Goal: Task Accomplishment & Management: Complete application form

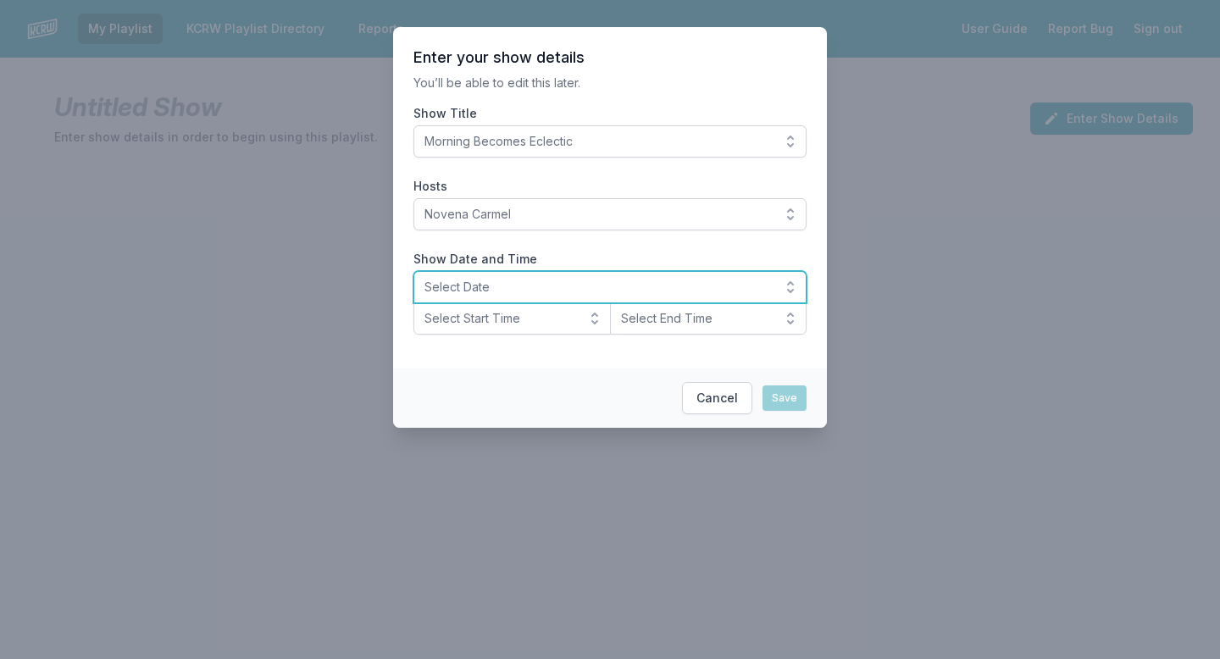
click at [518, 287] on span "Select Date" at bounding box center [597, 287] width 347 height 17
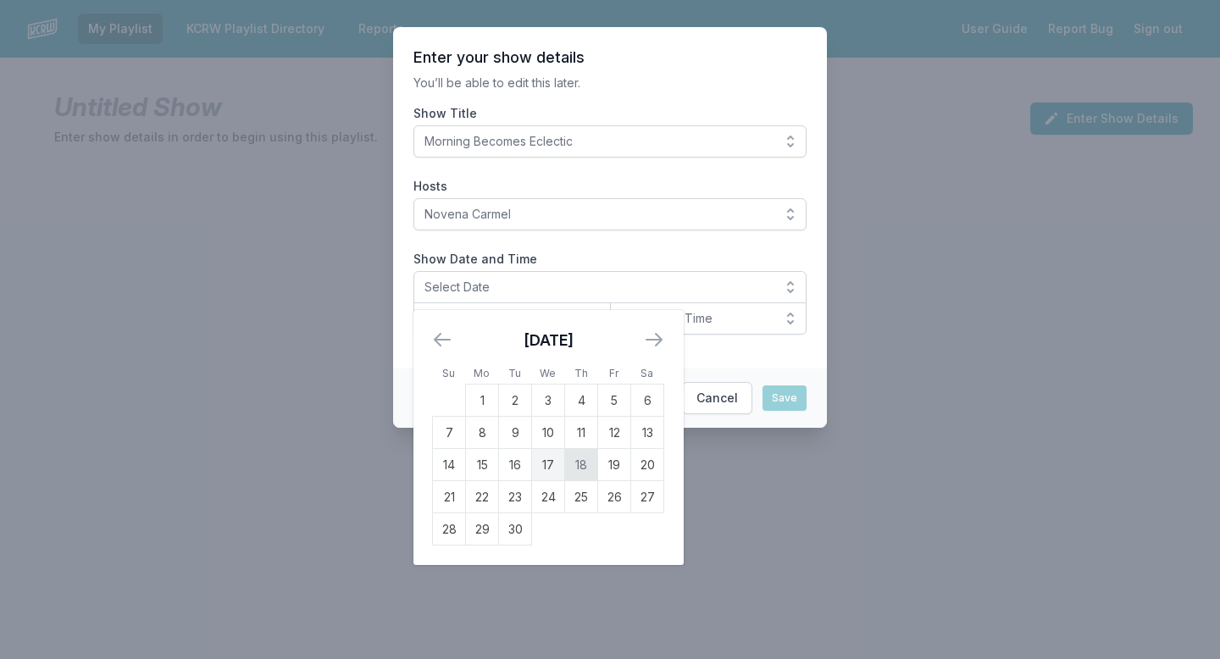
click at [582, 463] on td "18" at bounding box center [581, 465] width 33 height 32
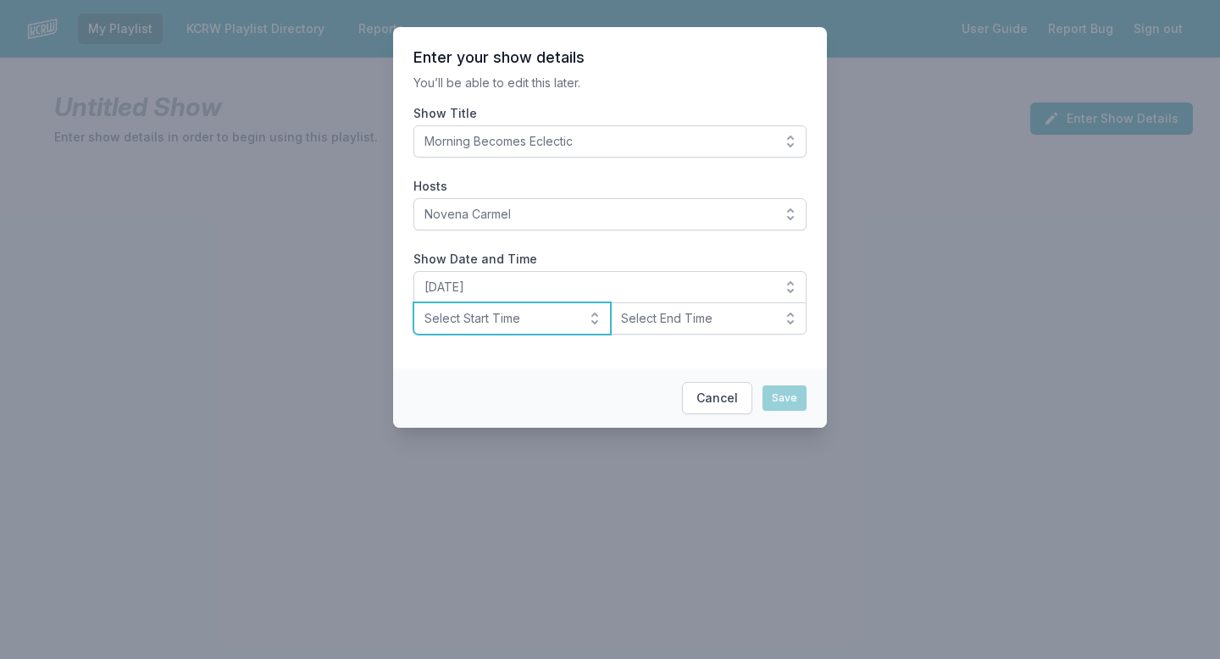
click at [535, 325] on span "Select Start Time" at bounding box center [500, 318] width 152 height 17
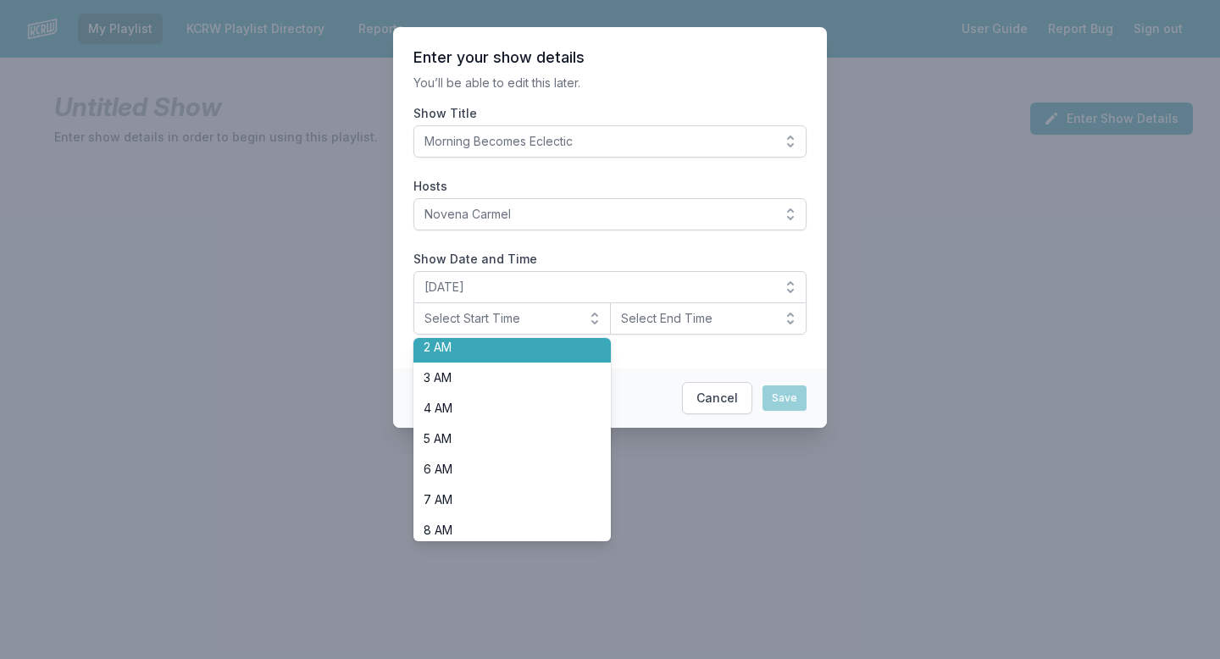
scroll to position [126, 0]
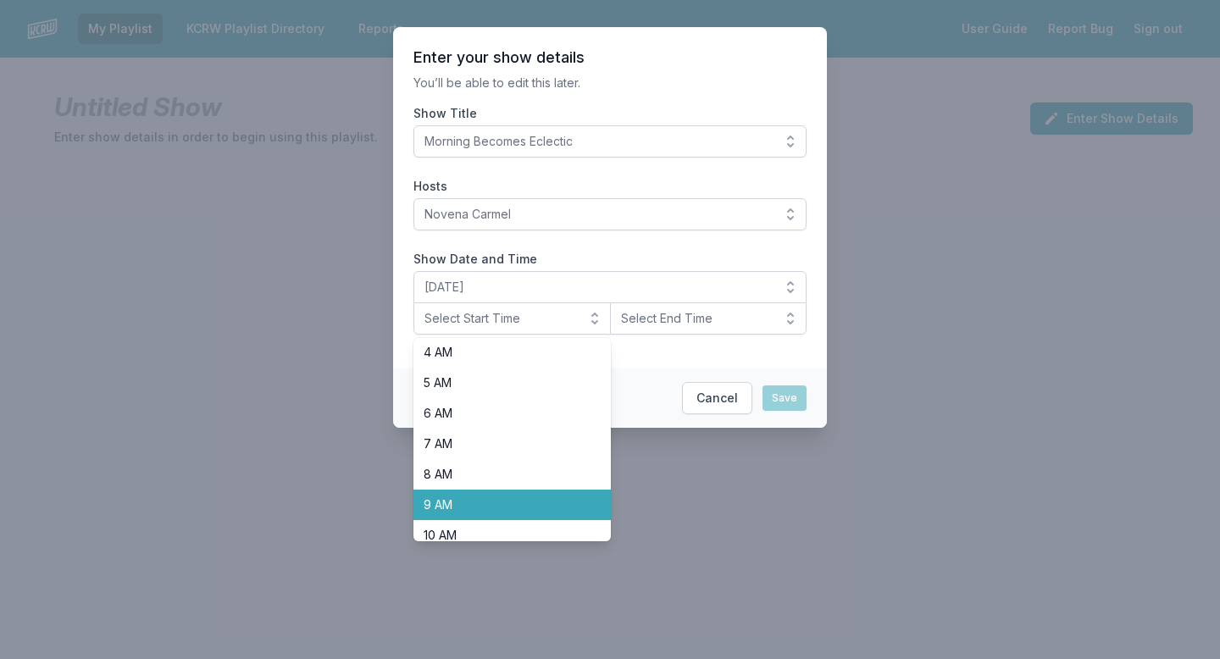
click at [488, 497] on span "9 AM" at bounding box center [502, 504] width 157 height 17
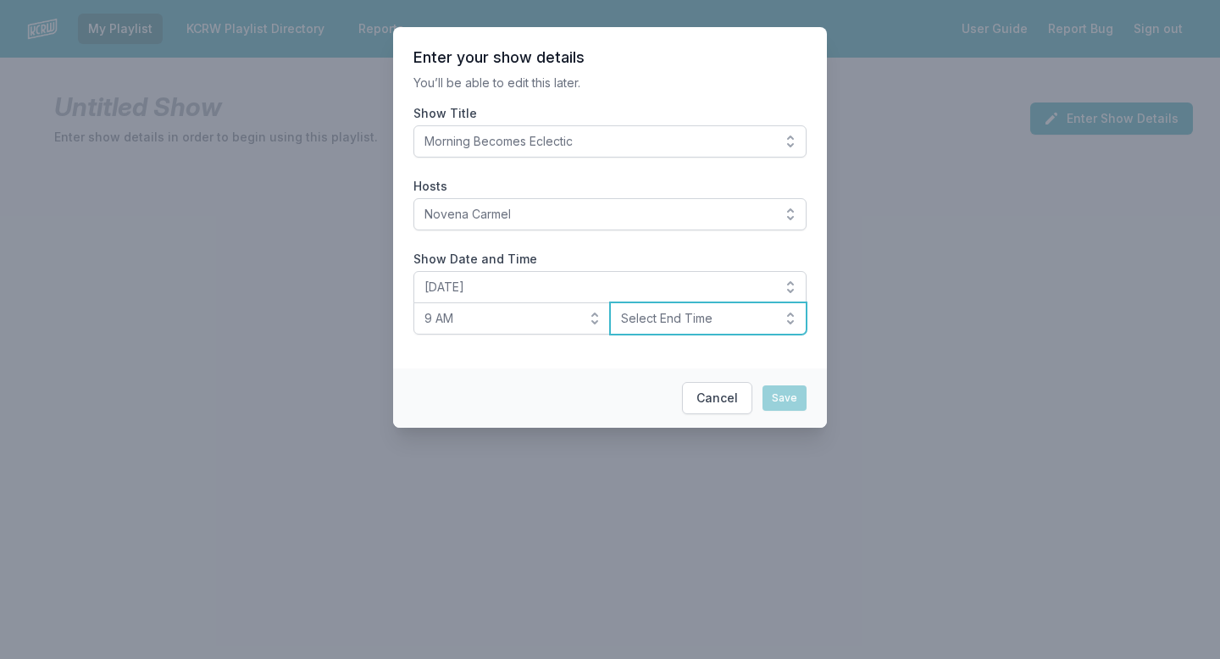
click at [717, 319] on span "Select End Time" at bounding box center [697, 318] width 152 height 17
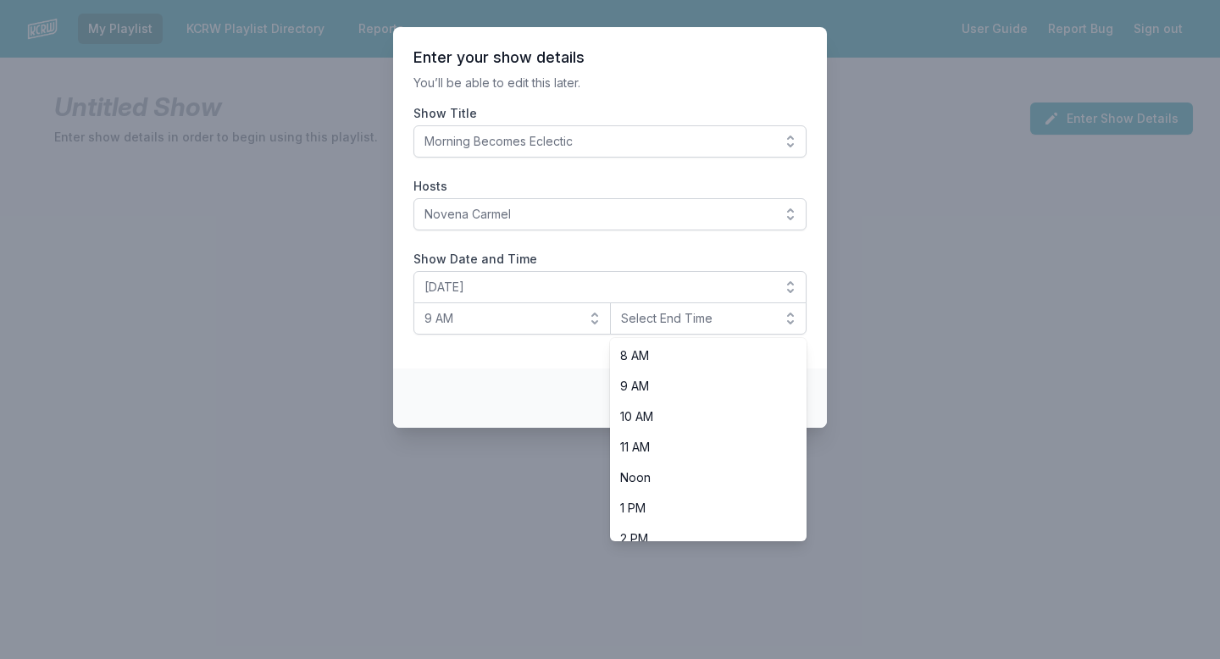
scroll to position [258, 0]
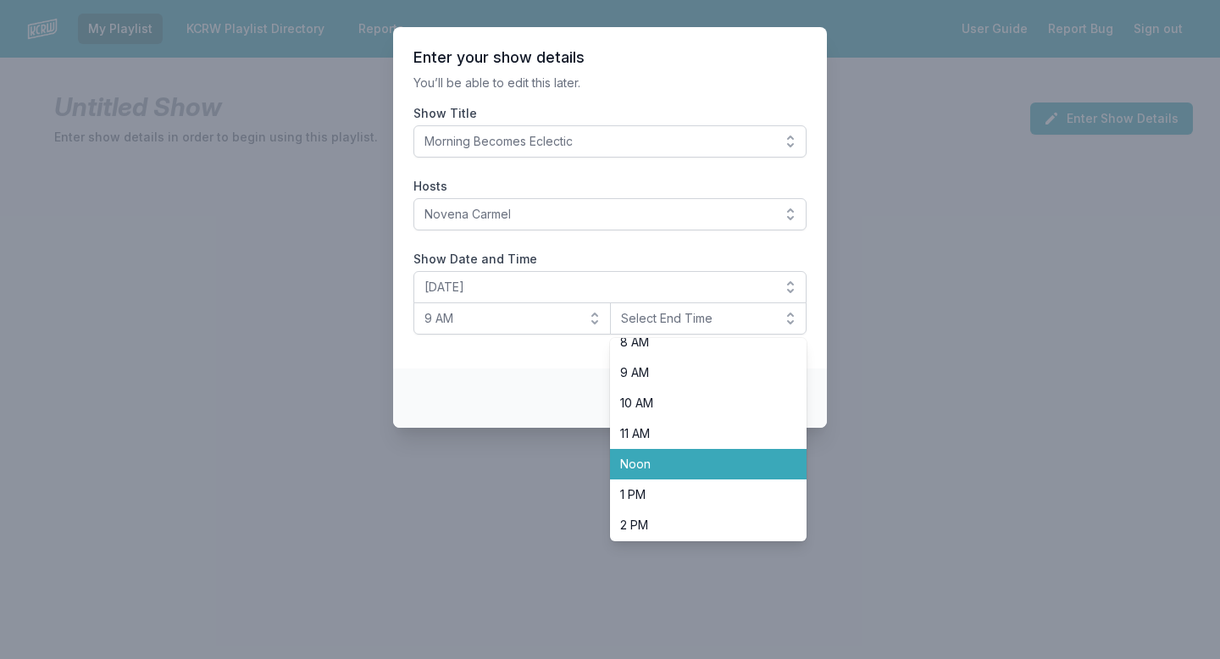
click at [691, 464] on span "Noon" at bounding box center [698, 464] width 157 height 17
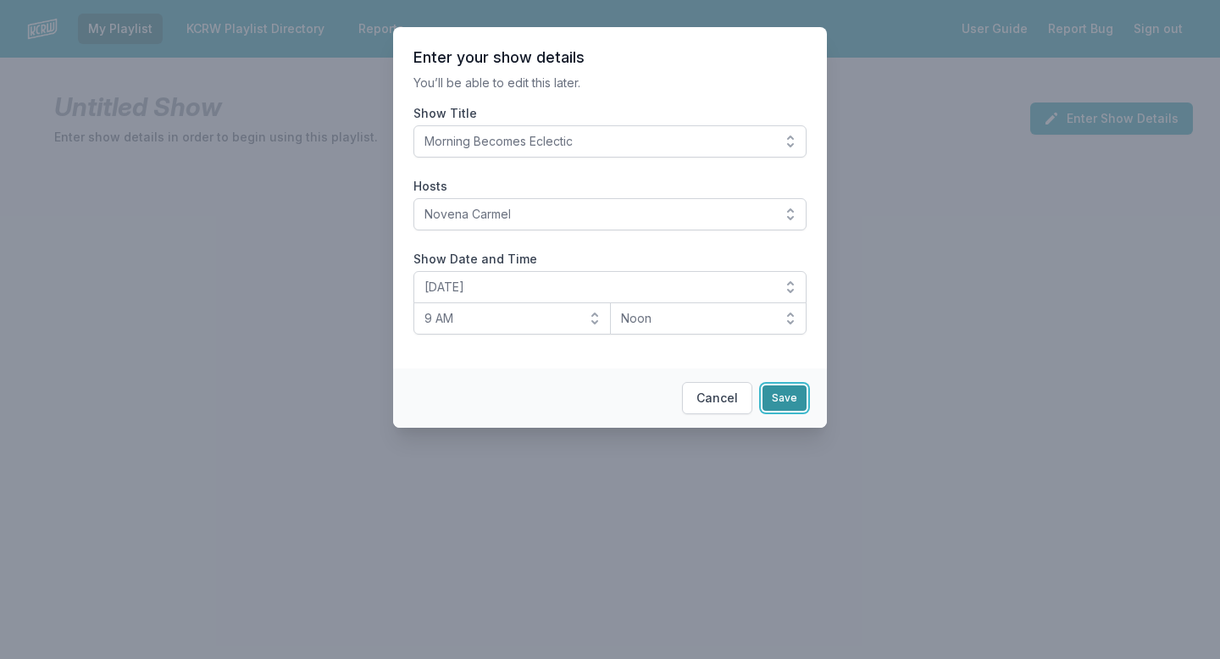
click at [790, 403] on button "Save" at bounding box center [784, 397] width 44 height 25
click at [779, 402] on button "Save" at bounding box center [784, 397] width 44 height 25
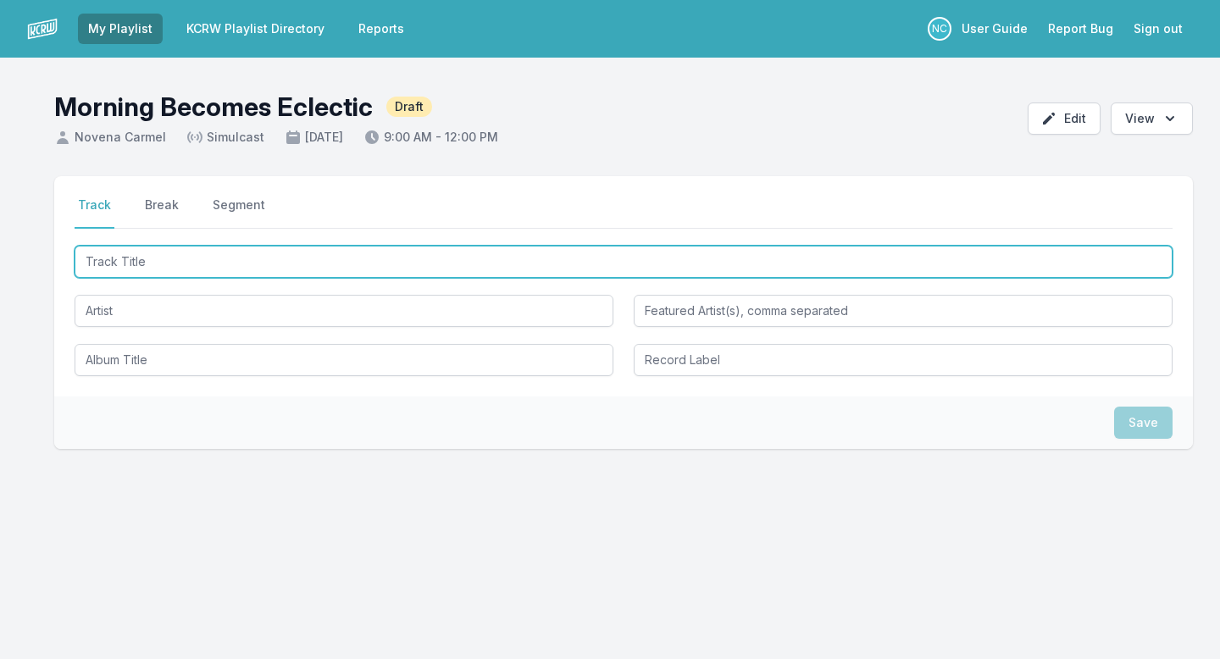
click at [532, 264] on input "Track Title" at bounding box center [624, 262] width 1098 height 32
type input "I Believe In You"
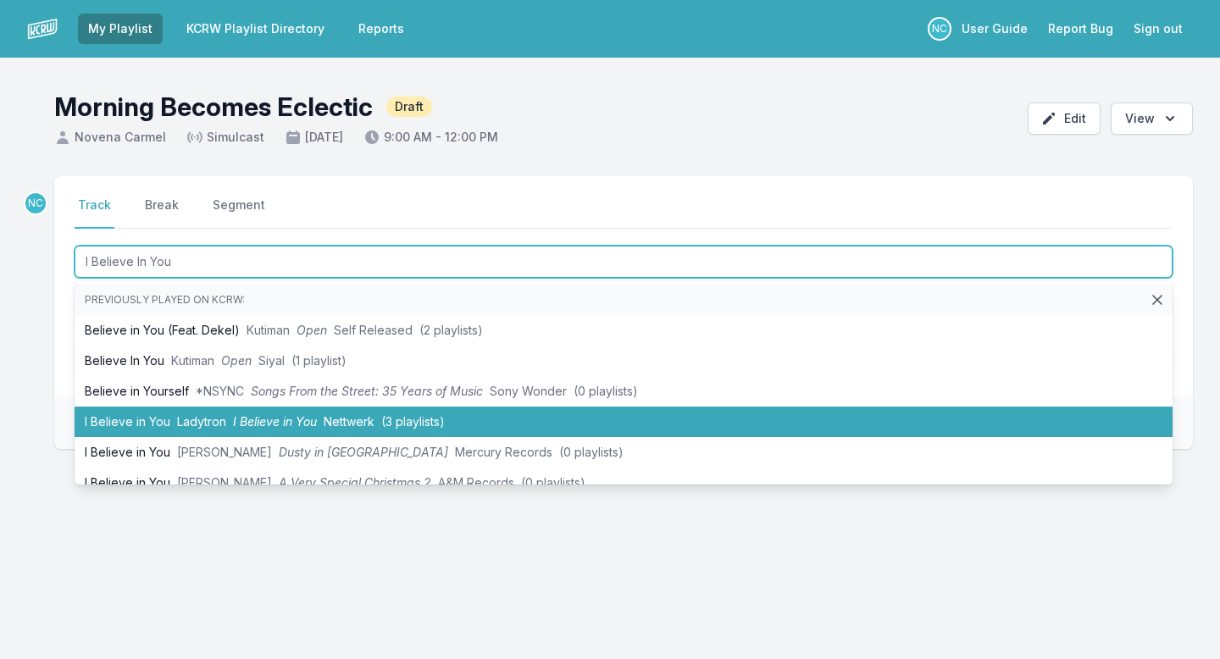
click at [407, 408] on li "I Believe in You Ladytron I Believe in You Nettwerk (3 playlists)" at bounding box center [624, 422] width 1098 height 30
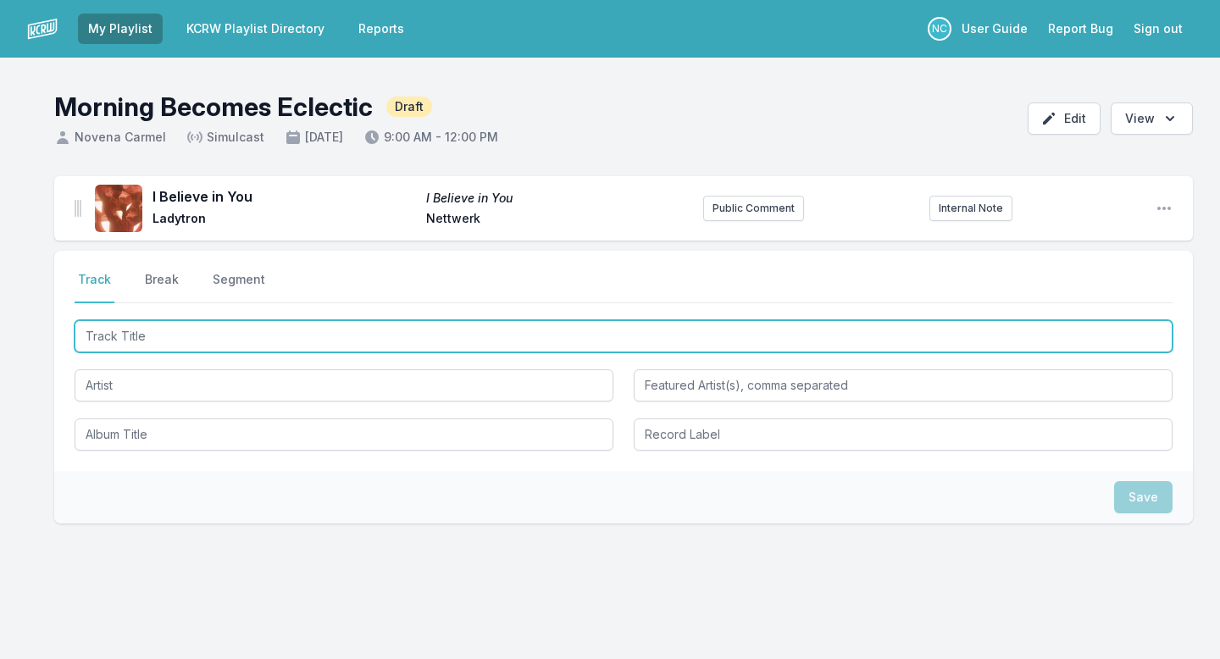
click at [320, 336] on input "Track Title" at bounding box center [624, 336] width 1098 height 32
paste input "More"
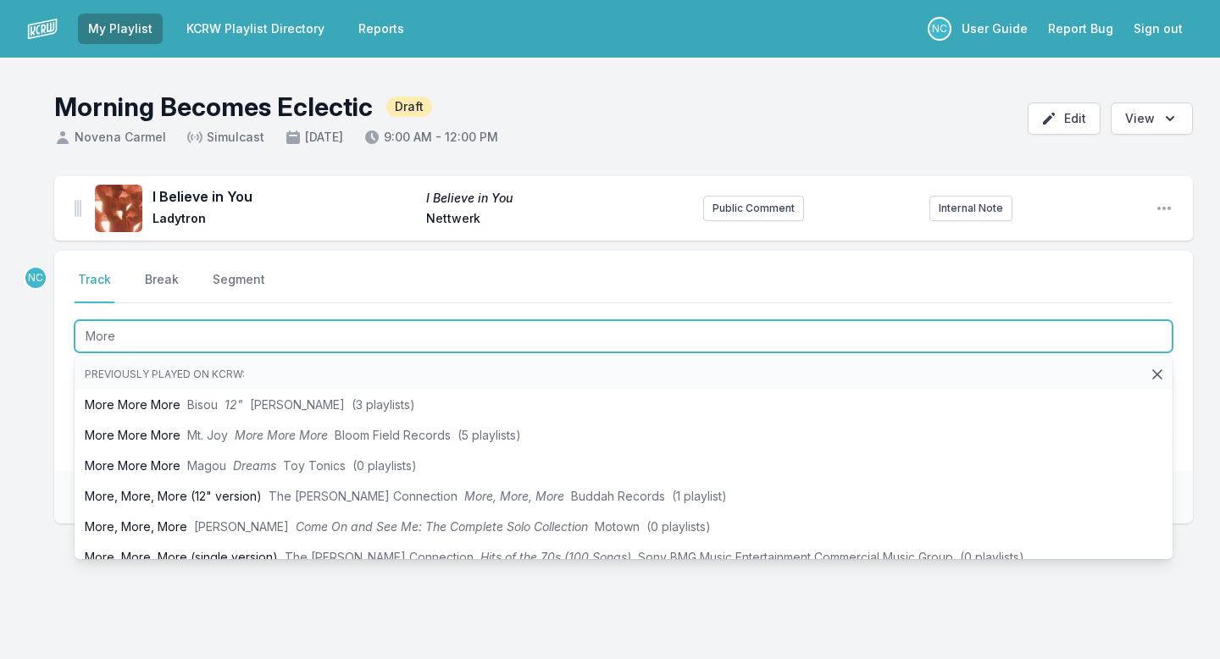
type input "More"
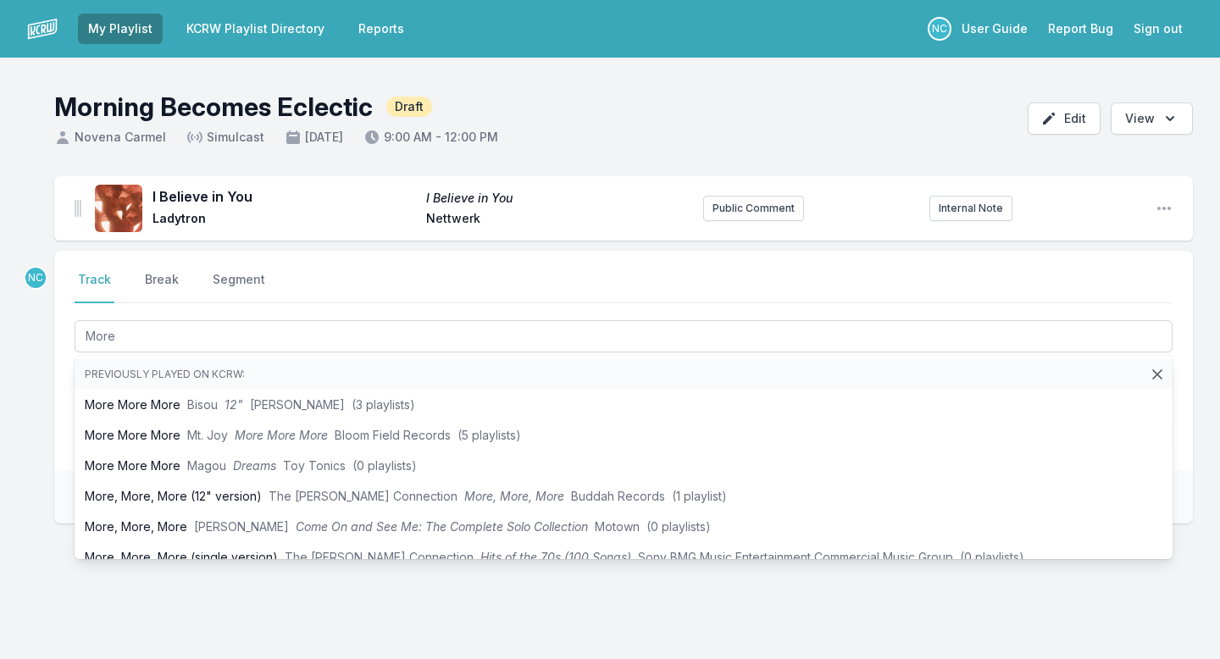
click at [18, 480] on div "I Believe in You I Believe in You Ladytron Nettwerk Public Comment Internal Not…" at bounding box center [610, 431] width 1220 height 510
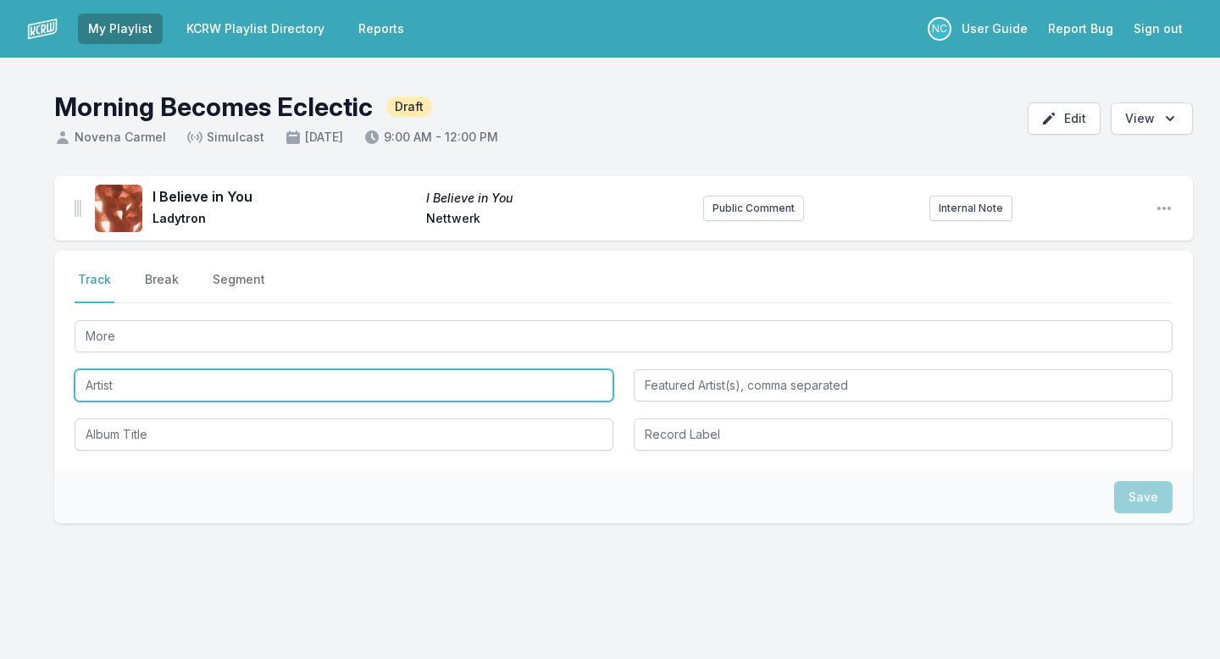
click at [191, 381] on input "Artist" at bounding box center [344, 385] width 539 height 32
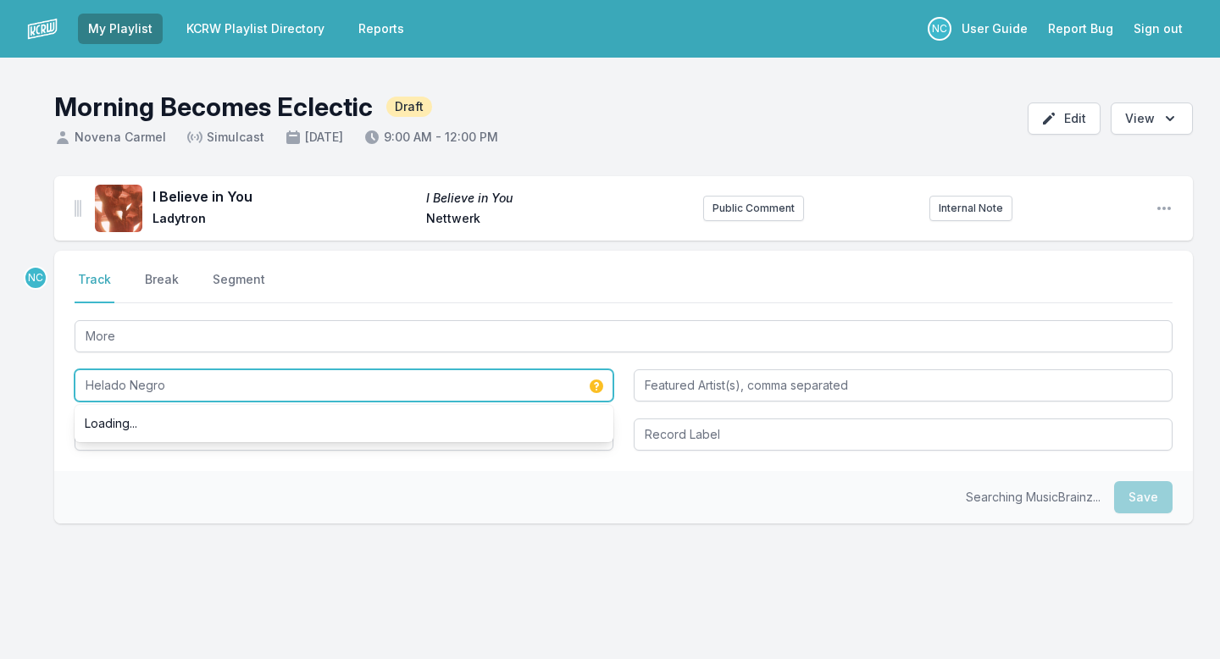
type input "Helado Negro"
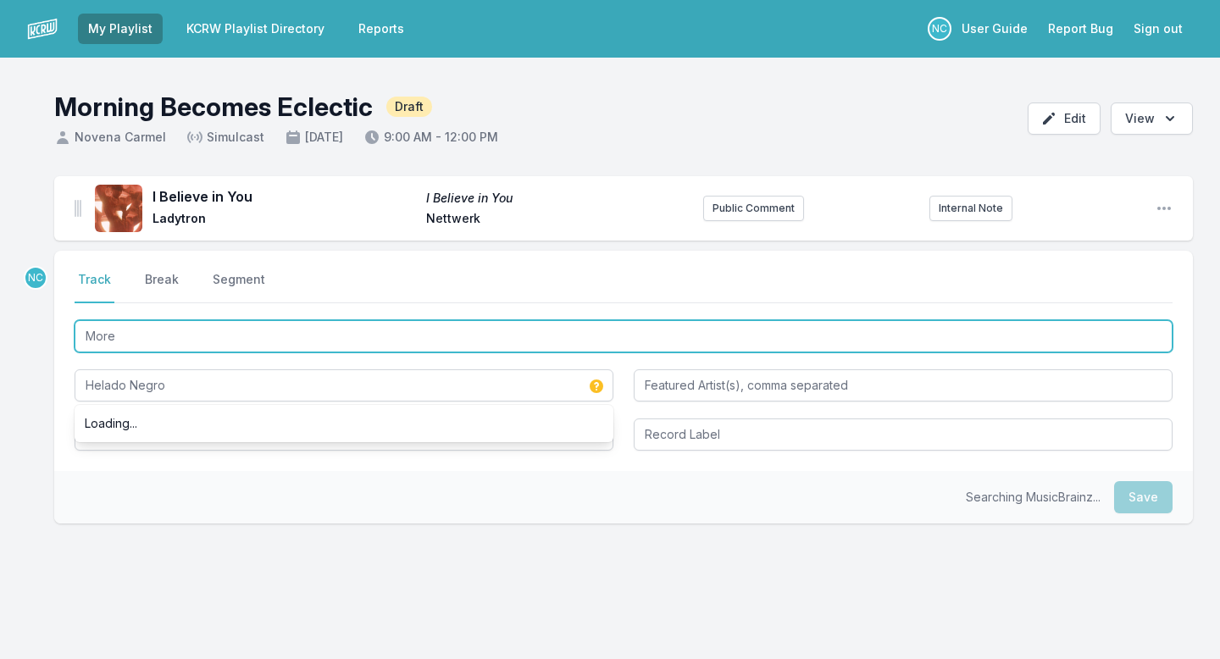
click at [184, 334] on input "More" at bounding box center [624, 336] width 1098 height 32
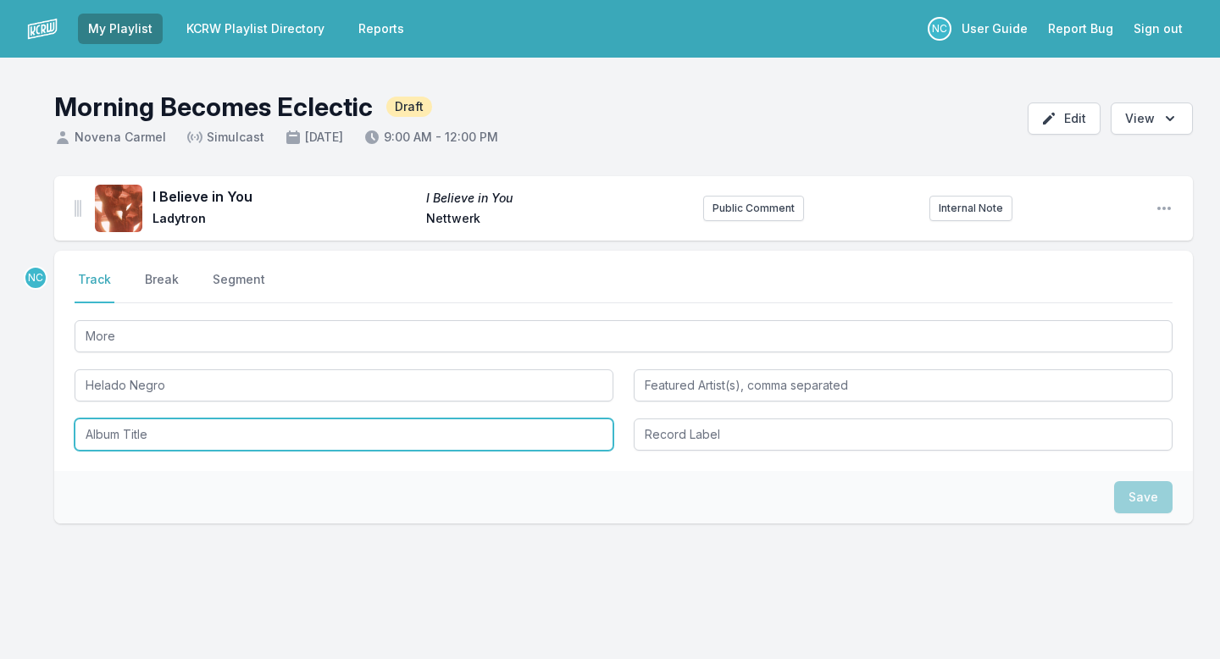
click at [179, 443] on input "Album Title" at bounding box center [344, 435] width 539 height 32
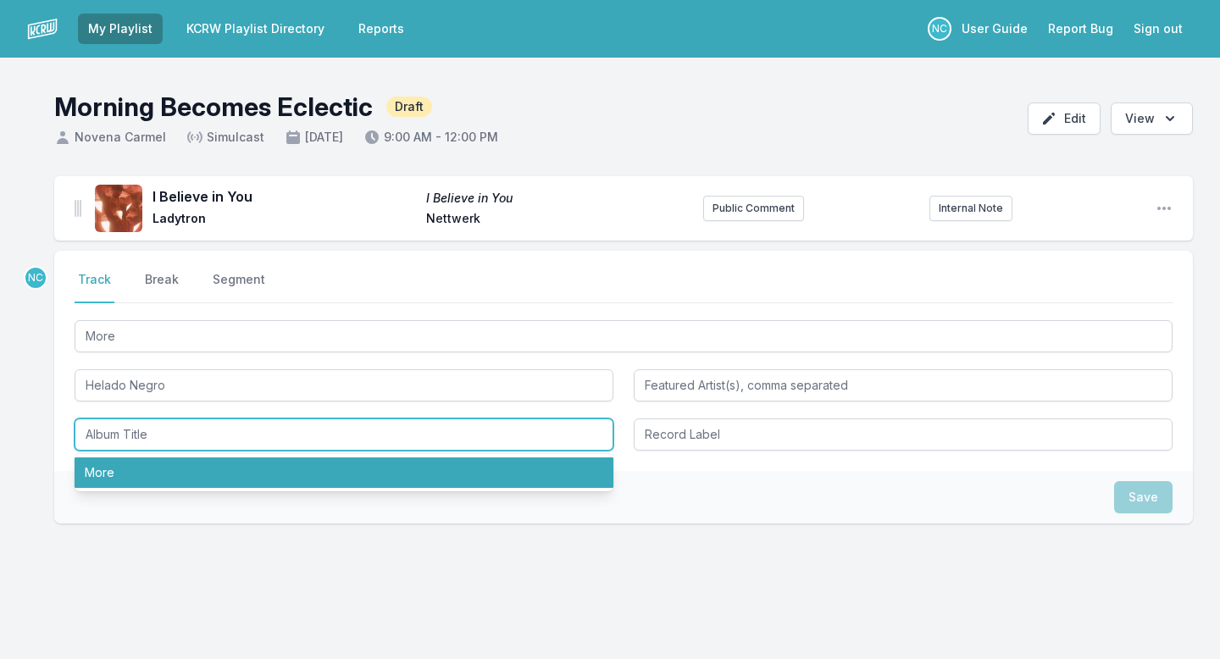
click at [198, 471] on li "More" at bounding box center [344, 472] width 539 height 30
type input "More"
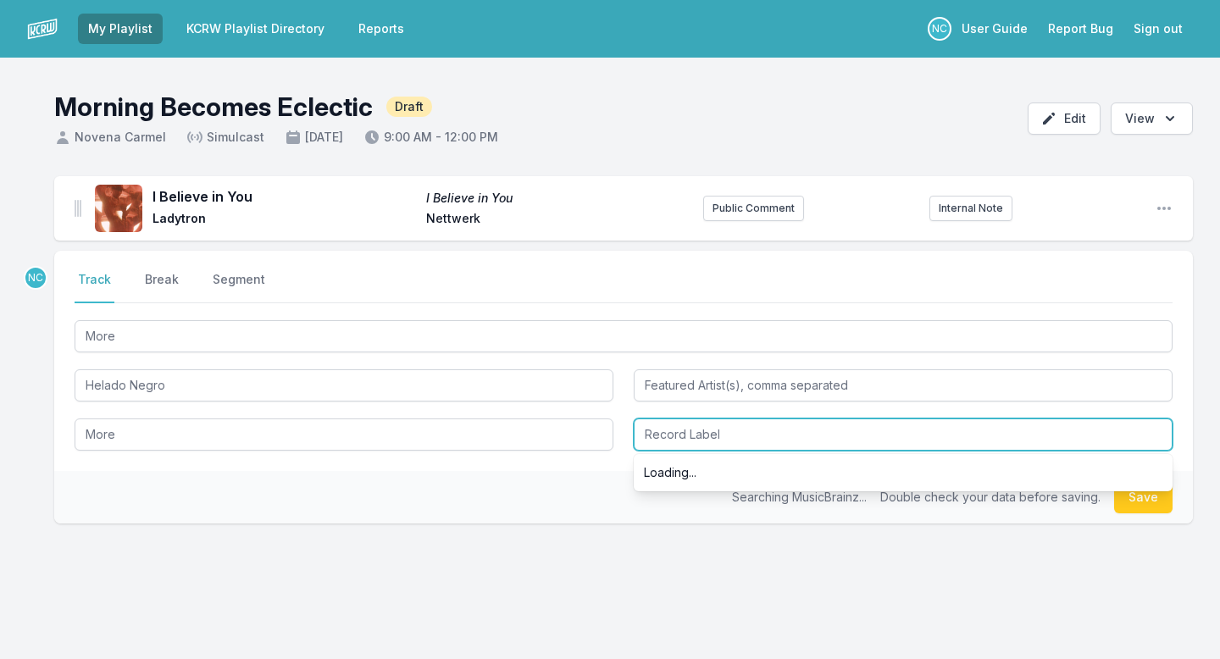
click at [717, 440] on input "Record Label" at bounding box center [903, 435] width 539 height 32
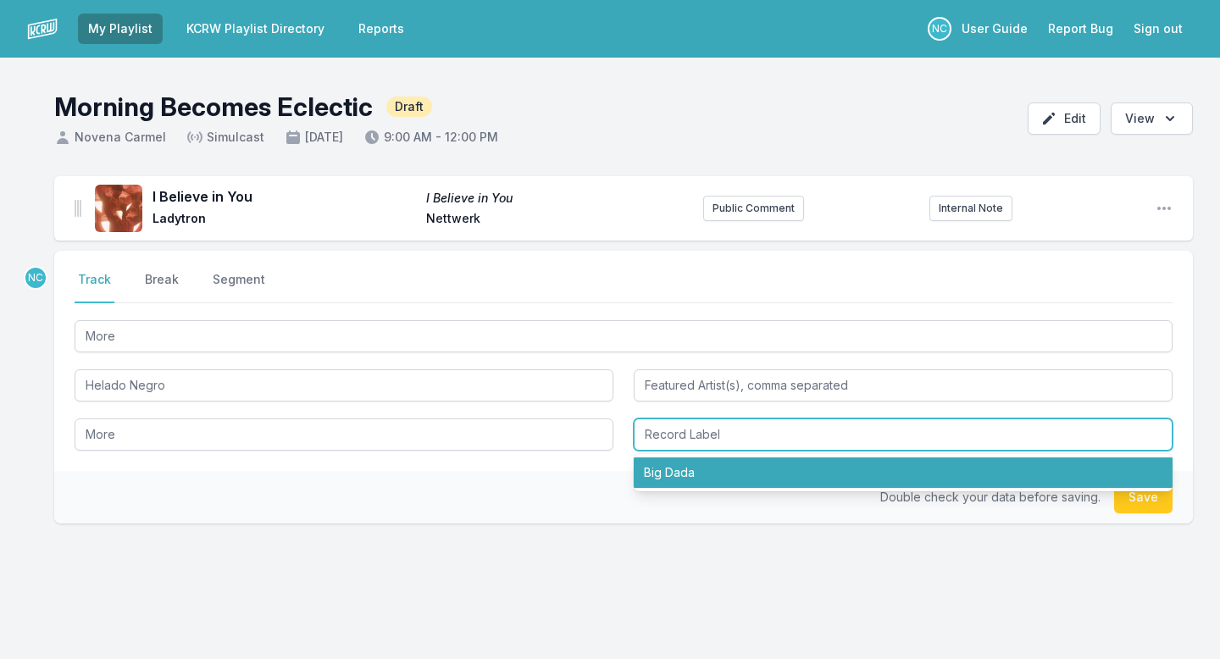
click at [724, 464] on li "Big Dada" at bounding box center [903, 472] width 539 height 30
type input "Big Dada"
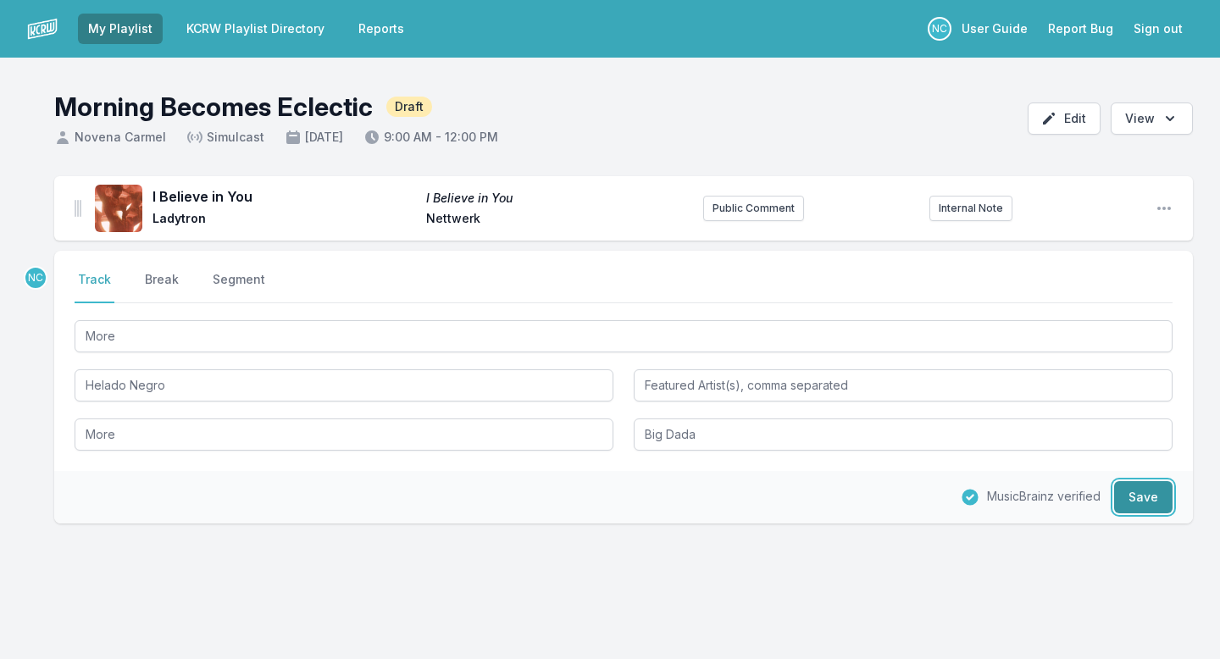
click at [1144, 502] on button "Save" at bounding box center [1143, 497] width 58 height 32
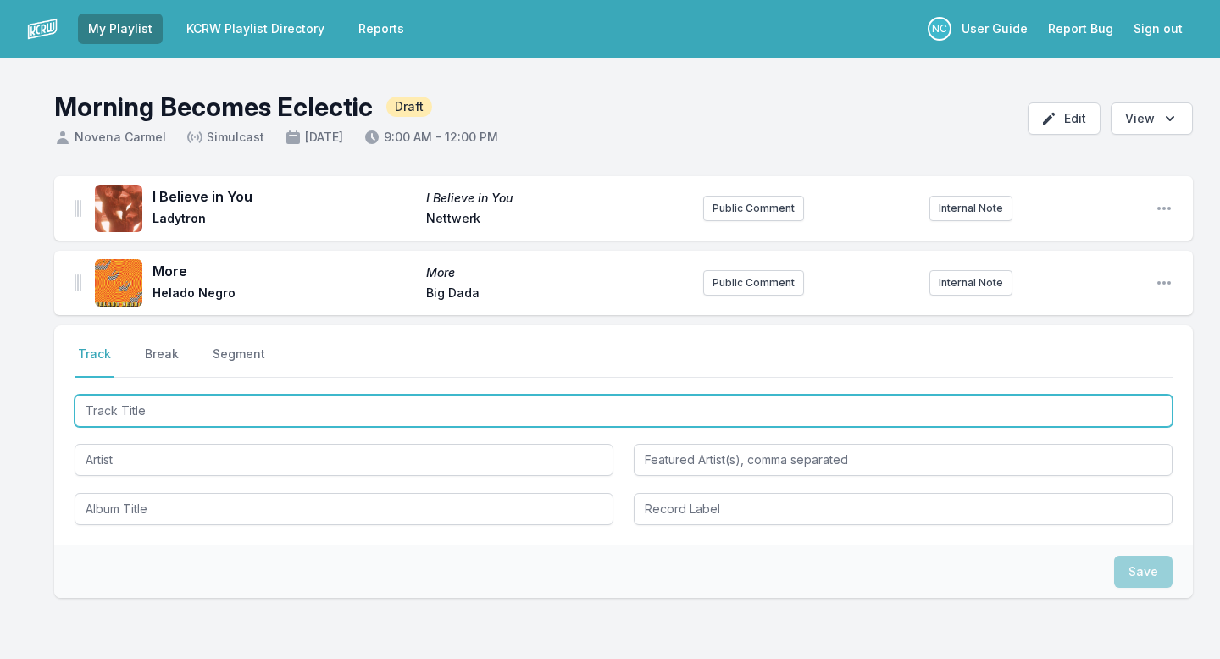
click at [438, 415] on input "Track Title" at bounding box center [624, 411] width 1098 height 32
paste input "big one"
type input "big one"
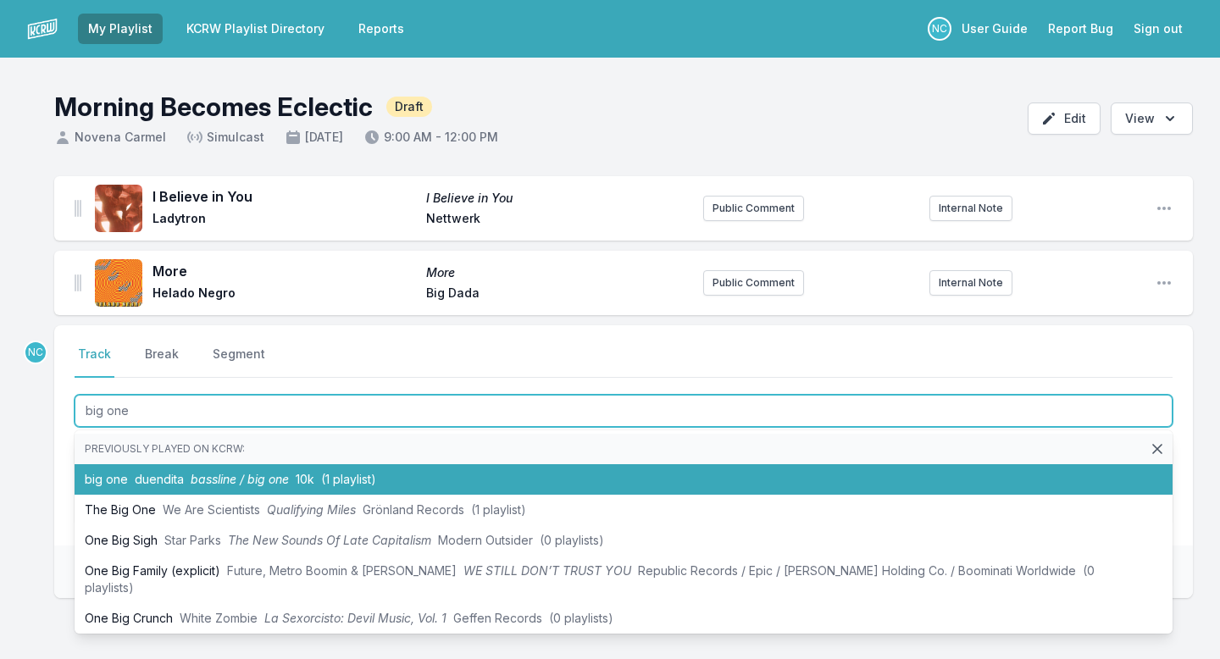
click at [358, 479] on span "(1 playlist)" at bounding box center [348, 479] width 55 height 14
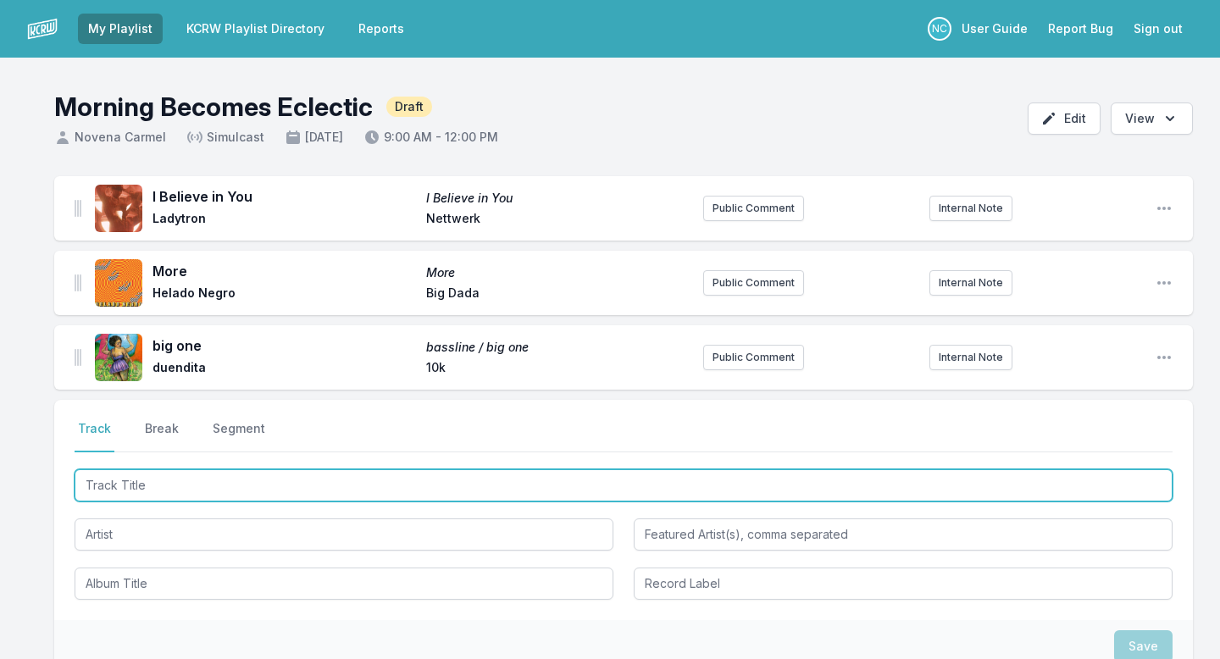
click at [313, 485] on input "Track Title" at bounding box center [624, 485] width 1098 height 32
paste input "Si te contara"
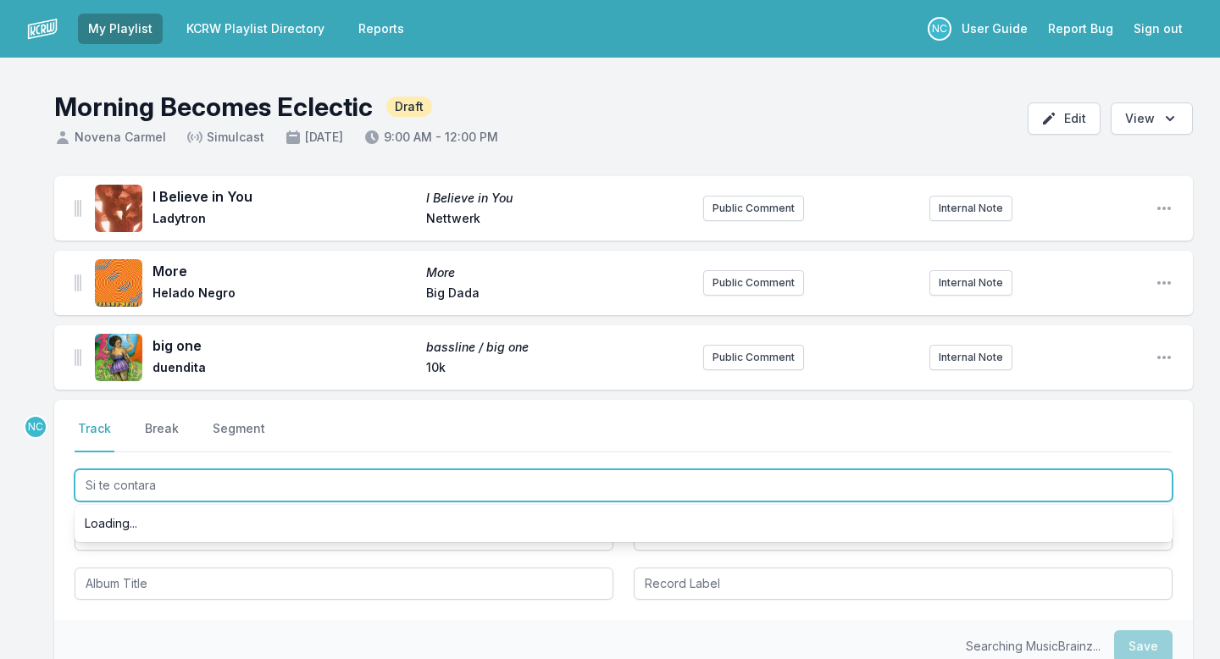
type input "Si te contara"
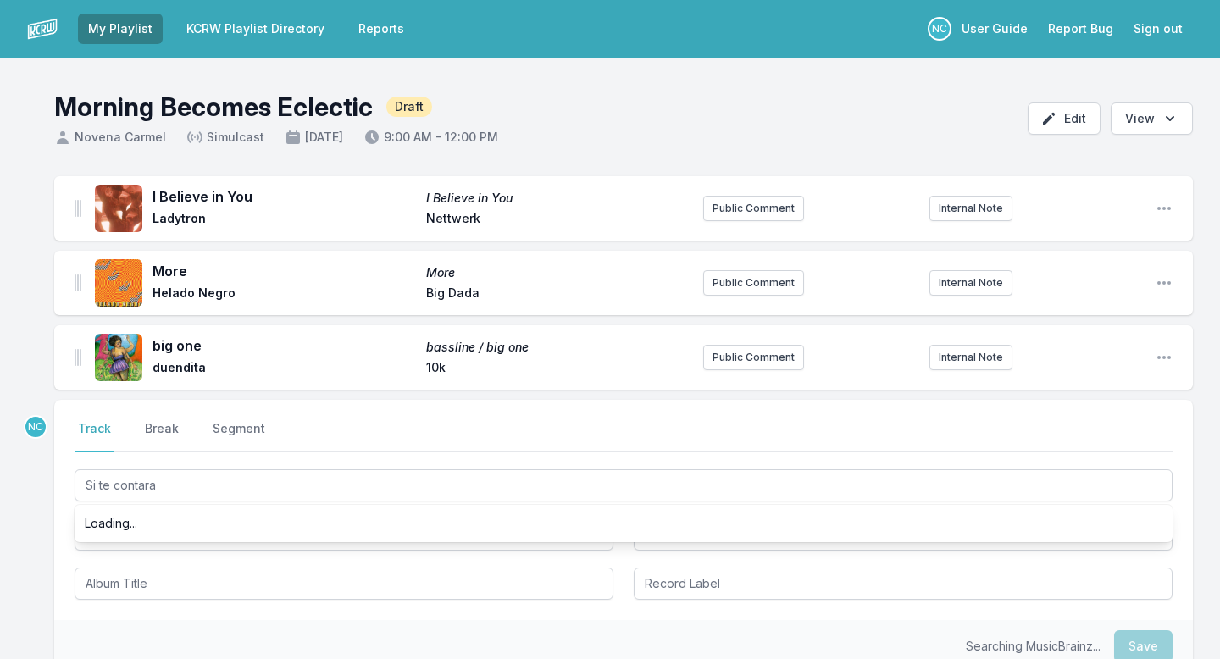
click at [38, 537] on div "I Believe in You I Believe in You Ladytron Nettwerk Public Comment Internal Not…" at bounding box center [610, 505] width 1220 height 659
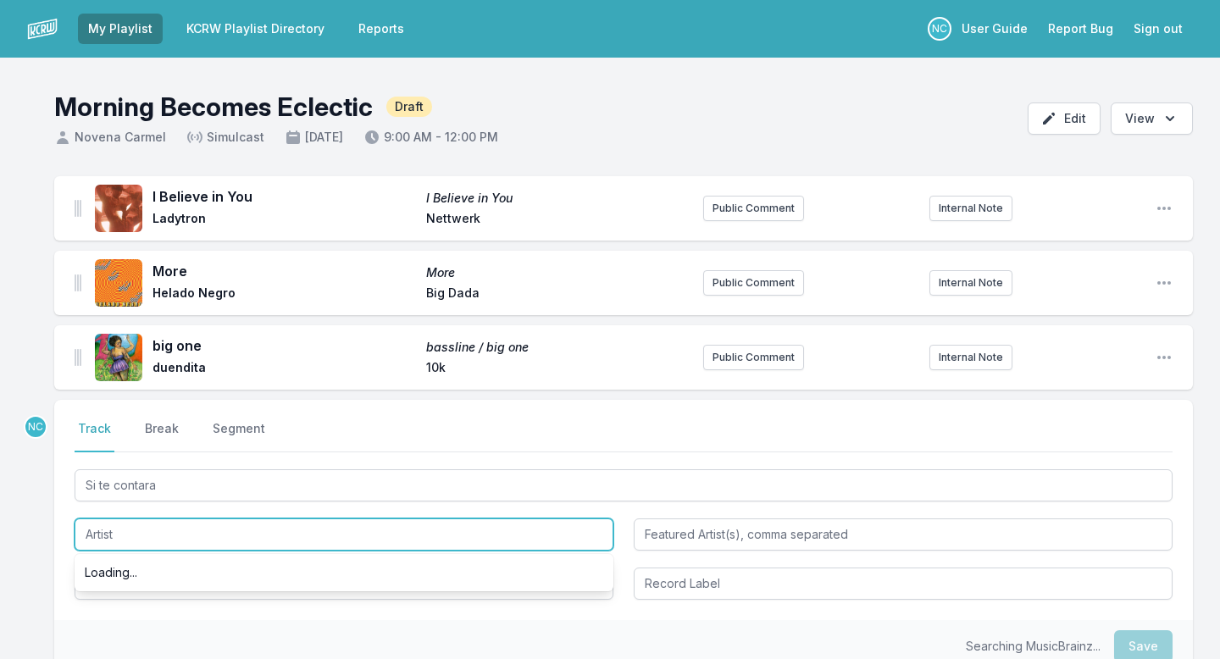
click at [133, 537] on input "Artist" at bounding box center [344, 534] width 539 height 32
type input "I"
type input "iLe"
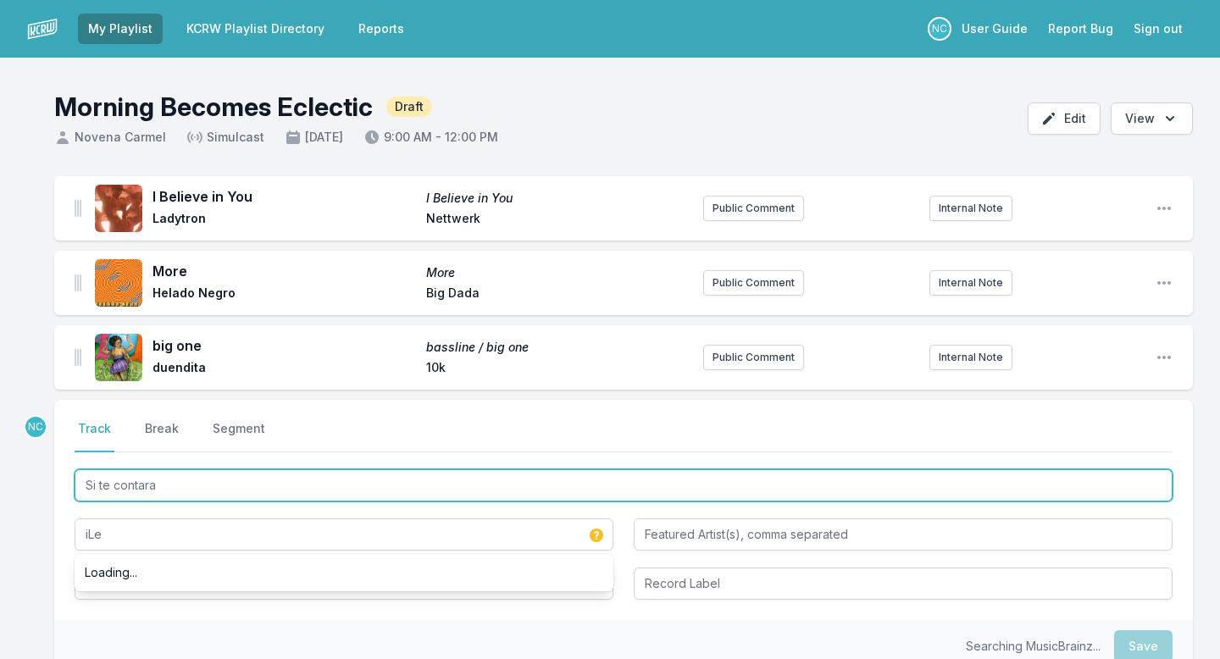
click at [183, 480] on input "Si te contara" at bounding box center [624, 485] width 1098 height 32
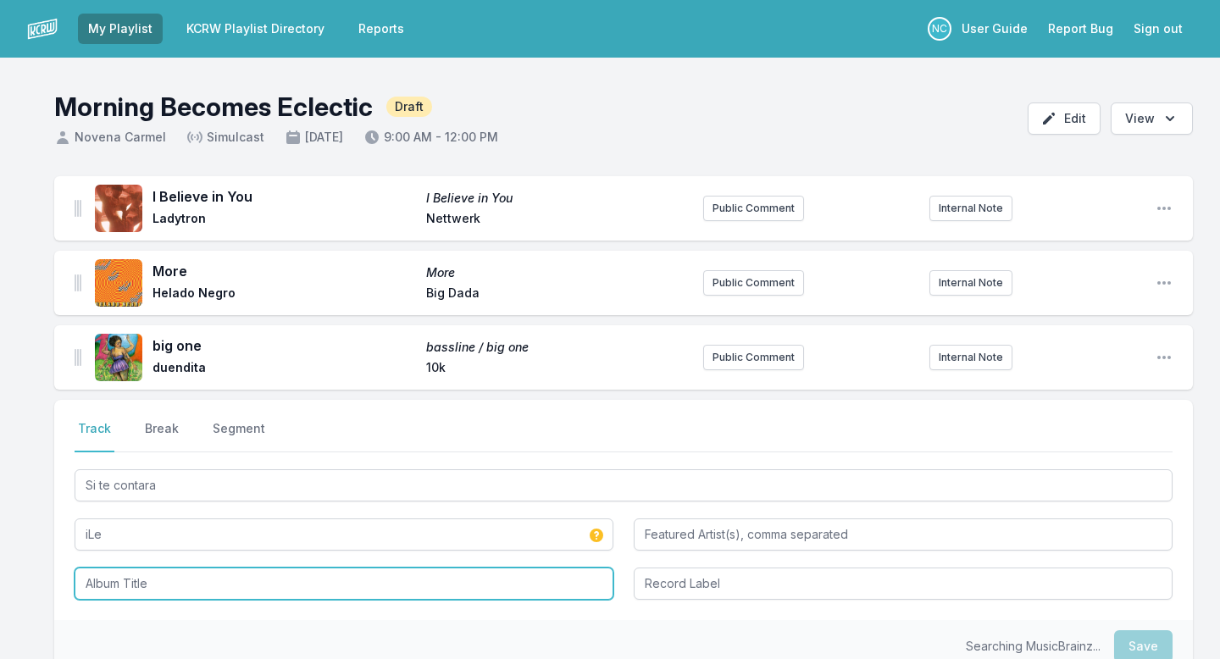
click at [191, 577] on input "Album Title" at bounding box center [344, 584] width 539 height 32
paste input "Si te contara"
type input "Si te contara"
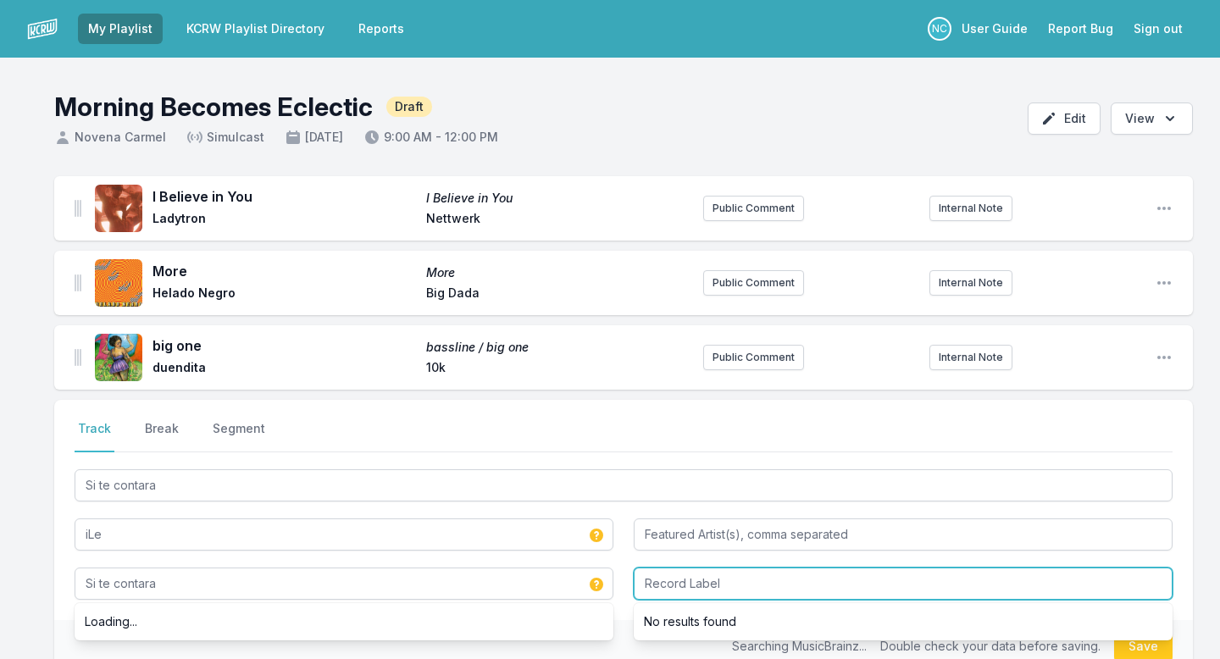
click at [701, 585] on input "Record Label" at bounding box center [903, 584] width 539 height 32
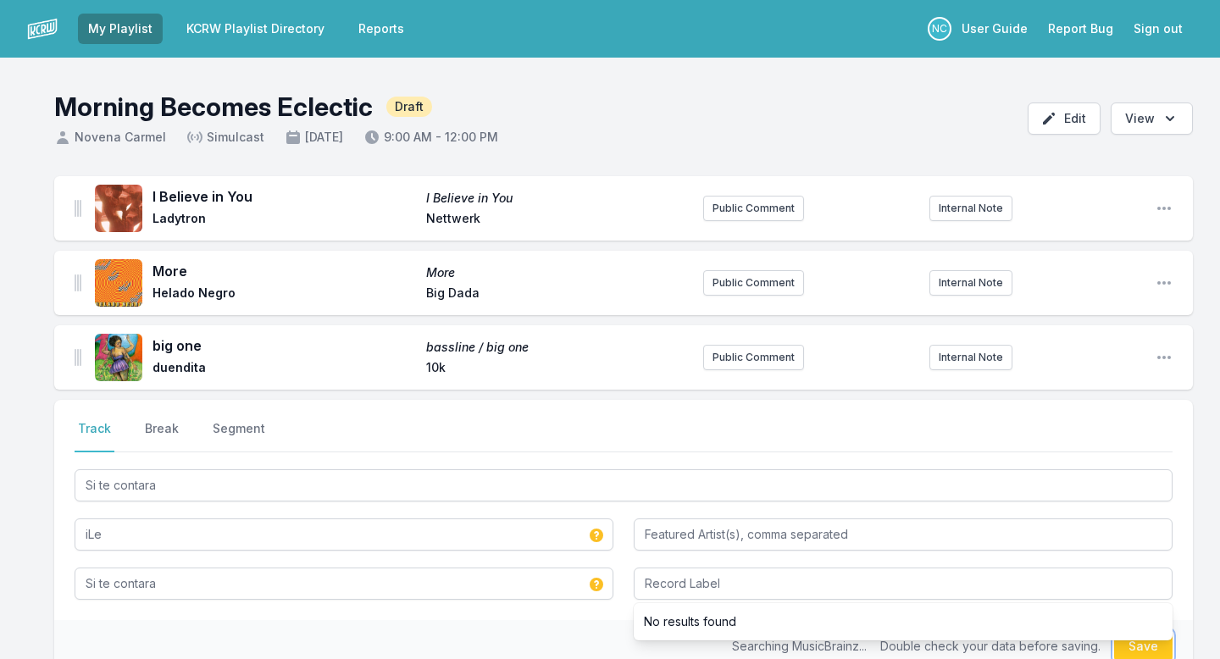
click at [1137, 650] on button "Save" at bounding box center [1143, 646] width 58 height 32
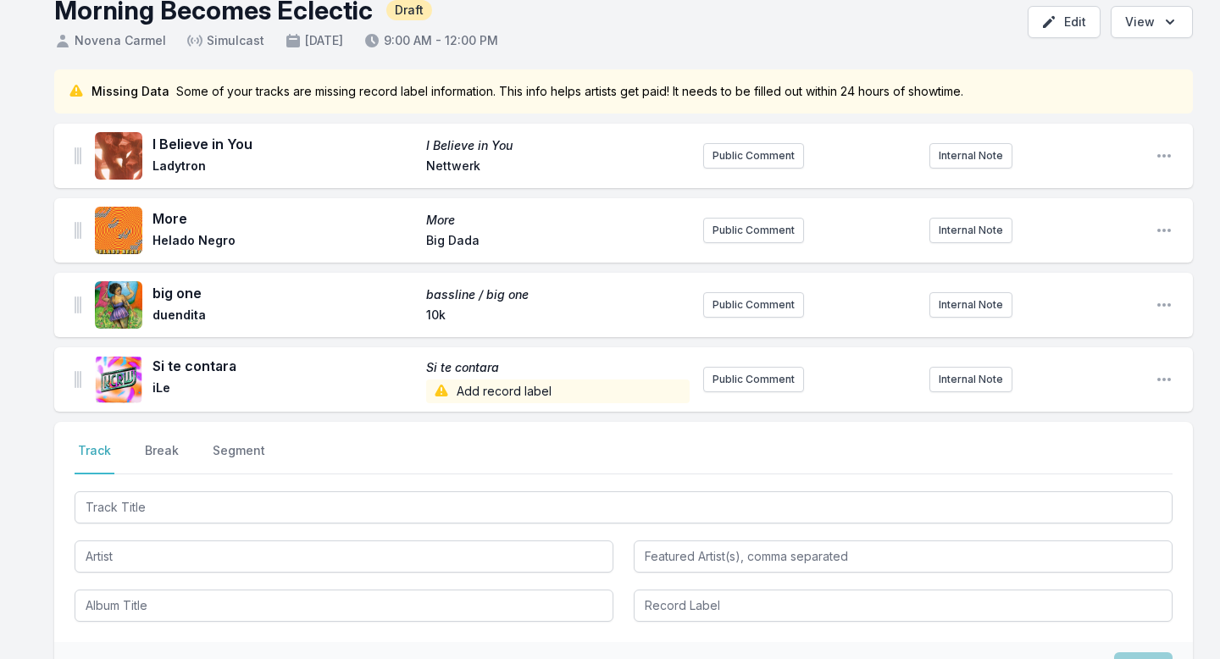
scroll to position [120, 0]
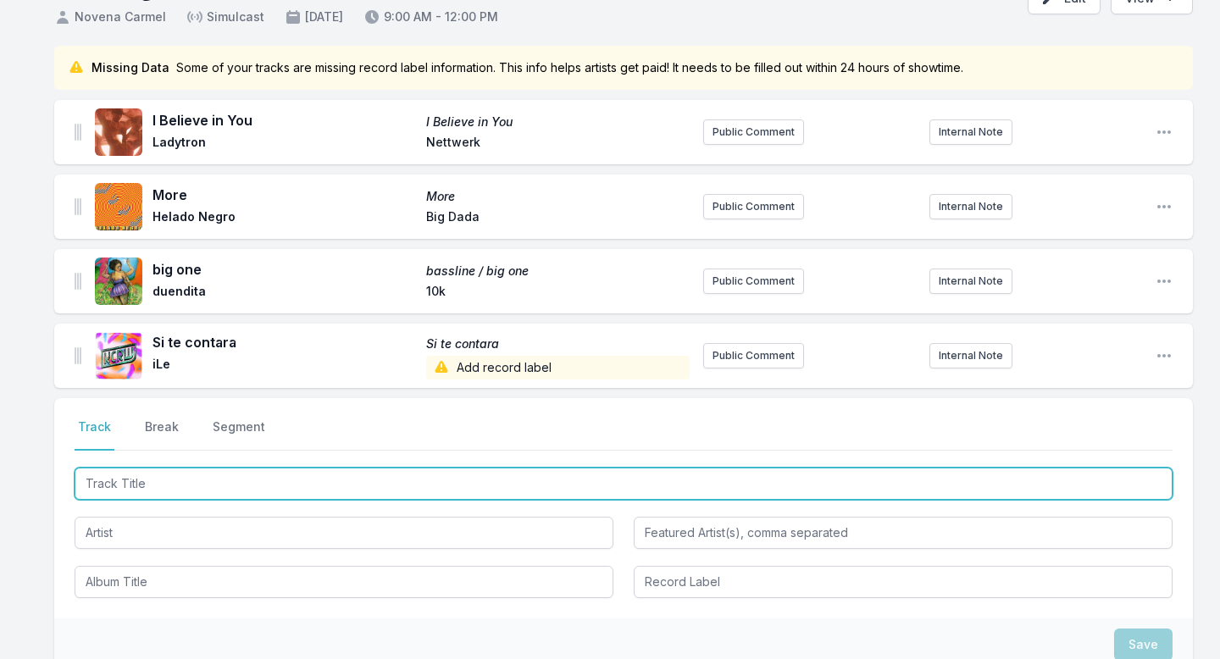
click at [158, 484] on input "Track Title" at bounding box center [624, 484] width 1098 height 32
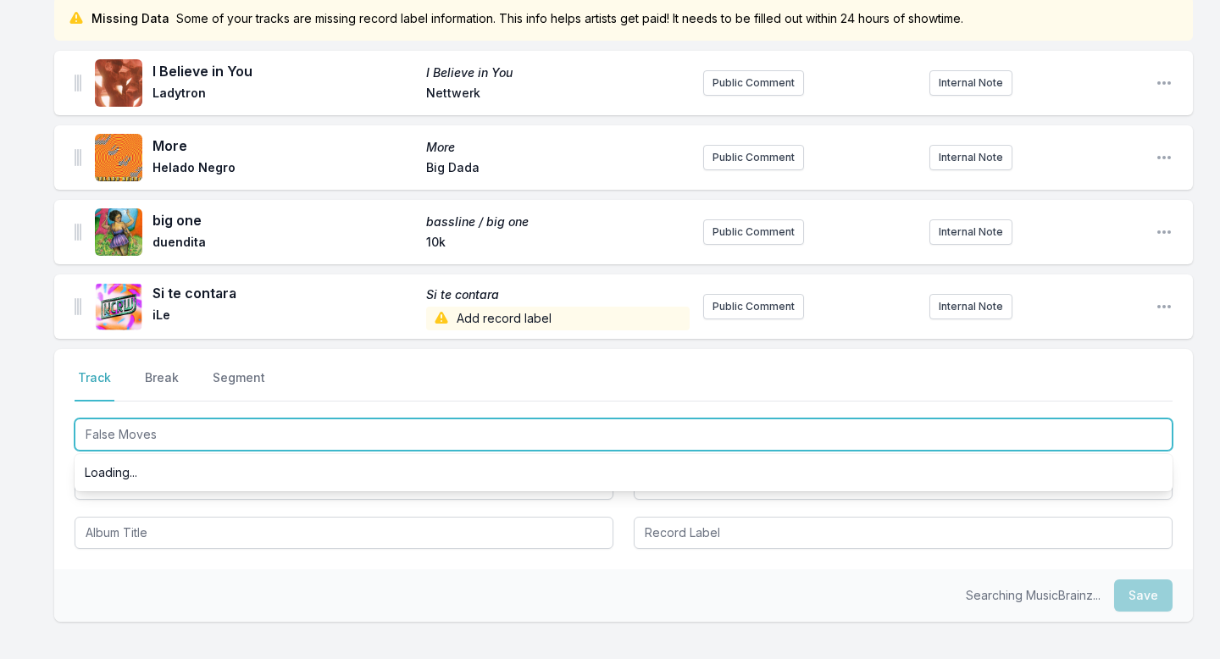
scroll to position [185, 0]
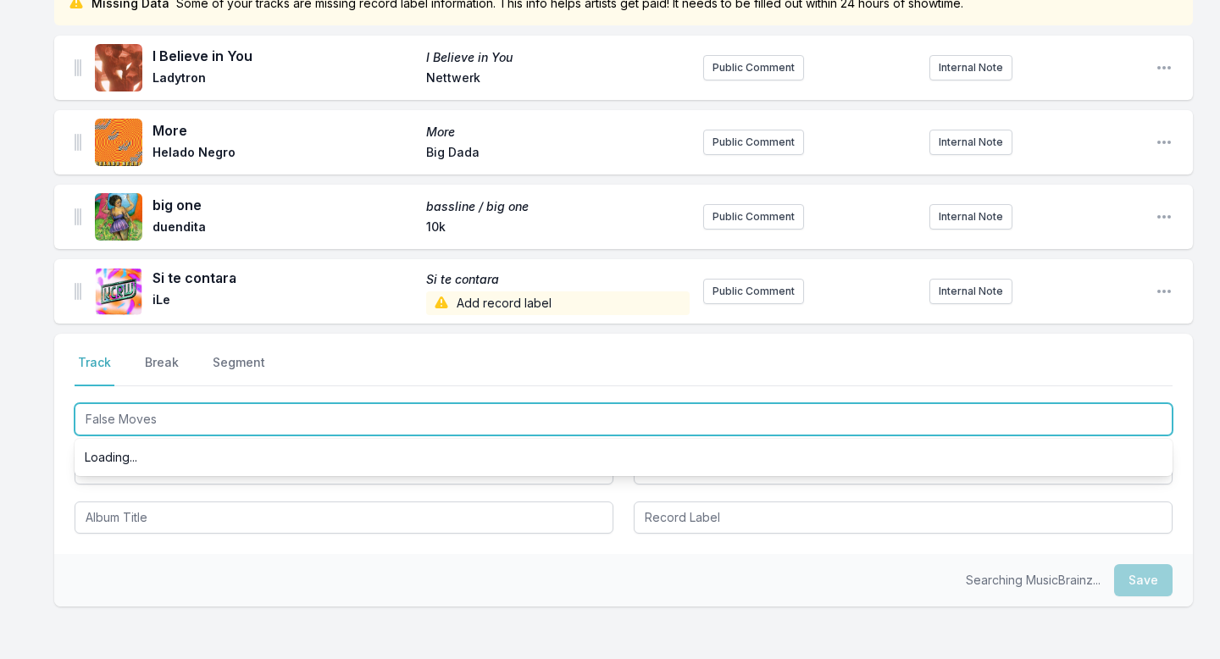
type input "False Moves"
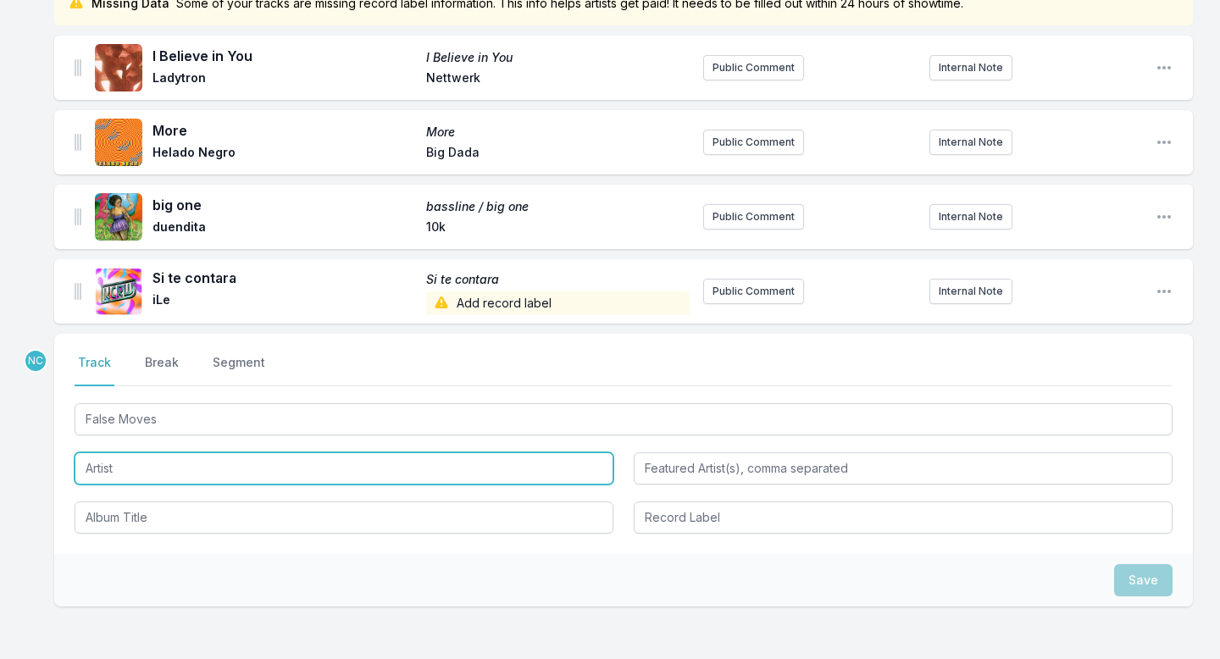
click at [176, 481] on input "Artist" at bounding box center [344, 468] width 539 height 32
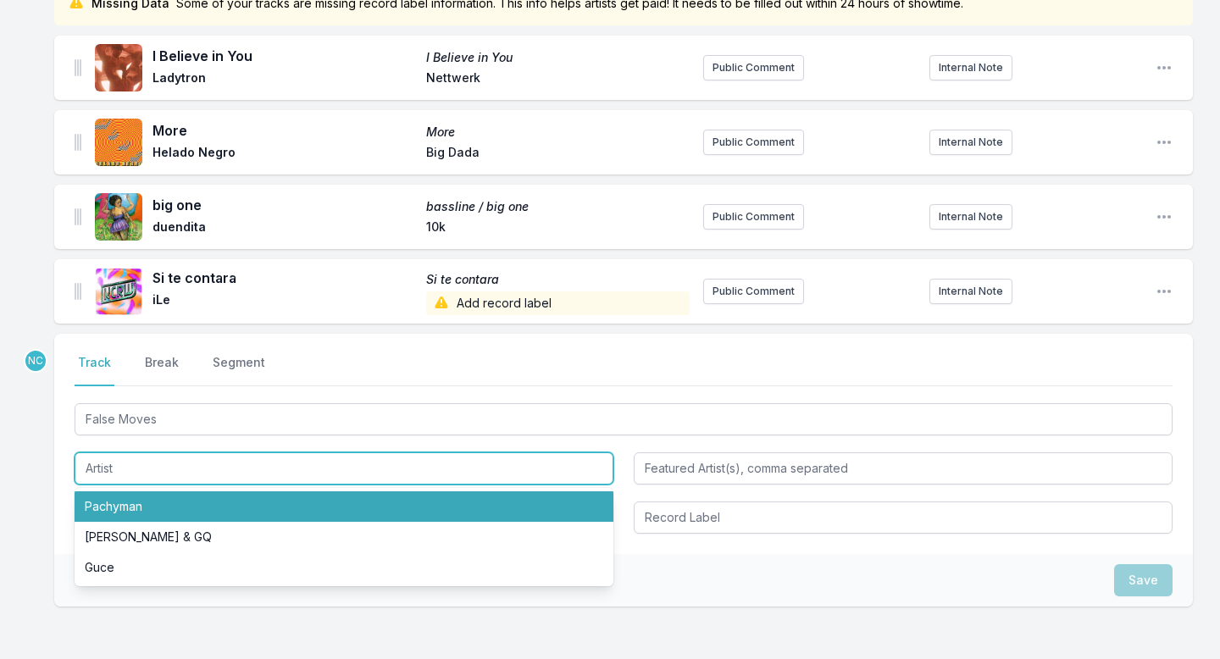
click at [167, 507] on li "Pachyman" at bounding box center [344, 506] width 539 height 30
type input "Pachyman"
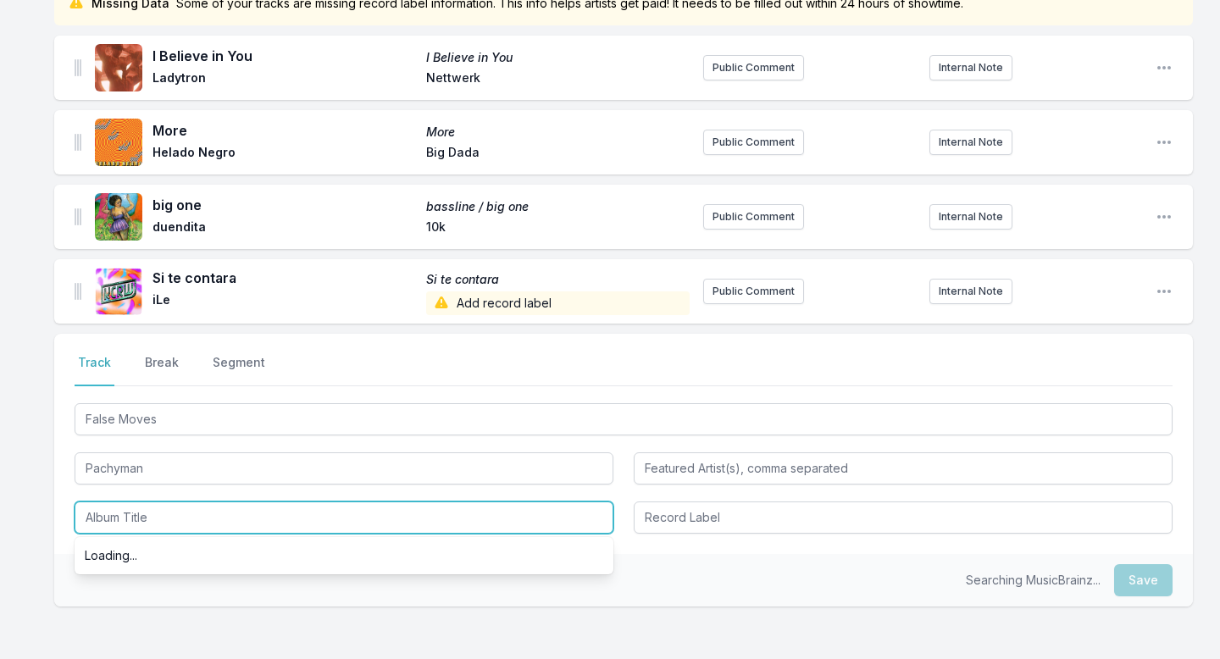
click at [172, 526] on input "Album Title" at bounding box center [344, 518] width 539 height 32
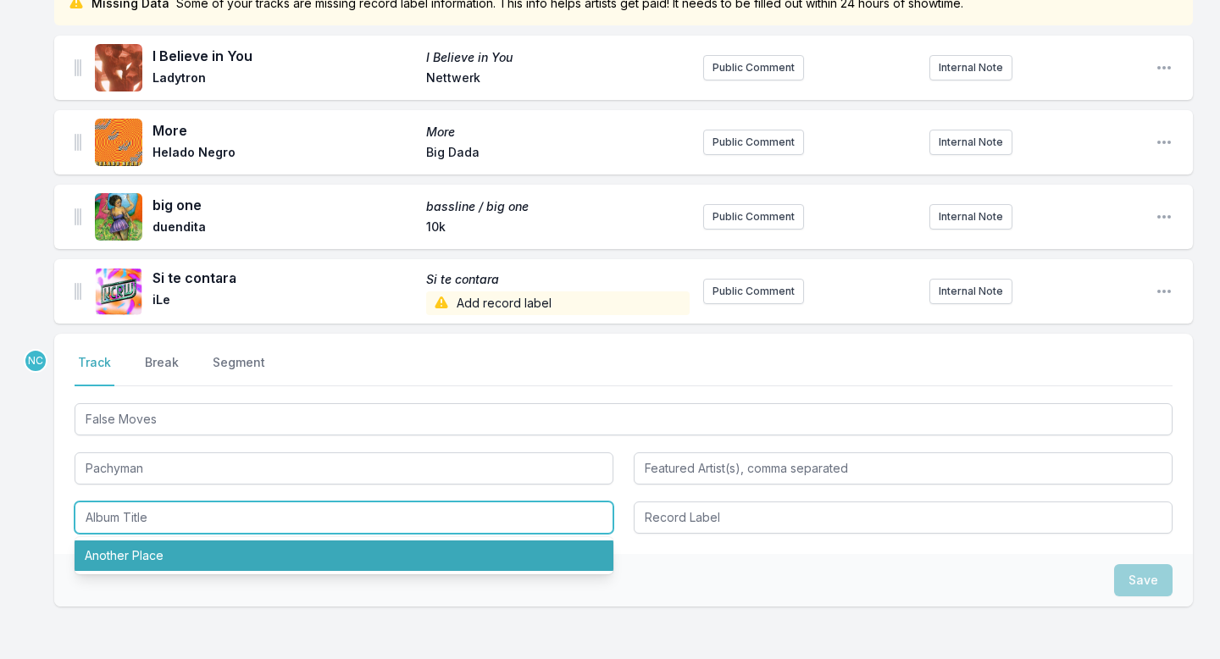
click at [196, 553] on li "Another Place" at bounding box center [344, 556] width 539 height 30
type input "Another Place"
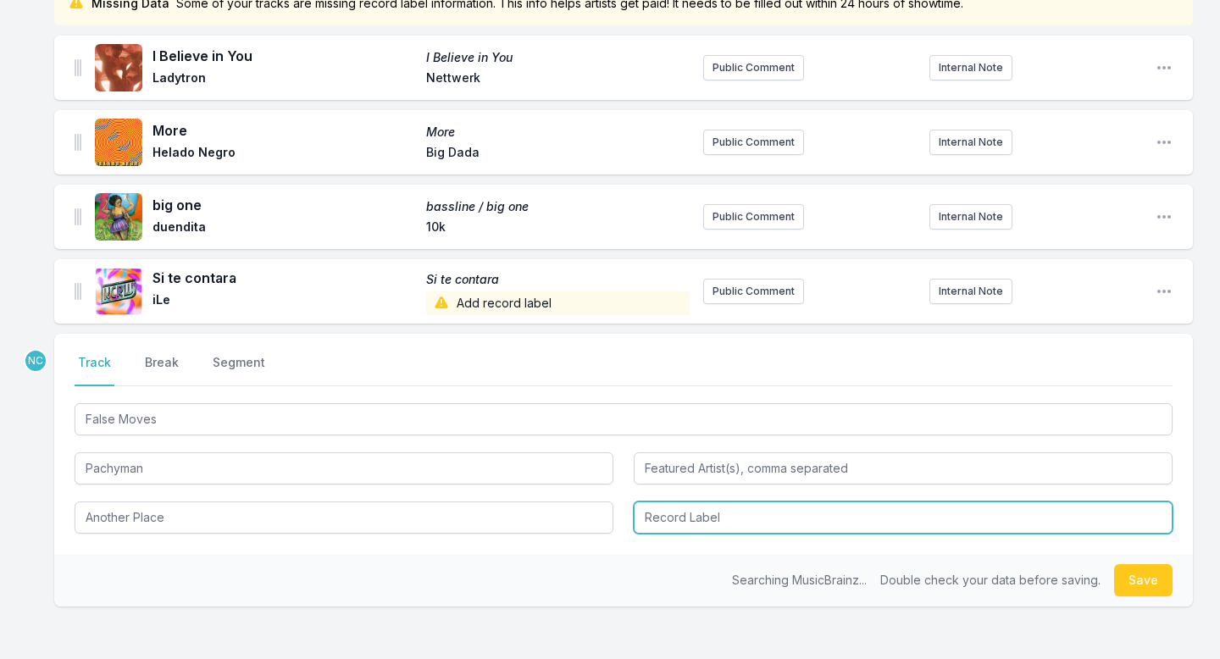
click at [756, 514] on input "Record Label" at bounding box center [903, 518] width 539 height 32
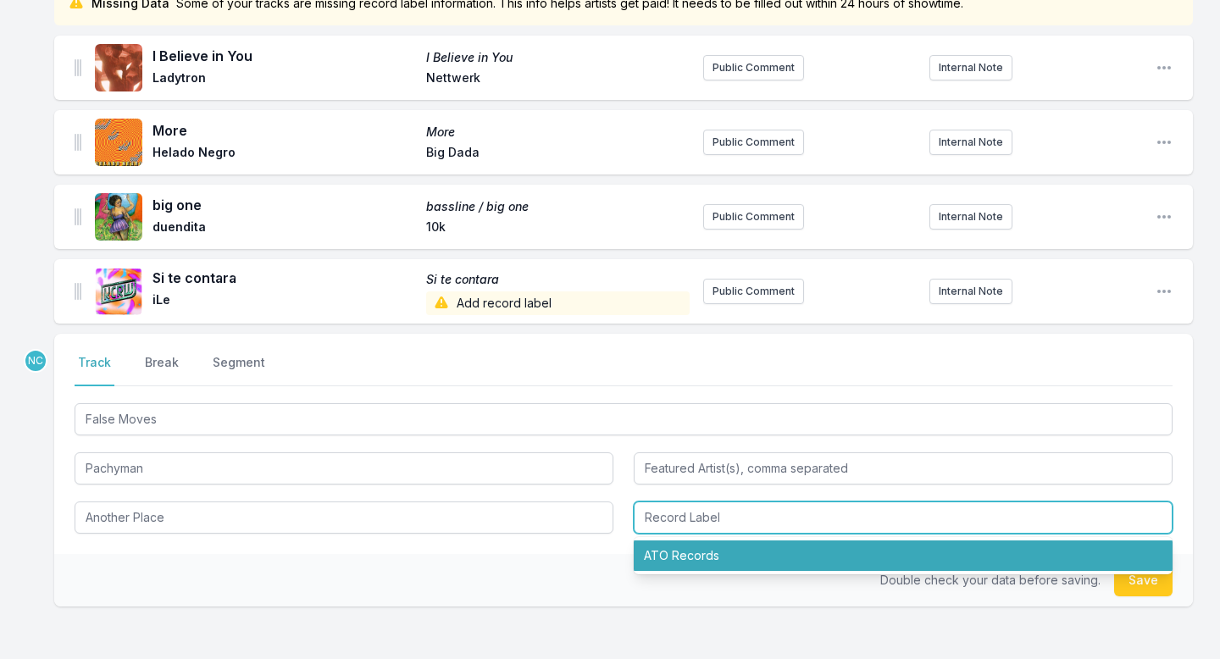
click at [752, 553] on li "ATO Records" at bounding box center [903, 556] width 539 height 30
type input "ATO Records"
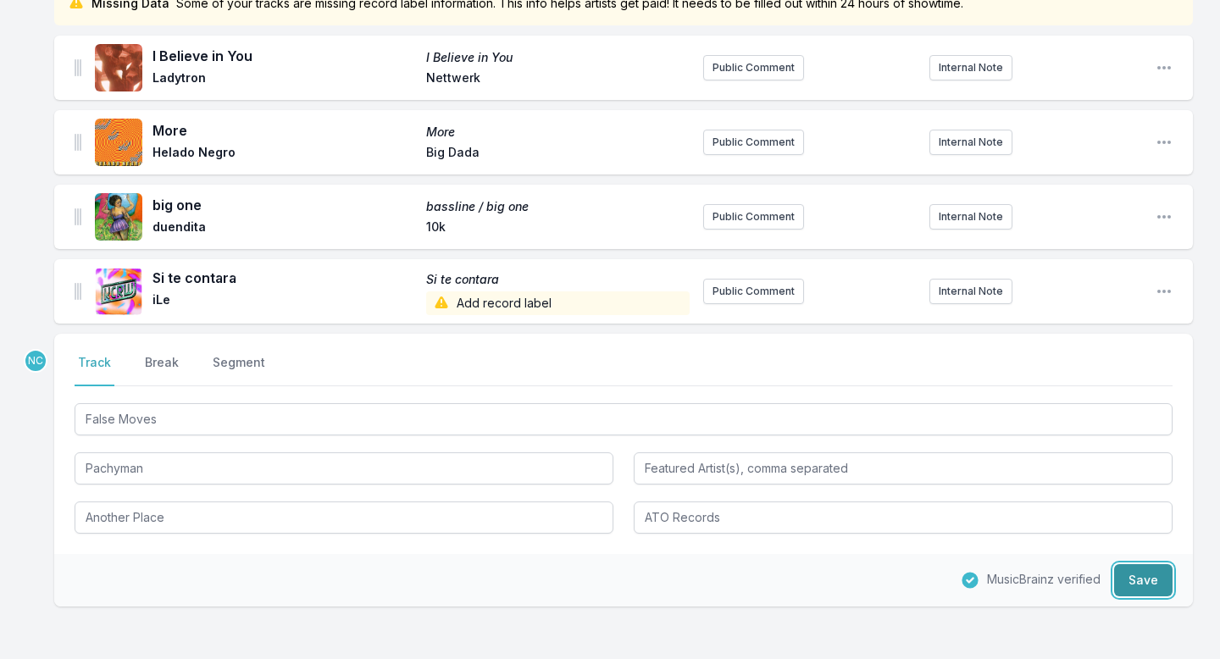
click at [1142, 581] on button "Save" at bounding box center [1143, 580] width 58 height 32
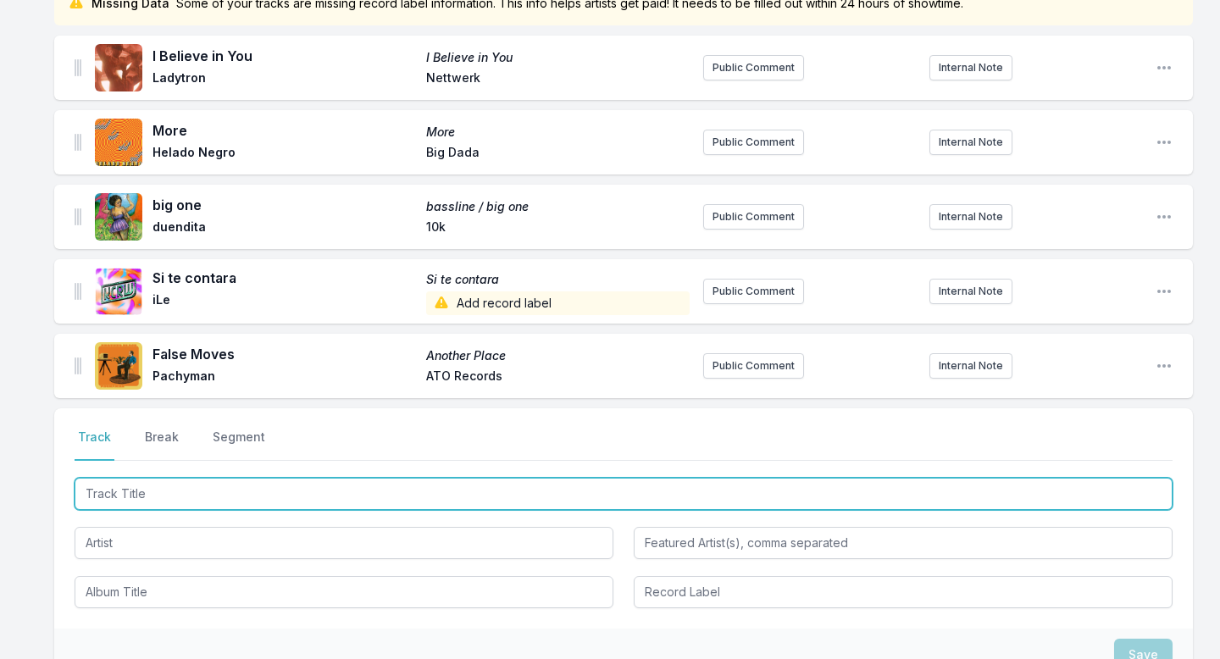
click at [312, 497] on input "Track Title" at bounding box center [624, 494] width 1098 height 32
paste input "Glow"
type input "Glow"
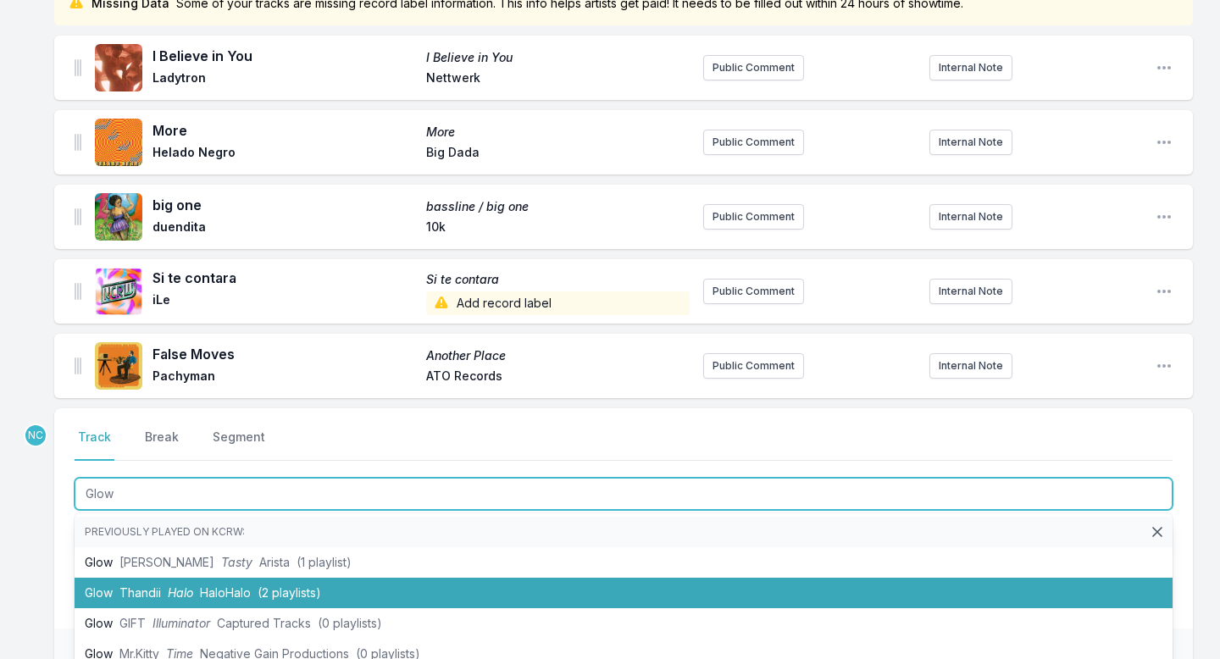
click at [274, 585] on span "(2 playlists)" at bounding box center [290, 592] width 64 height 14
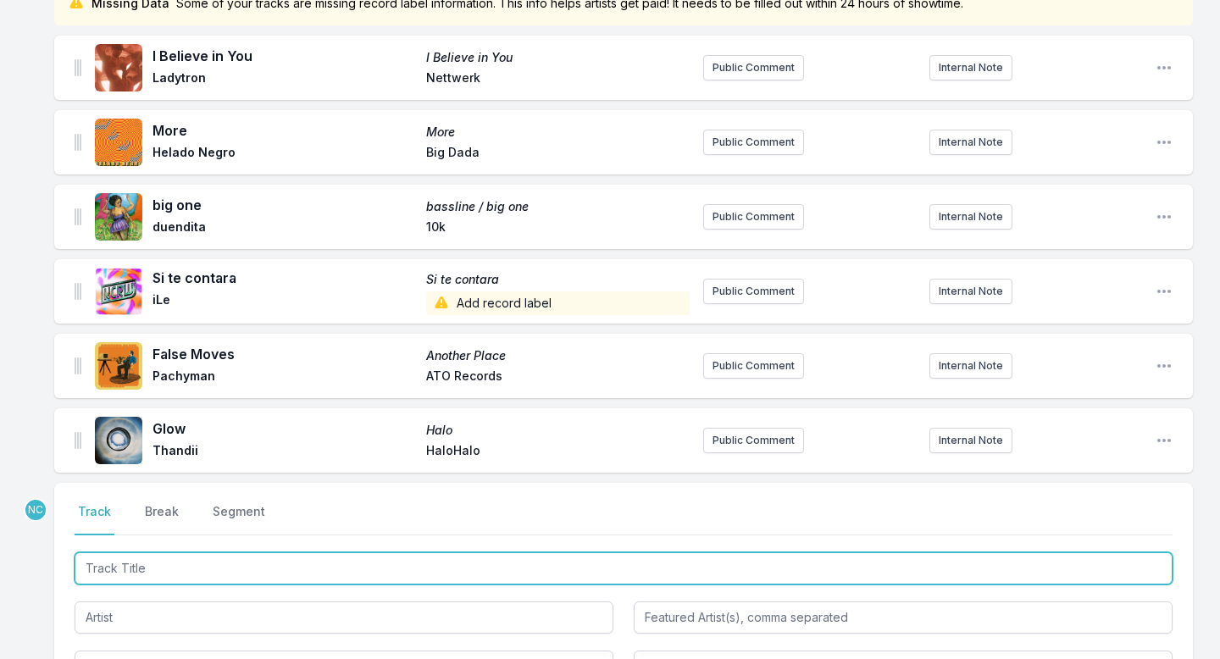
click at [163, 574] on input "Track Title" at bounding box center [624, 568] width 1098 height 32
paste input "Beautiful Strangers"
type input "Beautiful Strangers"
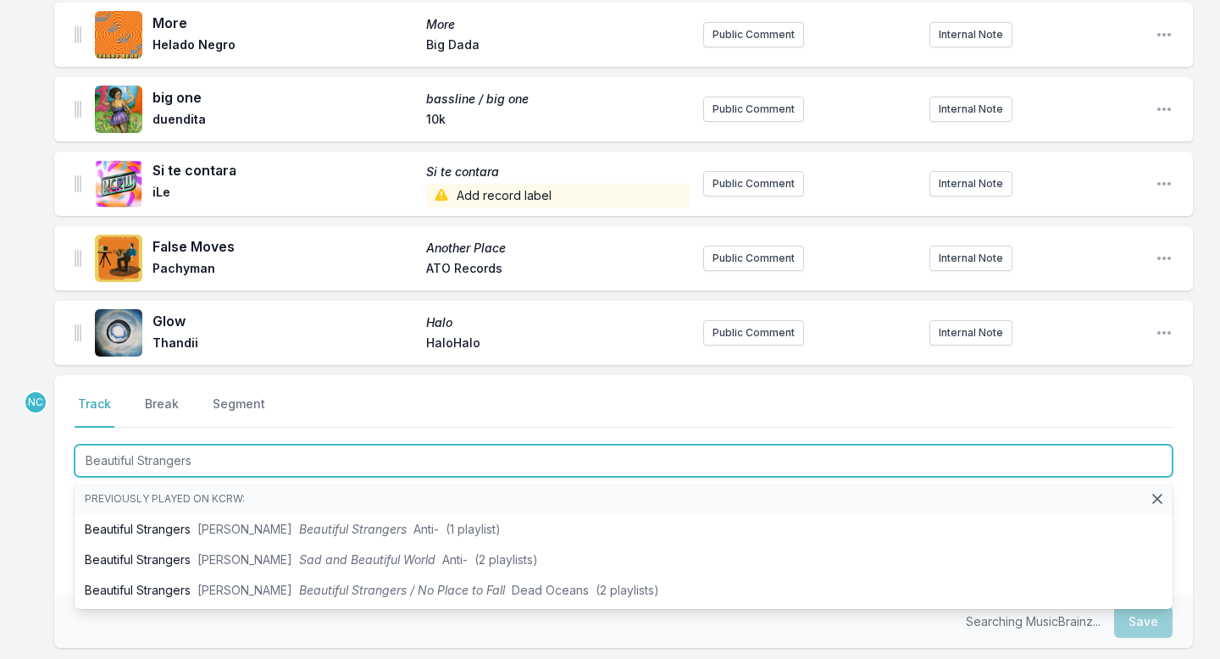
scroll to position [294, 0]
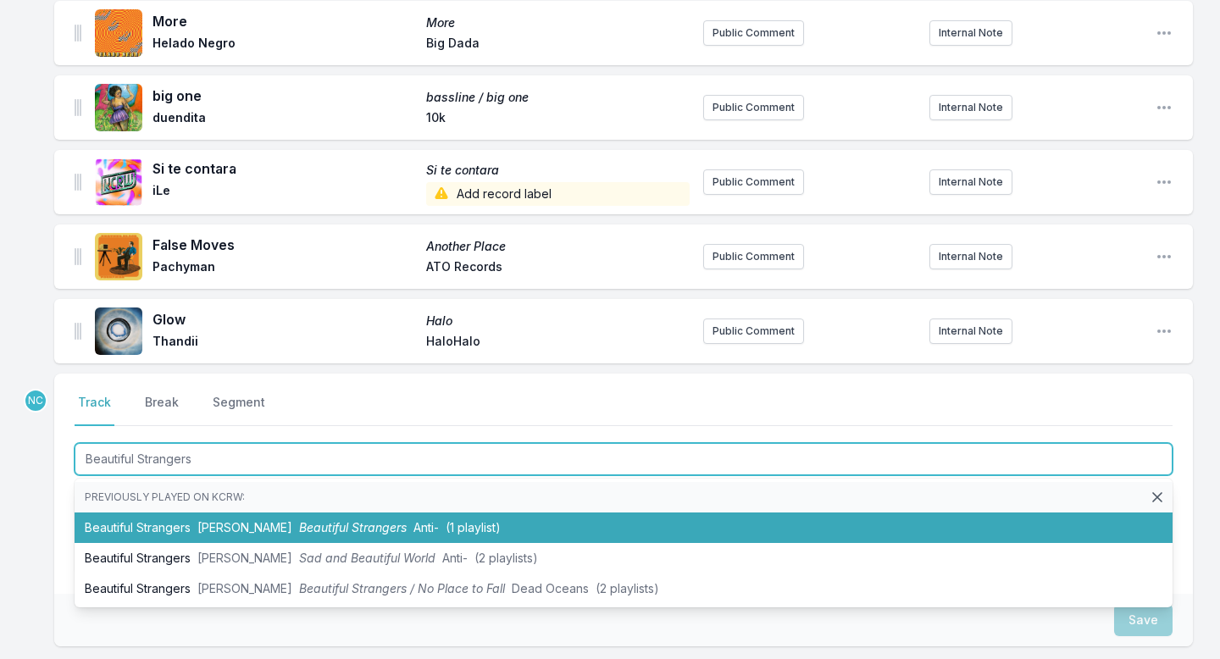
click at [190, 531] on li "Beautiful Strangers [PERSON_NAME] Beautiful Strangers Anti‐ (1 playlist)" at bounding box center [624, 528] width 1098 height 30
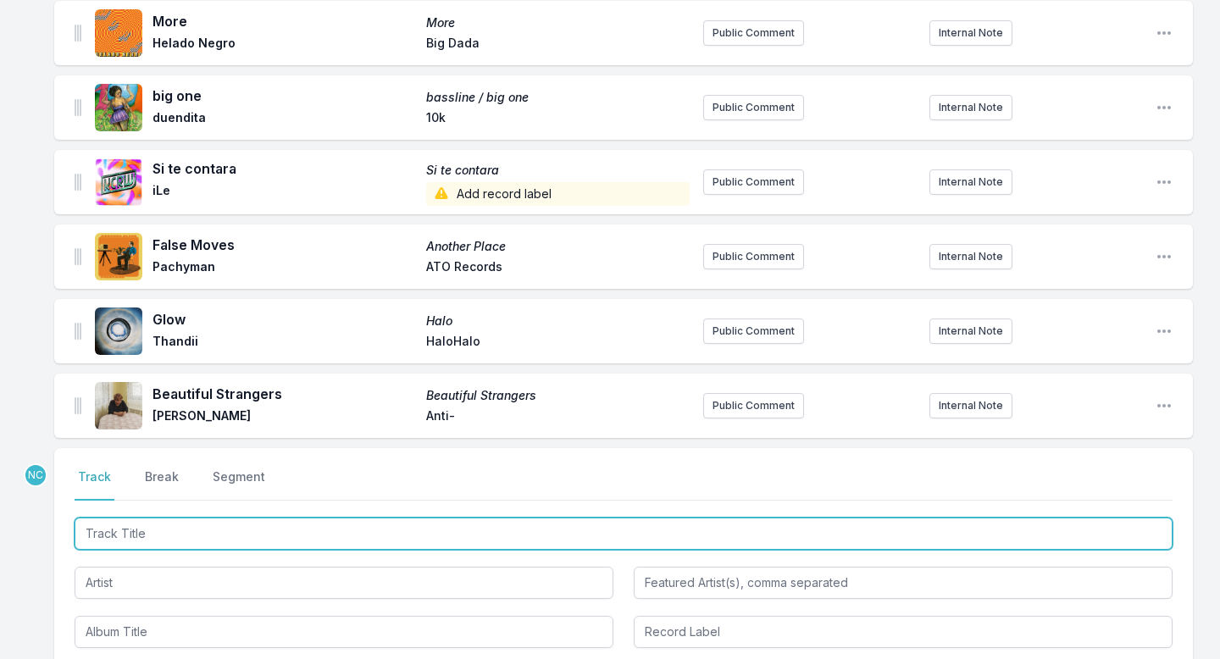
scroll to position [369, 0]
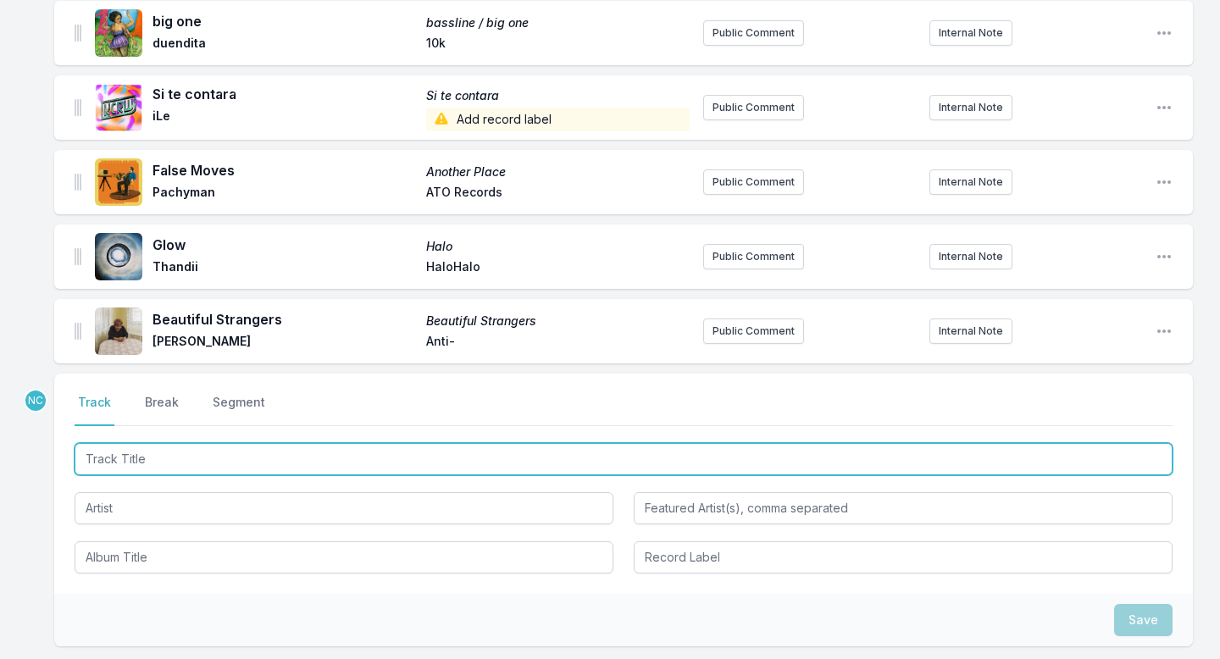
paste input "All Night All Day"
type input "All Night All Day"
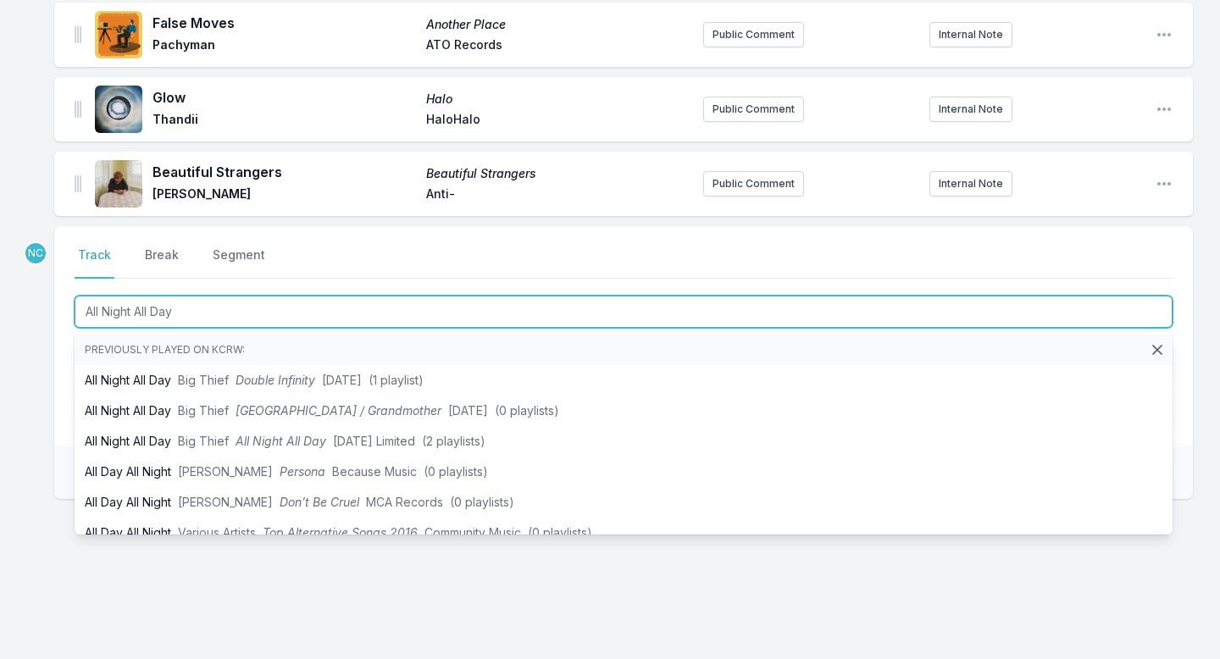
scroll to position [518, 0]
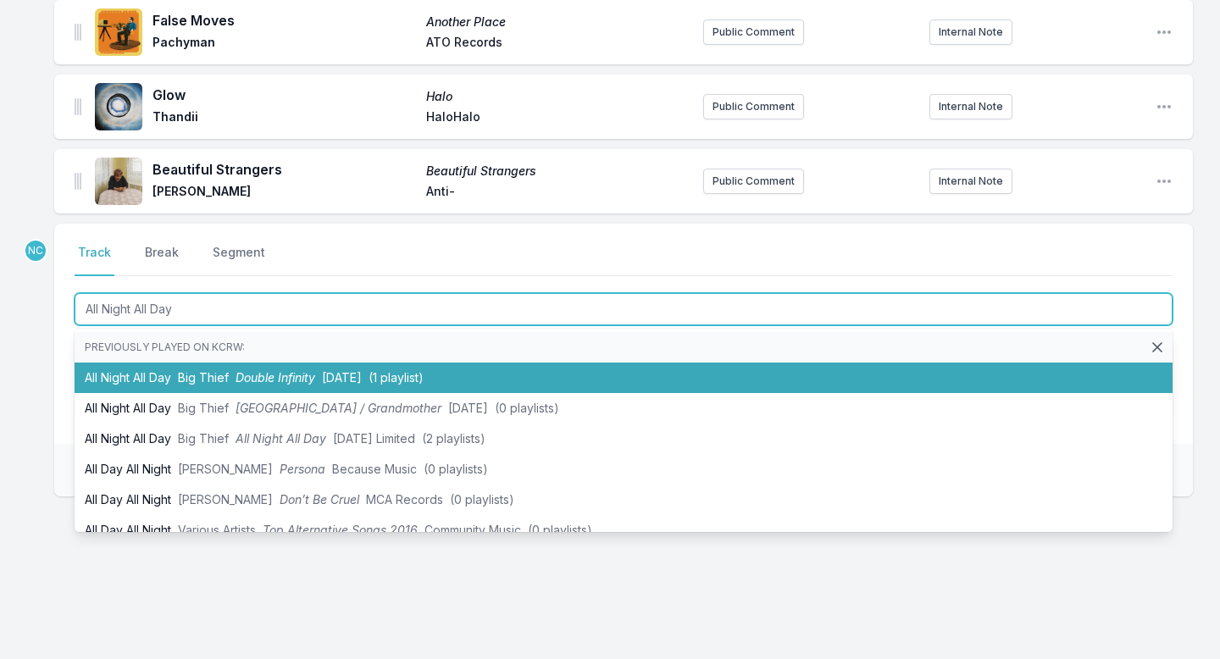
click at [236, 380] on li "All Night All Day Big Thief Double Infinity [DATE] (1 playlist)" at bounding box center [624, 378] width 1098 height 30
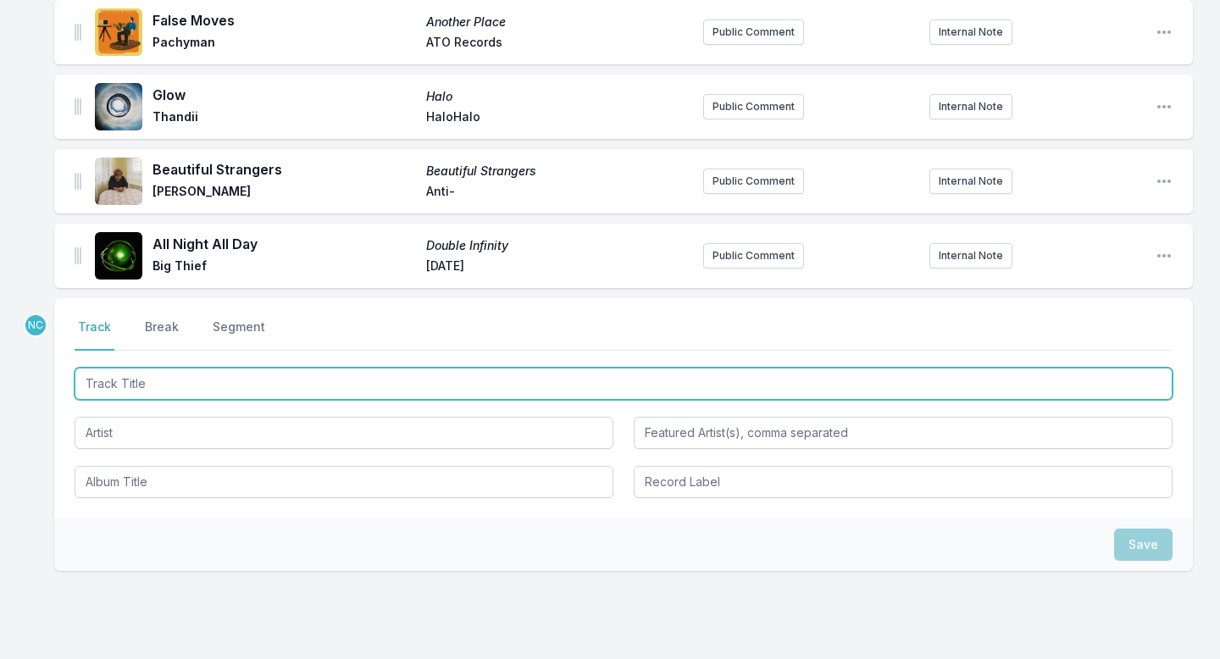
scroll to position [593, 0]
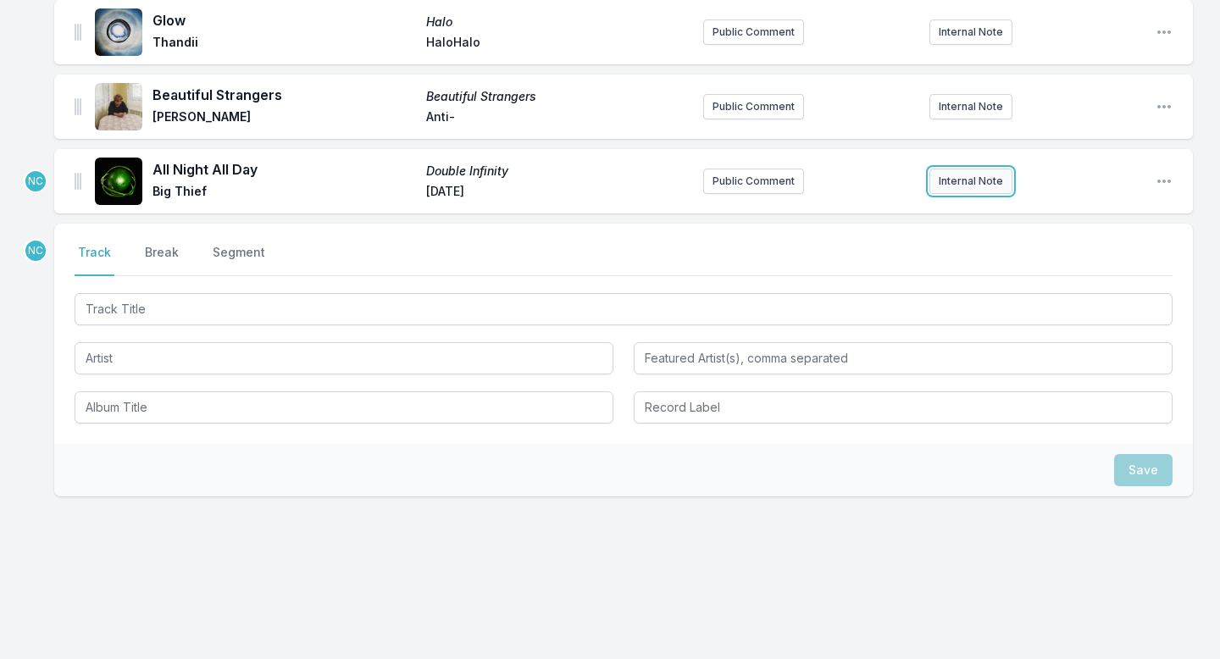
click at [962, 177] on button "Internal Note" at bounding box center [970, 181] width 83 height 25
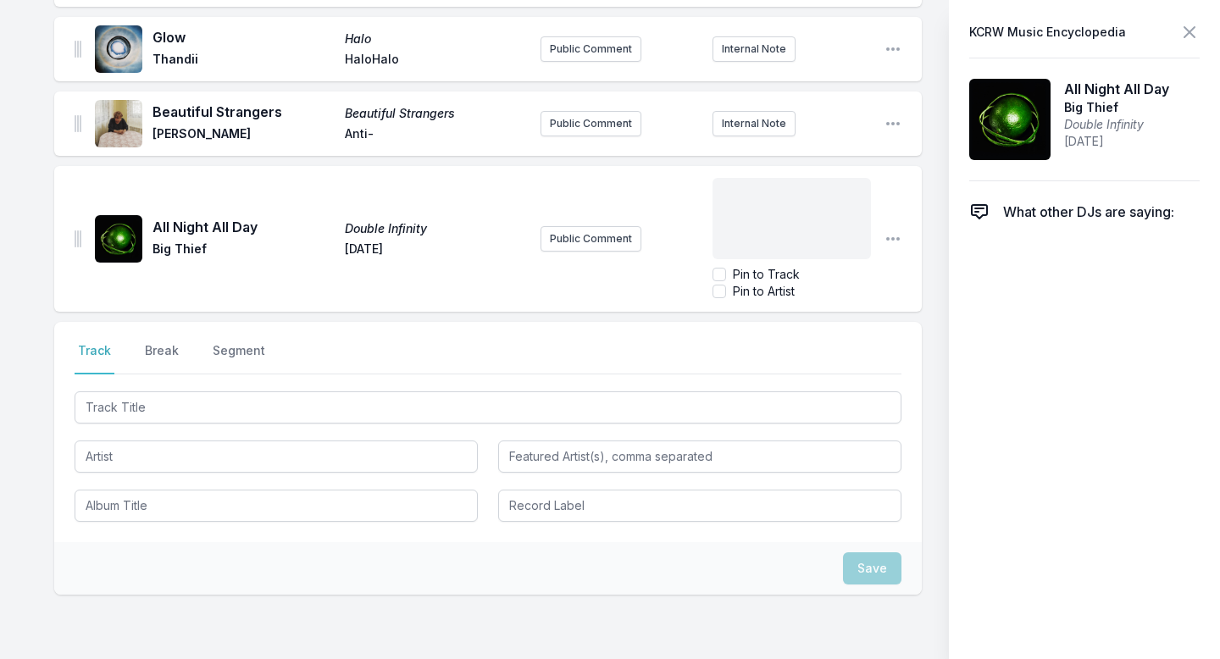
scroll to position [657, 0]
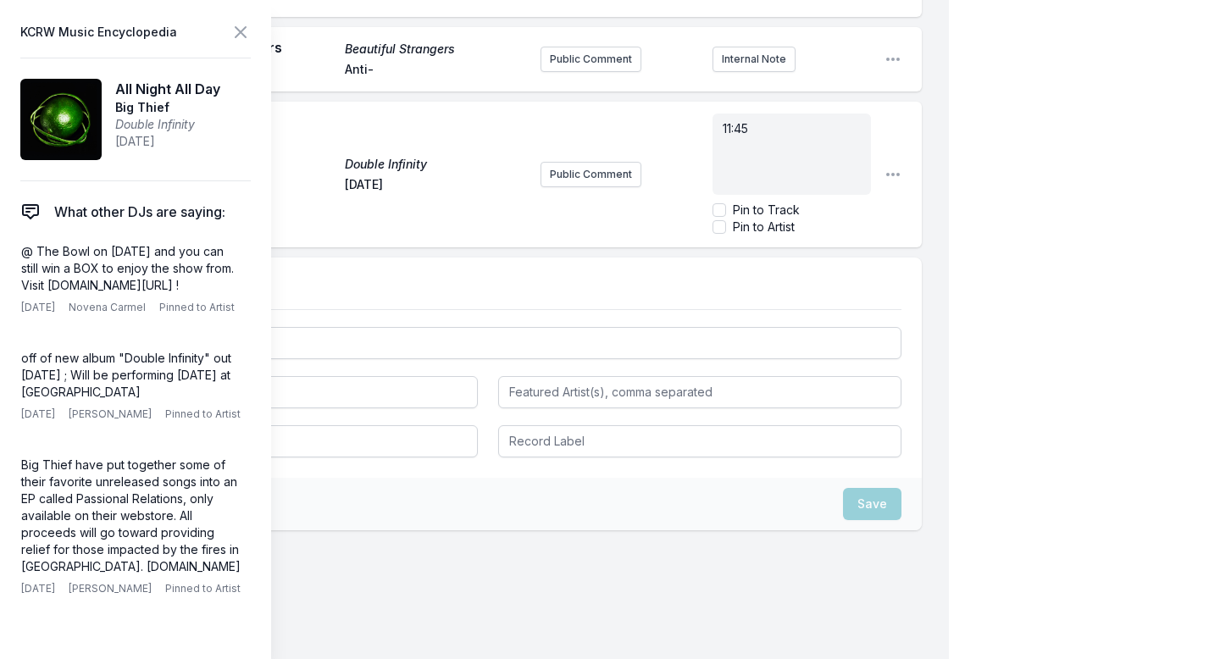
click at [1143, 182] on div "My Playlist KCRW Playlist Directory Reports NC User Guide Report Bug Sign out M…" at bounding box center [610, 18] width 1220 height 1350
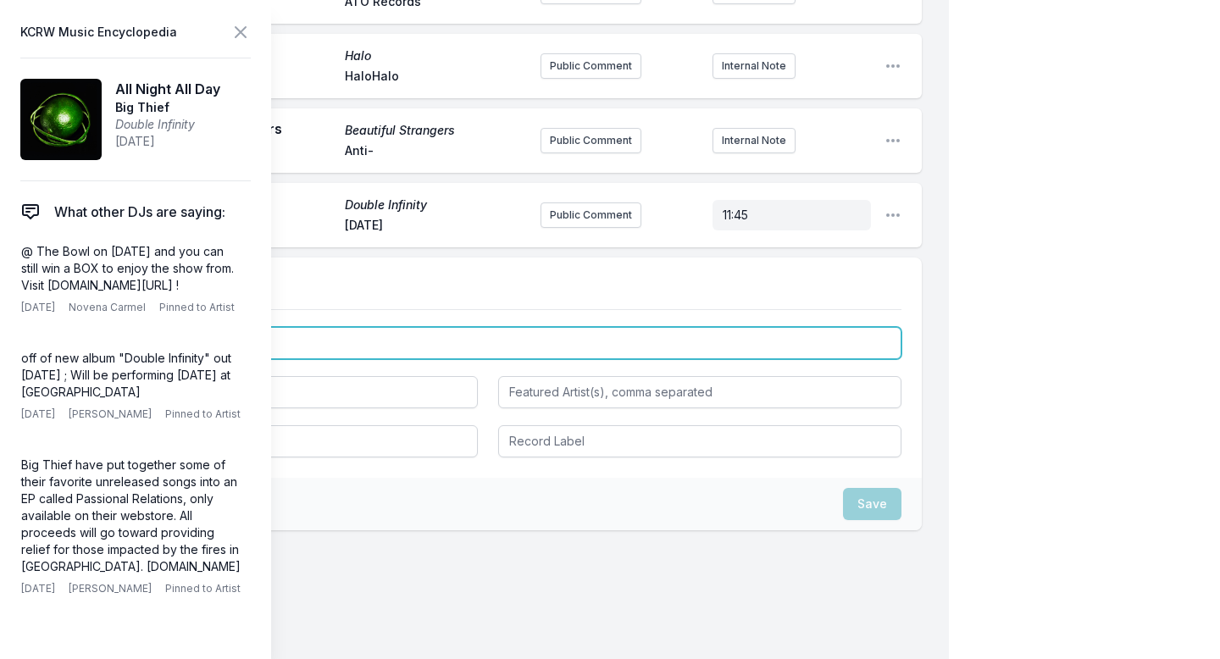
click at [450, 341] on input "Track Title" at bounding box center [488, 343] width 827 height 32
paste input "Strange World"
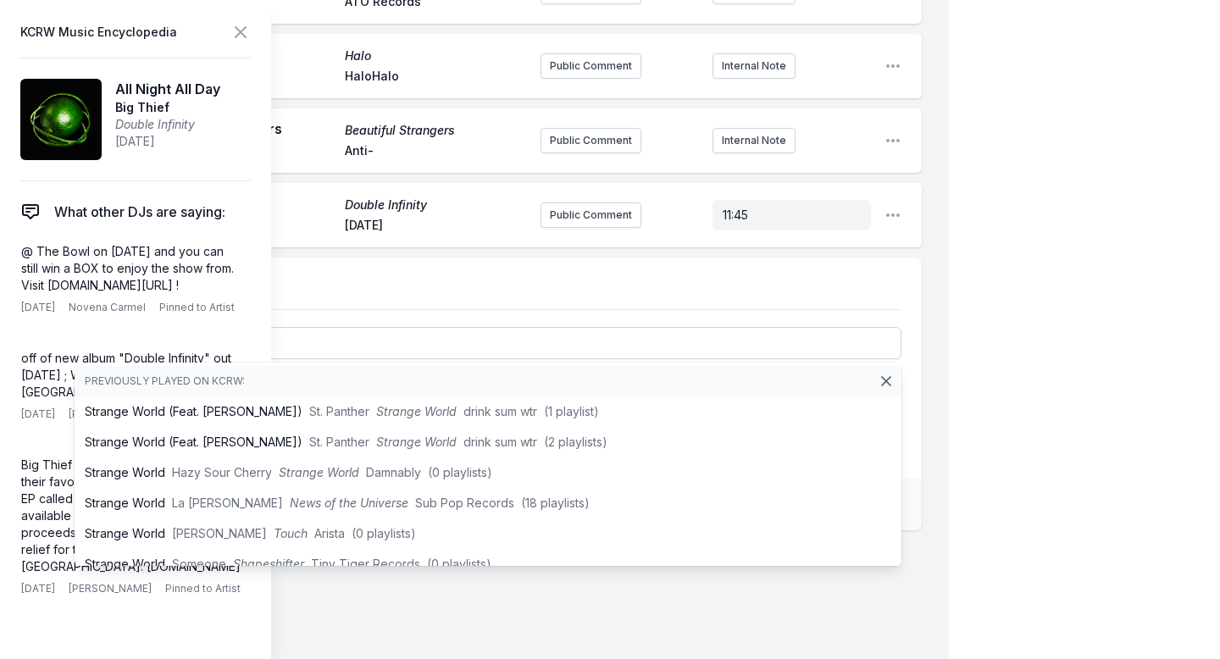
click at [251, 36] on aside "KCRW Music Encyclopedia All Night All Day Big Thief Double Infinity [DATE] What…" at bounding box center [135, 329] width 271 height 659
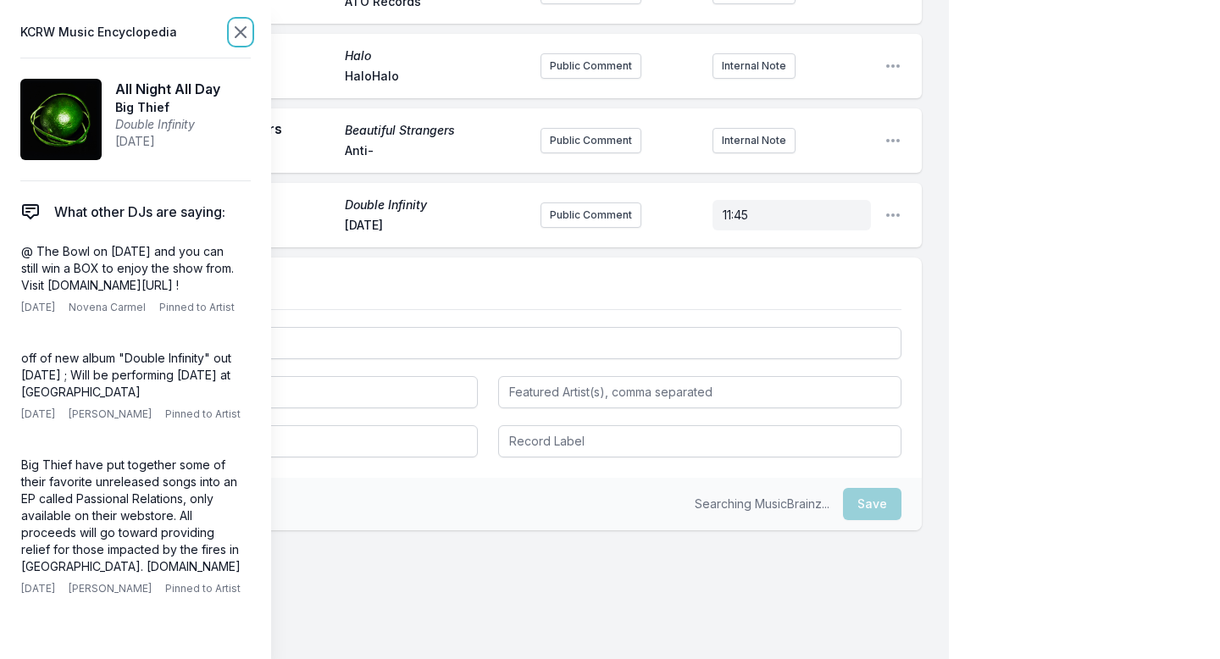
click at [237, 30] on icon at bounding box center [241, 32] width 10 height 10
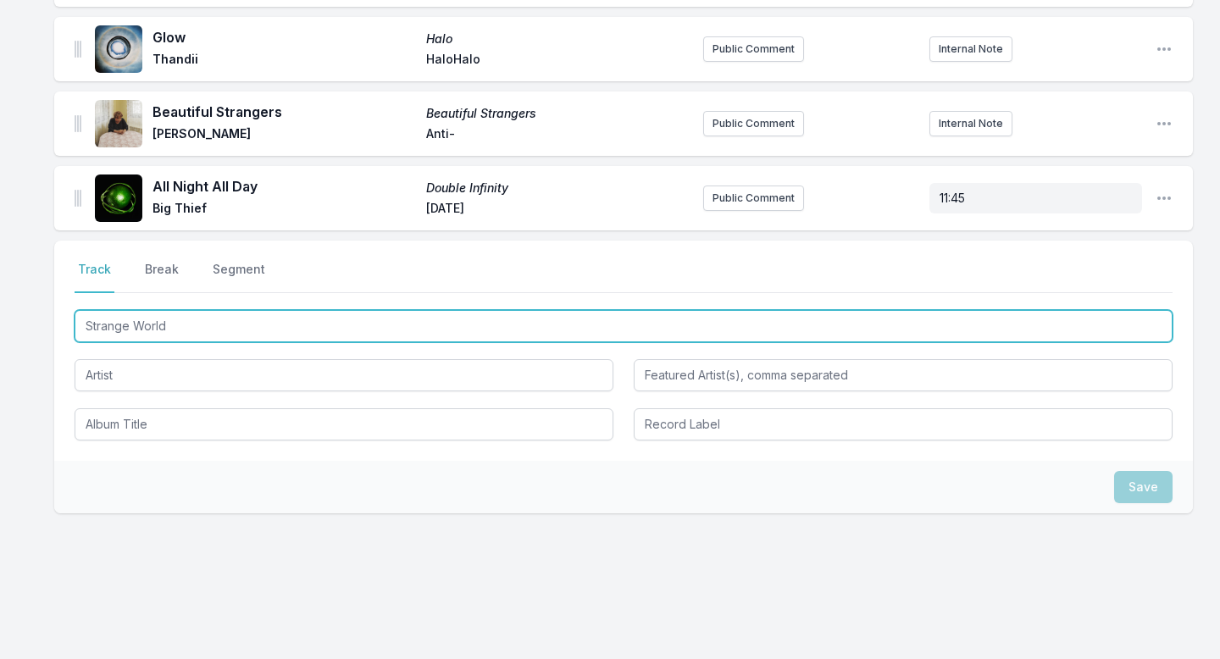
click at [230, 330] on input "Strange World" at bounding box center [624, 326] width 1098 height 32
type input "Strange World"
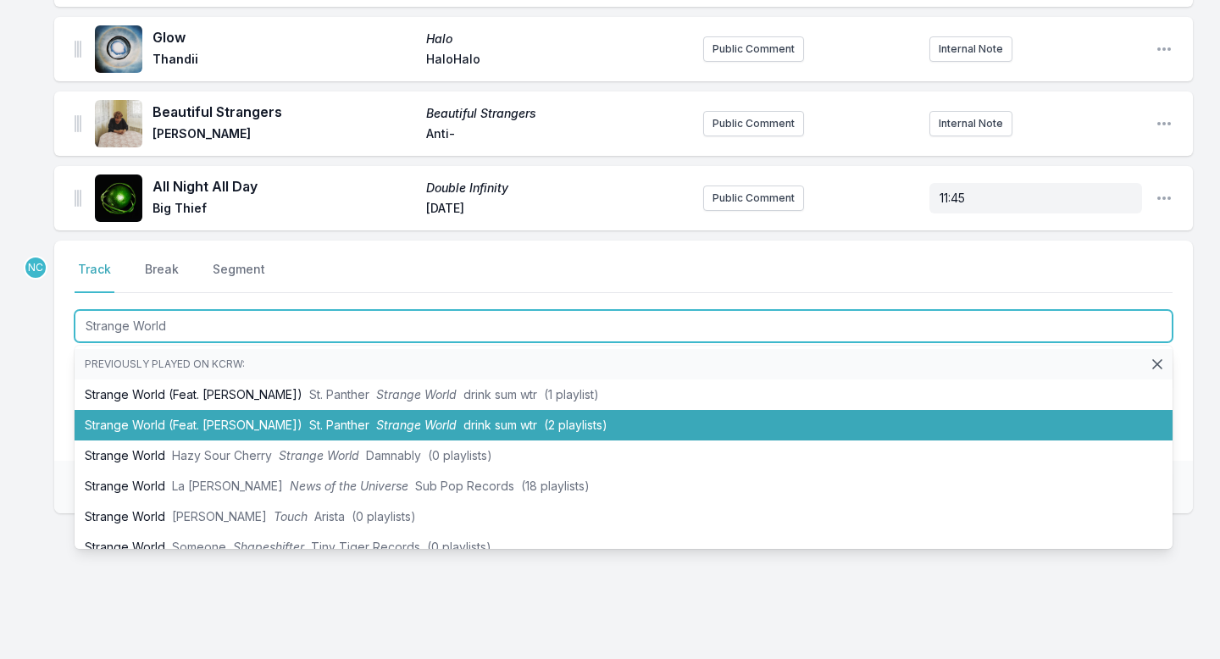
click at [160, 423] on li "Strange World (Feat. [PERSON_NAME]) St. Panther Strange World drink sum wtr (2 …" at bounding box center [624, 425] width 1098 height 30
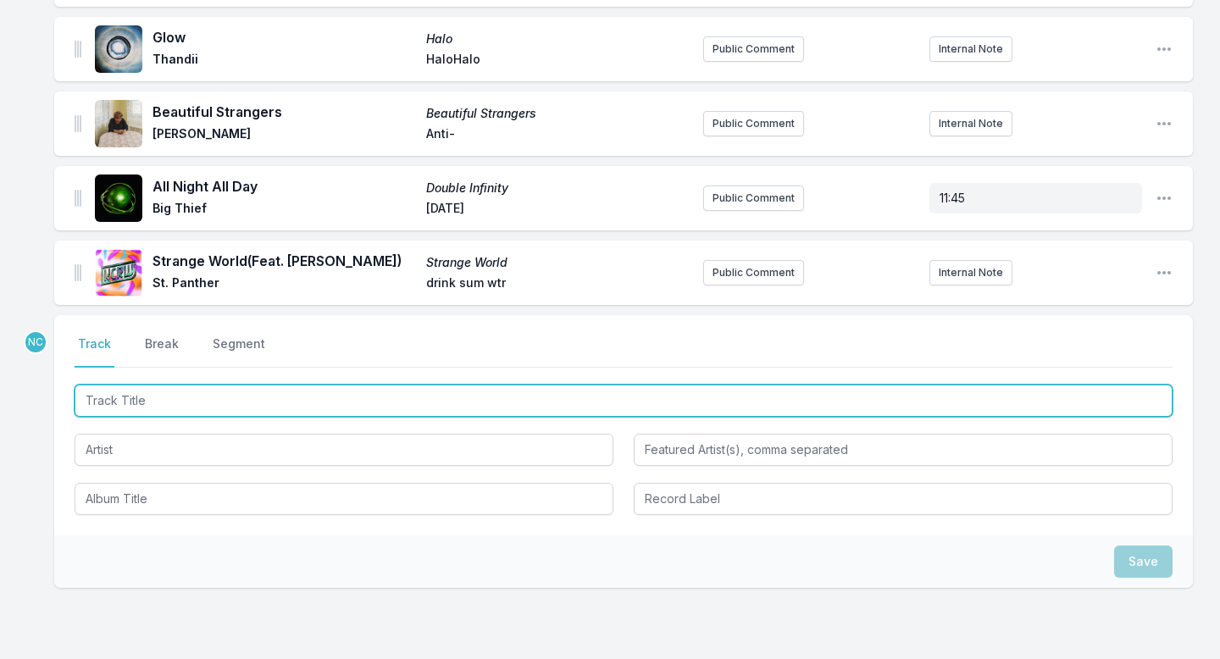
scroll to position [651, 0]
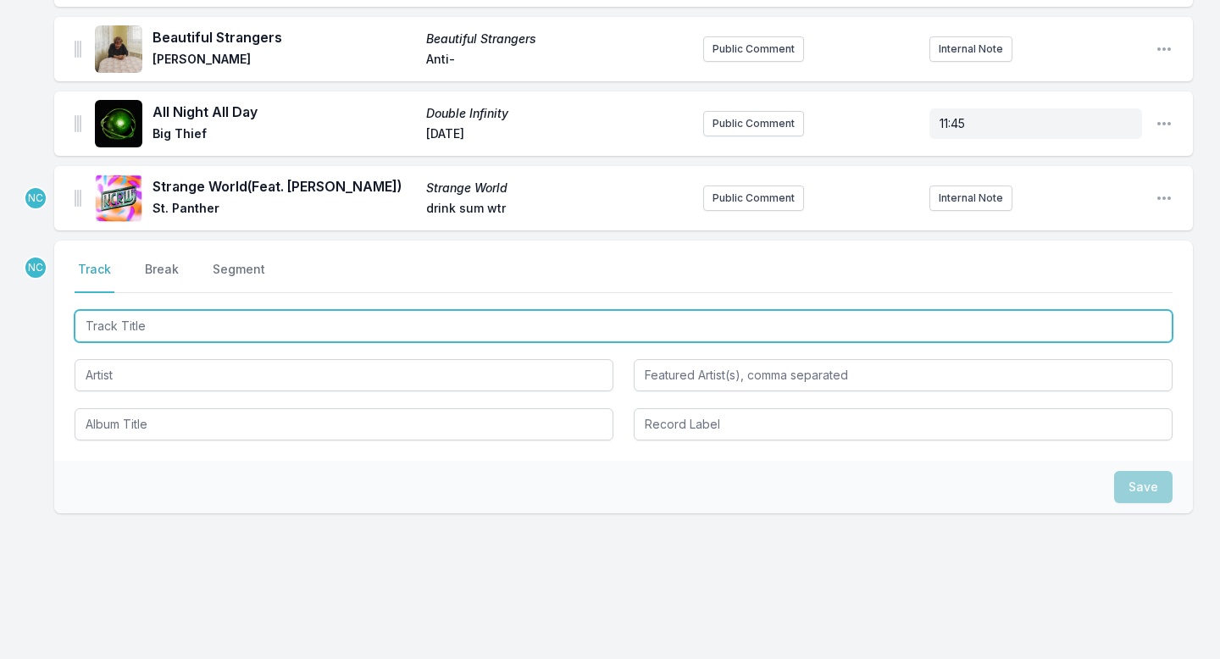
click at [215, 332] on input "Track Title" at bounding box center [624, 326] width 1098 height 32
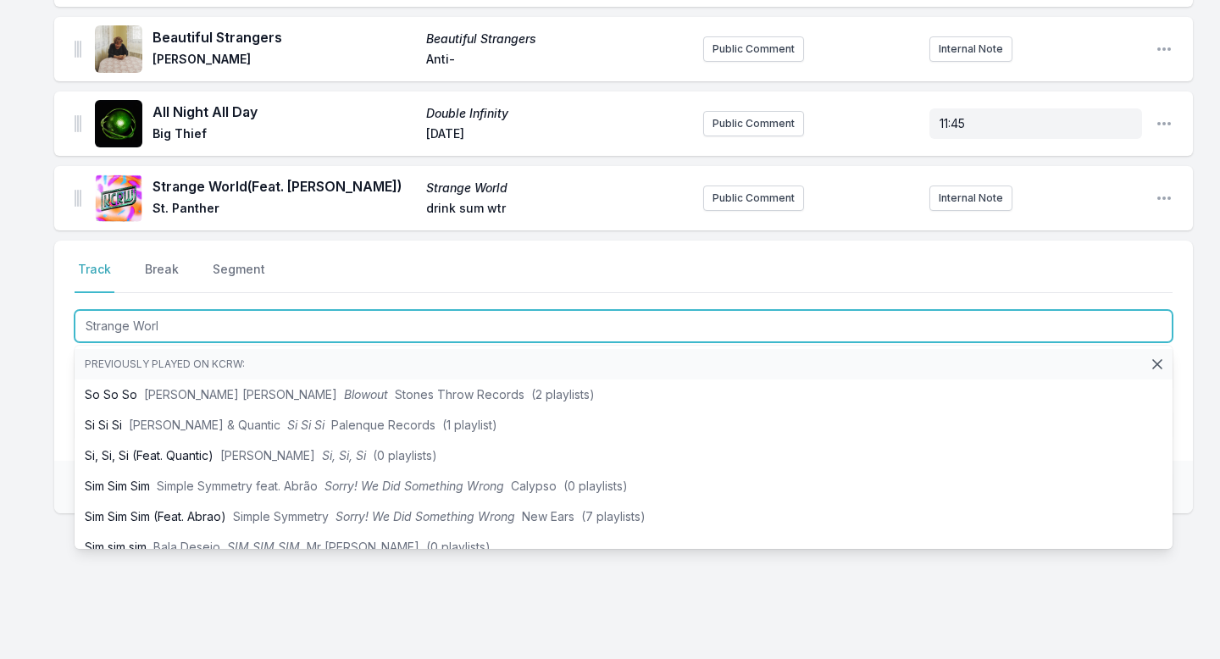
type input "Strange Worl"
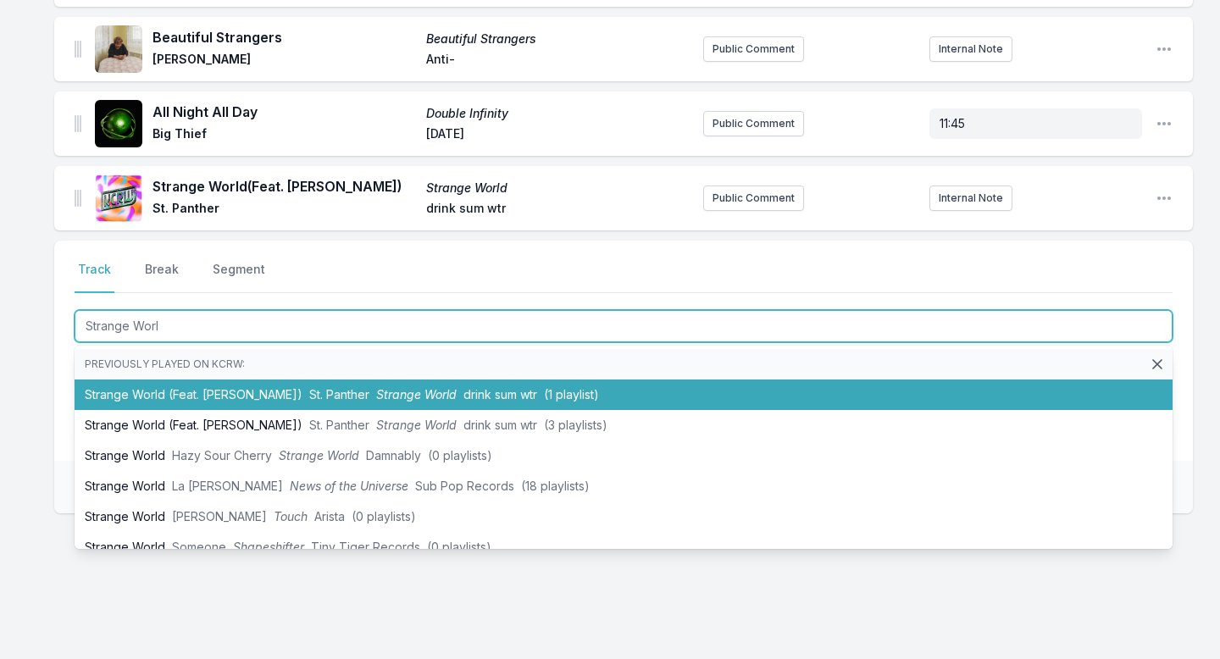
click at [190, 390] on li "Strange World (Feat. [PERSON_NAME]) St. Panther Strange World drink sum wtr (1 …" at bounding box center [624, 395] width 1098 height 30
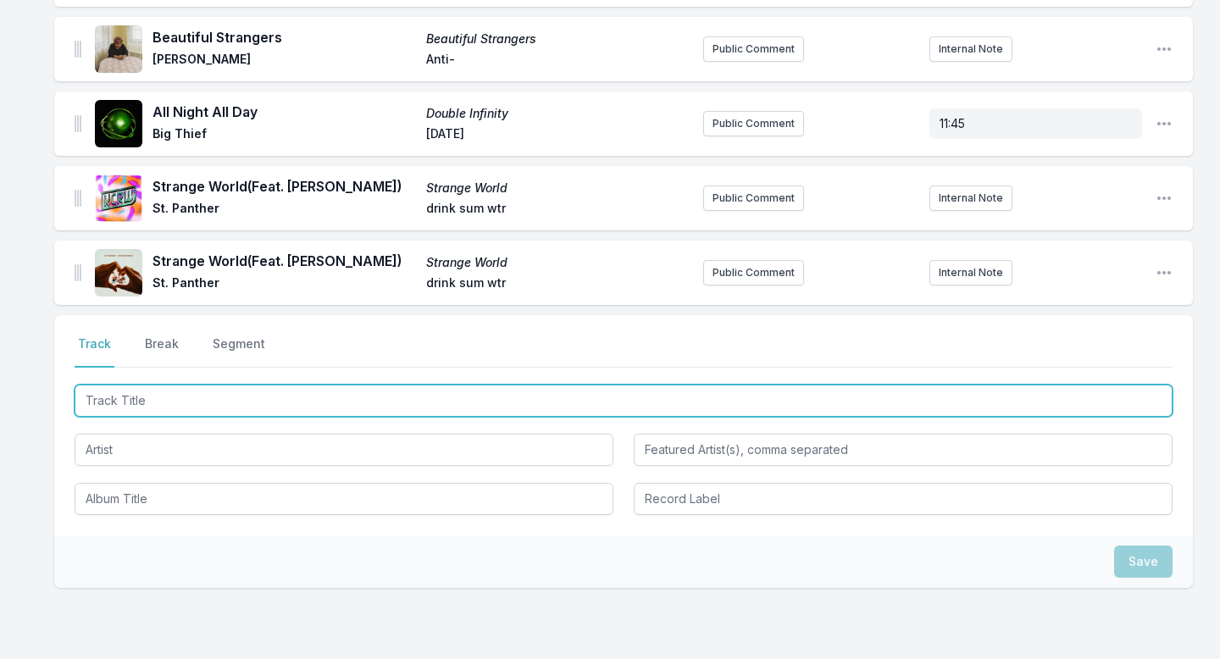
scroll to position [725, 0]
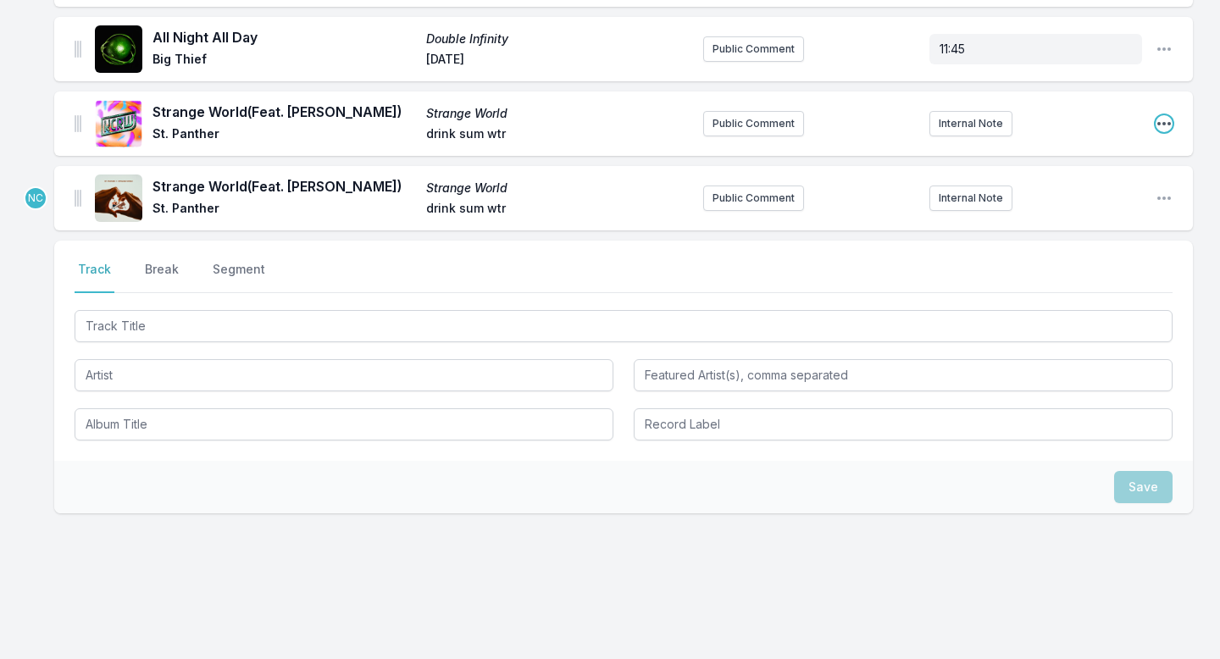
click at [1165, 125] on icon "Open playlist item options" at bounding box center [1164, 123] width 17 height 17
click at [1096, 194] on button "Delete Entry" at bounding box center [1078, 188] width 190 height 30
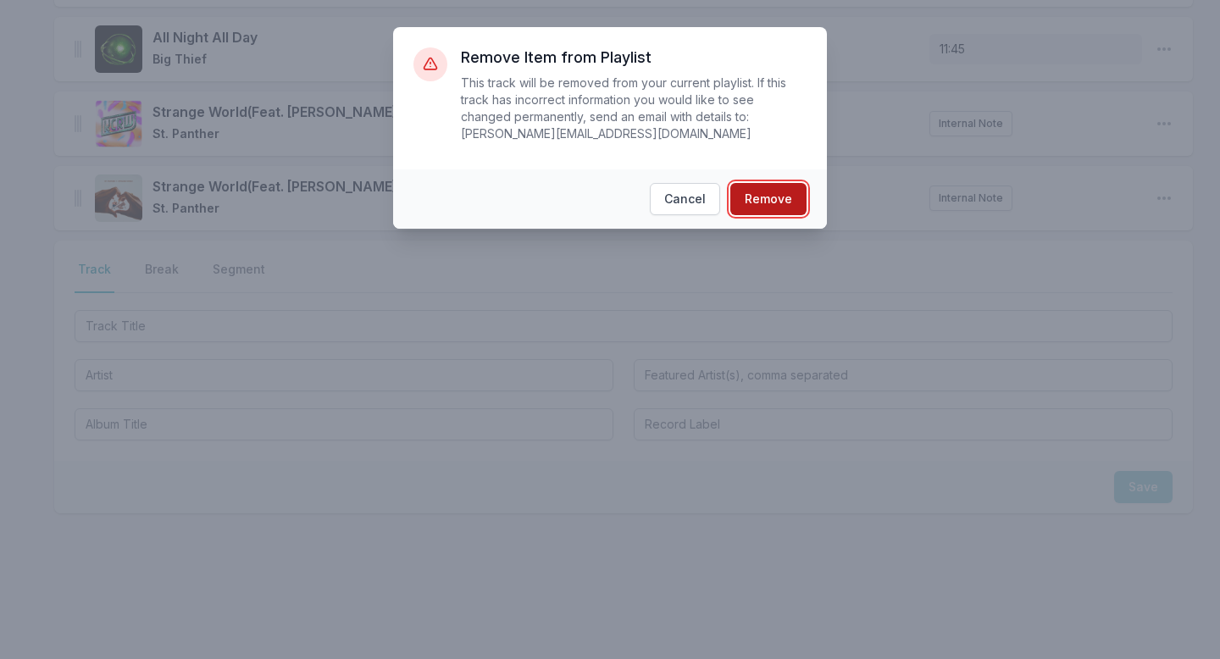
click at [790, 186] on button "Remove" at bounding box center [768, 199] width 76 height 32
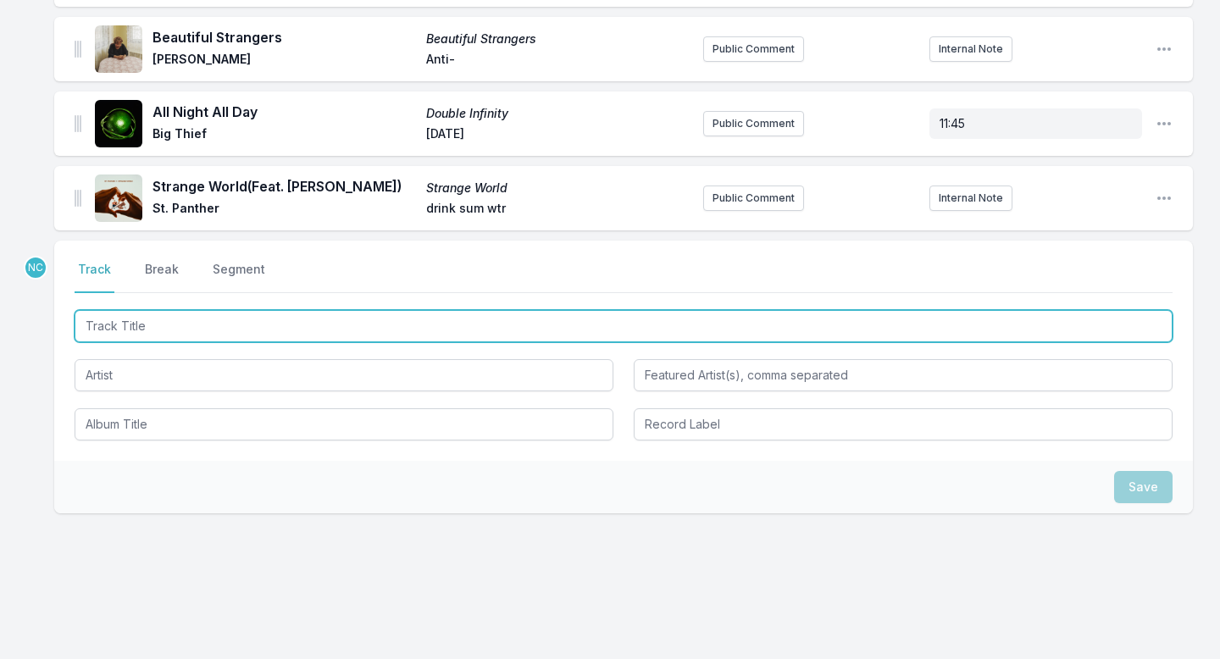
click at [274, 330] on input "Track Title" at bounding box center [624, 326] width 1098 height 32
paste input "No Tengo Valor"
type input "No Tengo Valor"
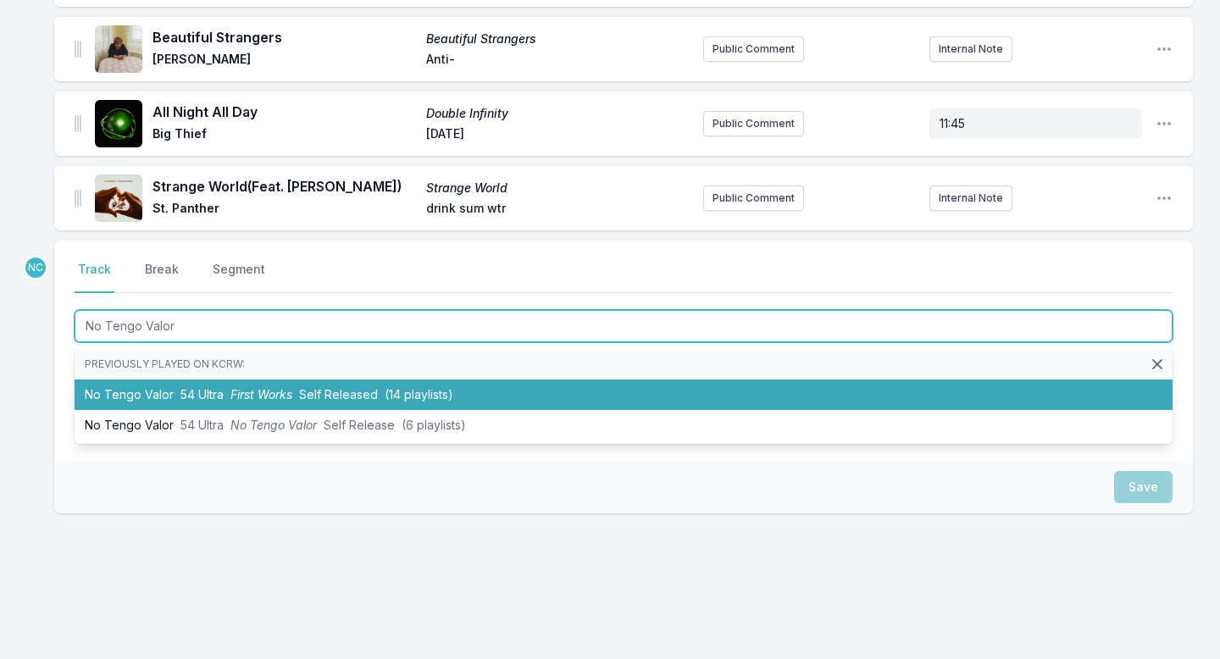
click at [280, 402] on span "First Works" at bounding box center [261, 394] width 62 height 14
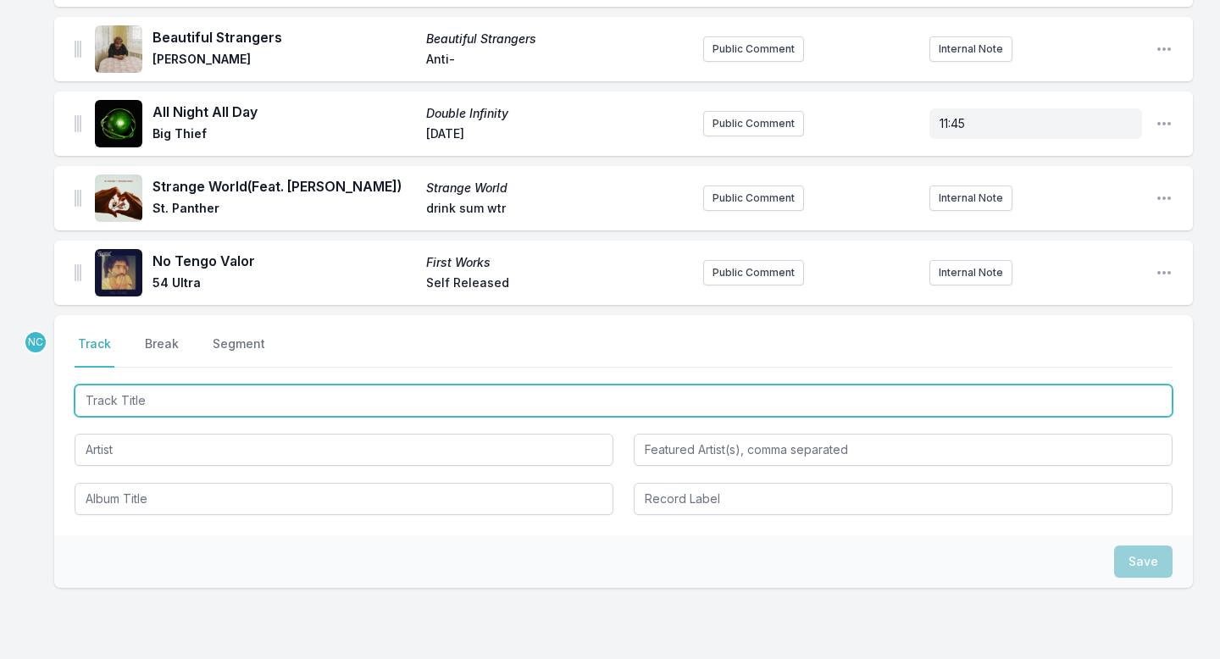
scroll to position [725, 0]
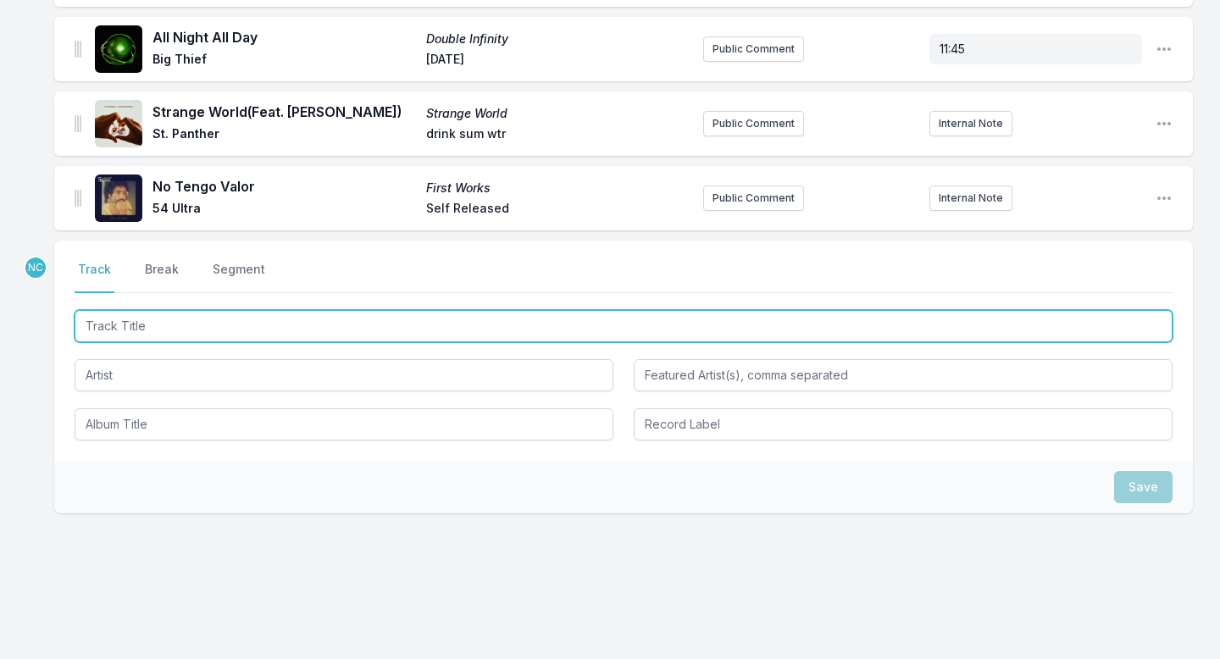
click at [313, 323] on input "Track Title" at bounding box center [624, 326] width 1098 height 32
paste input "Take My Hand"
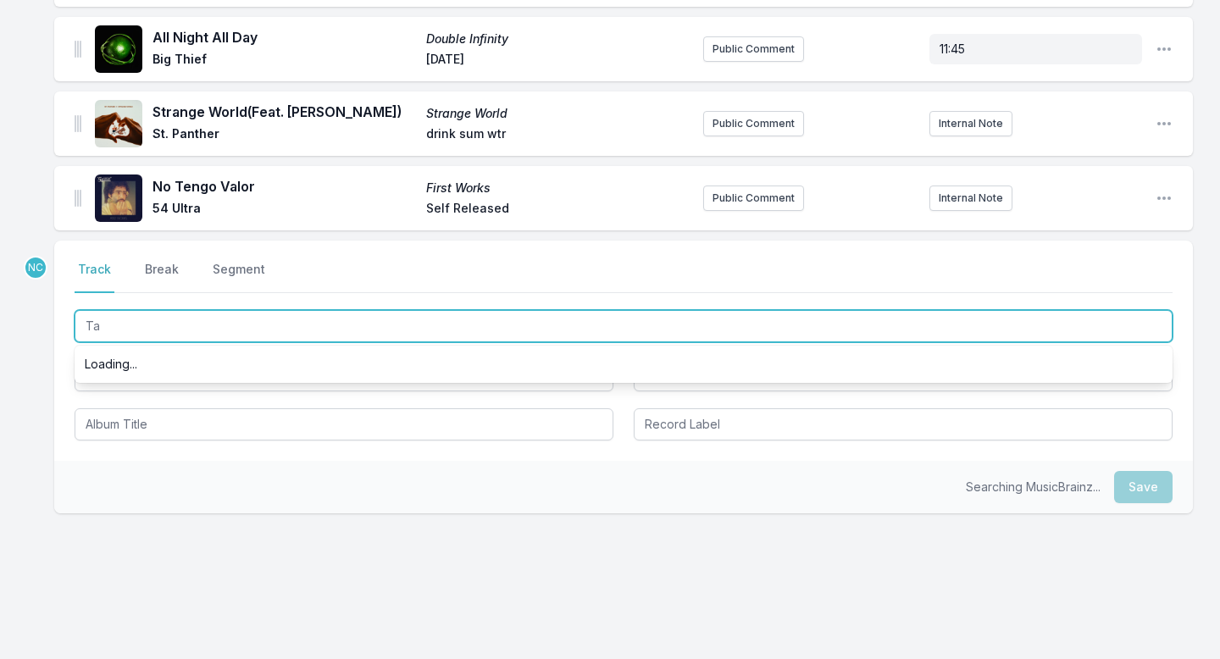
type input "T"
click at [114, 328] on input "Carrry Me Away" at bounding box center [624, 326] width 1098 height 32
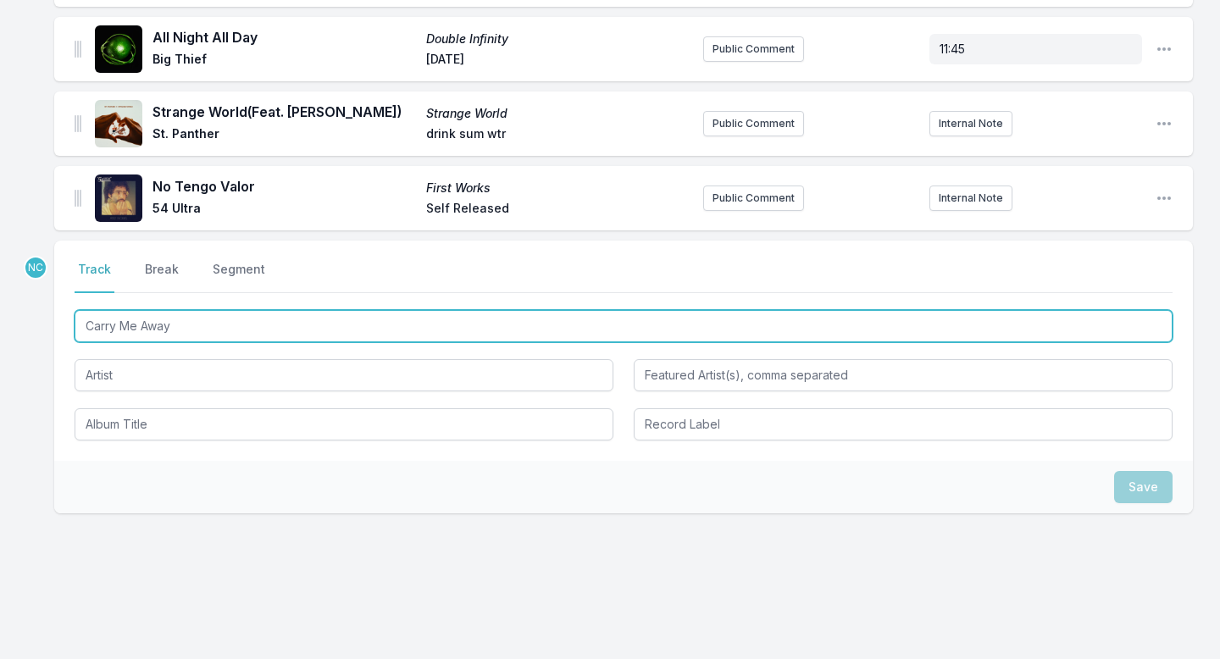
paste input "I Wish I Didn't Waste Your Time"
drag, startPoint x: 358, startPoint y: 324, endPoint x: 286, endPoint y: 322, distance: 72.0
click at [286, 322] on input "[PERSON_NAME] Wish I Didn't Waste Your Timey Me Away" at bounding box center [624, 326] width 1098 height 32
type input "[PERSON_NAME] Wish I Didn't Waste Your Time"
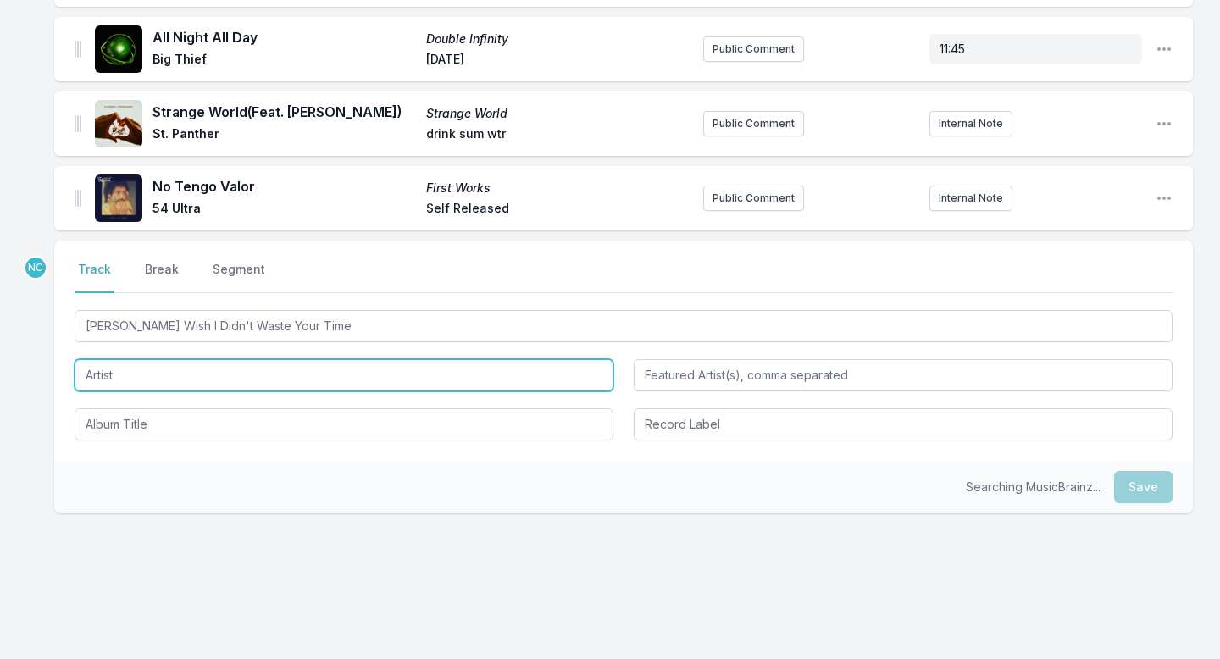
click at [241, 378] on input "Artist" at bounding box center [344, 375] width 539 height 32
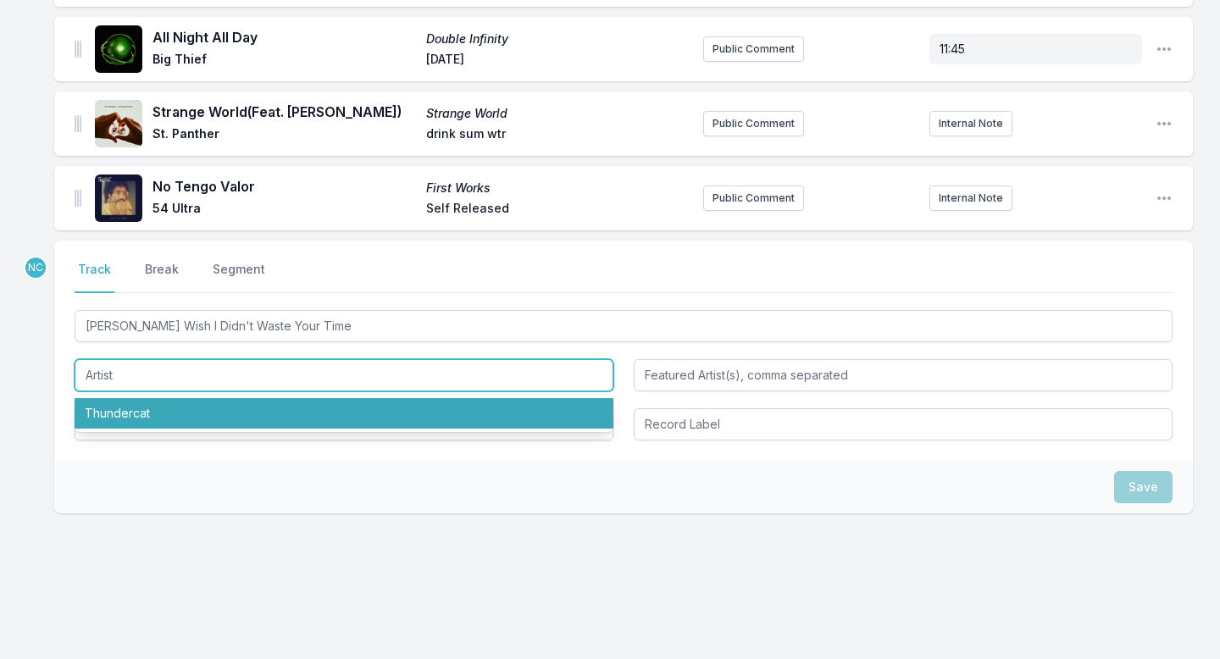
click at [226, 408] on li "Thundercat" at bounding box center [344, 413] width 539 height 30
type input "Thundercat"
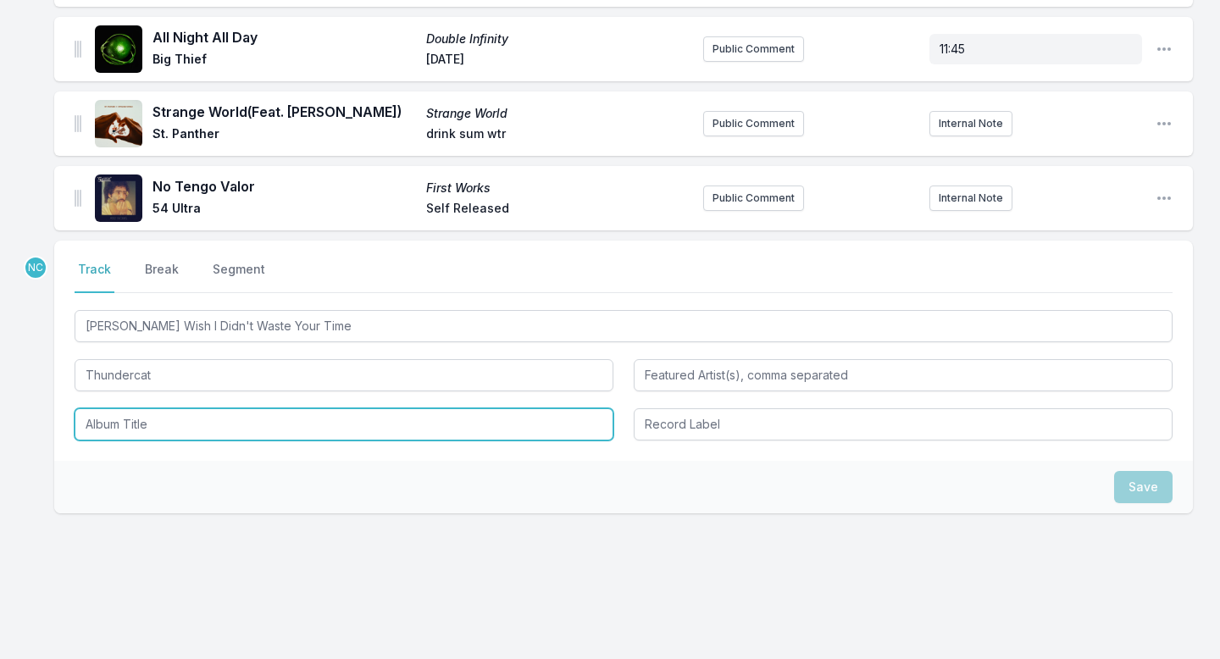
click at [224, 417] on input "Album Title" at bounding box center [344, 424] width 539 height 32
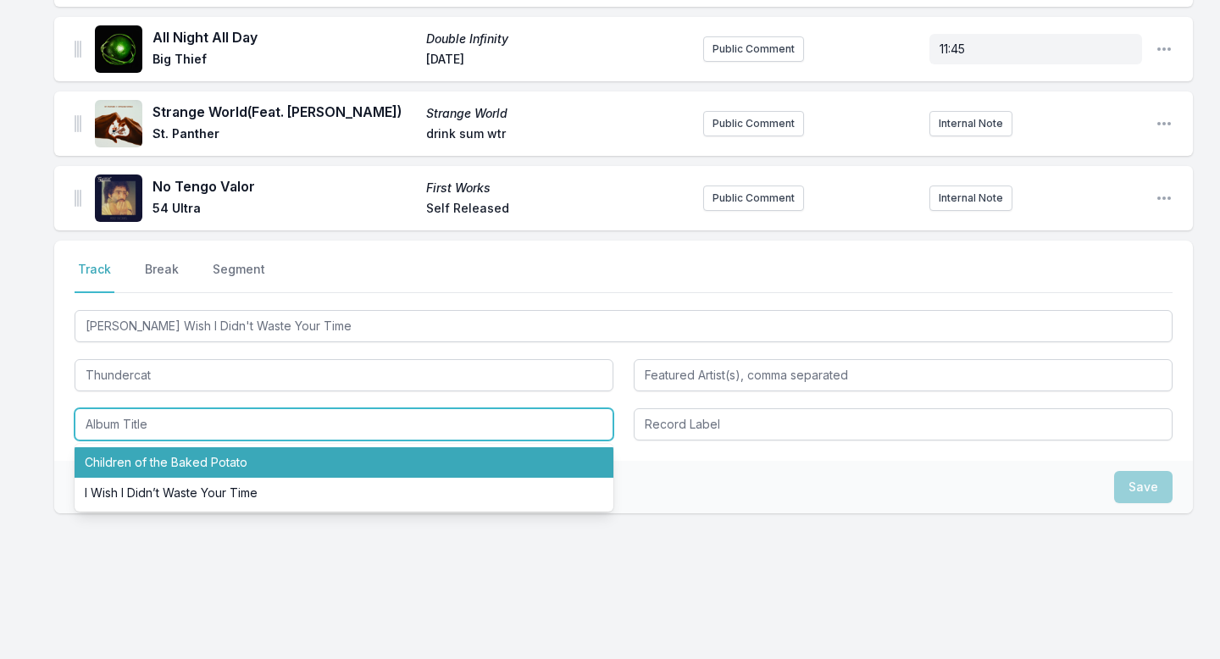
click at [216, 456] on li "Children of the Baked Potato" at bounding box center [344, 462] width 539 height 30
type input "Children of the Baked Potato"
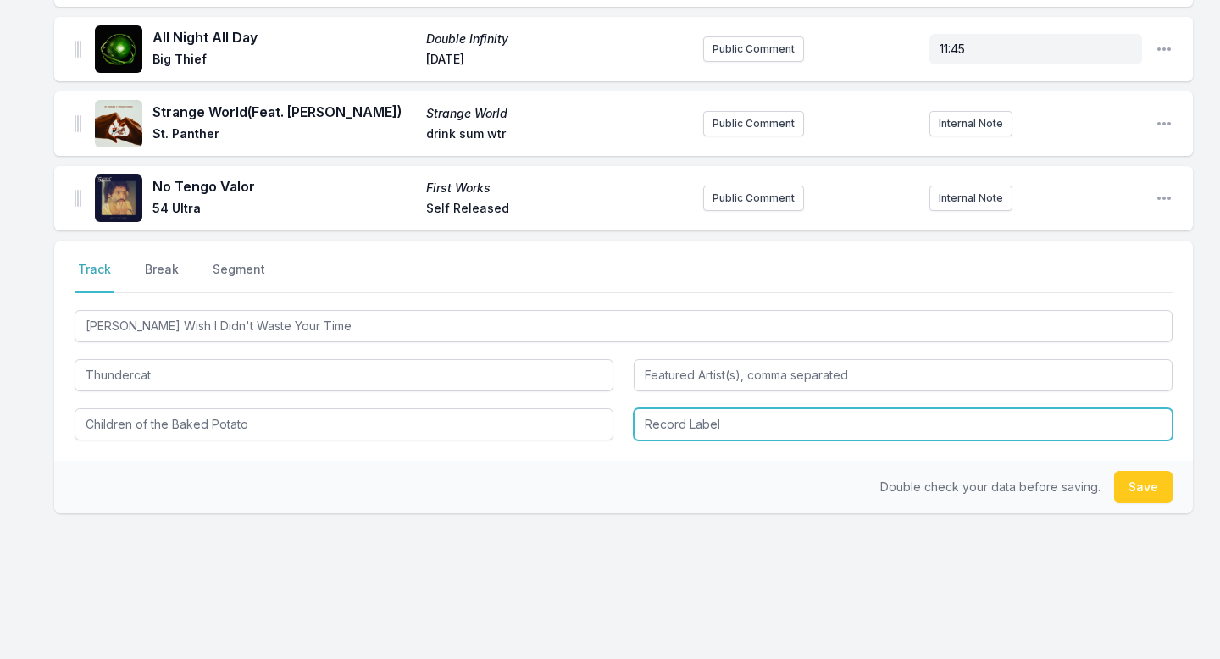
click at [681, 416] on input "Record Label" at bounding box center [903, 424] width 539 height 32
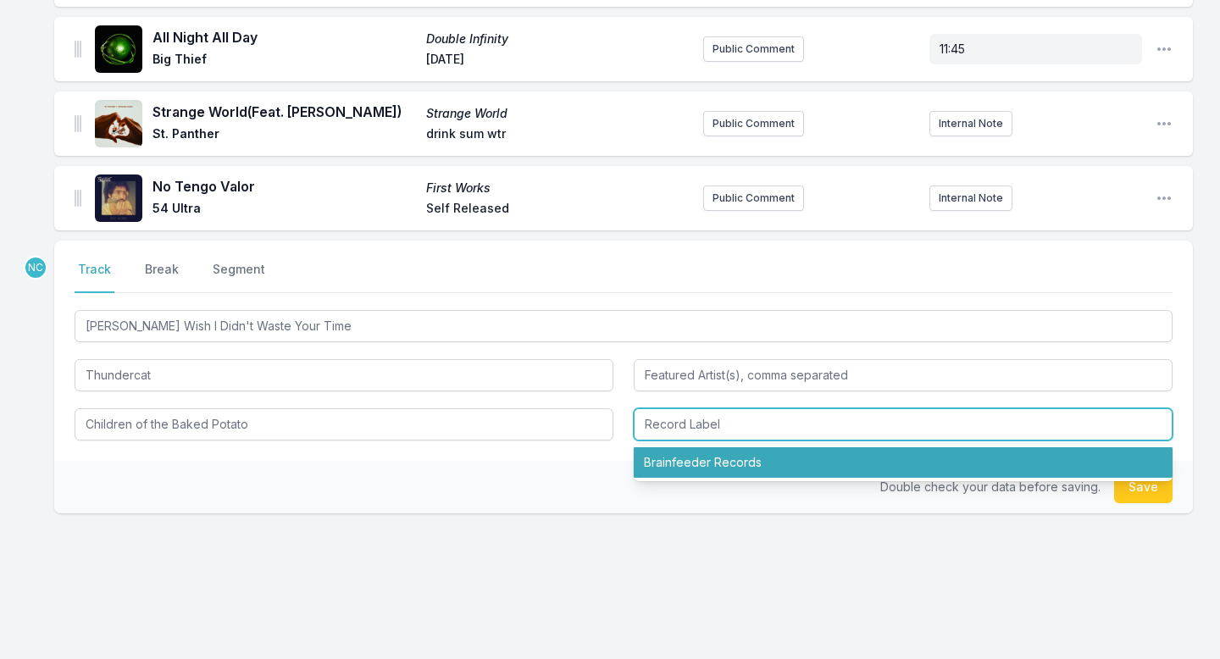
click at [690, 462] on li "Brainfeeder Records" at bounding box center [903, 462] width 539 height 30
type input "Brainfeeder Records"
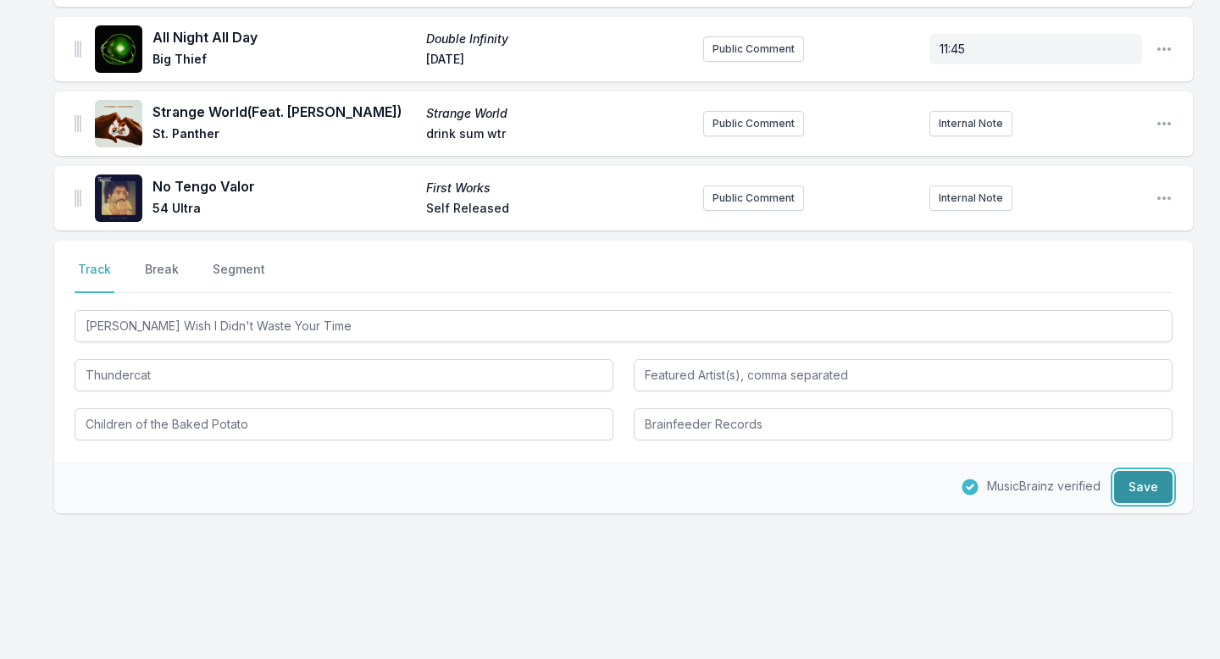
click at [1145, 492] on button "Save" at bounding box center [1143, 487] width 58 height 32
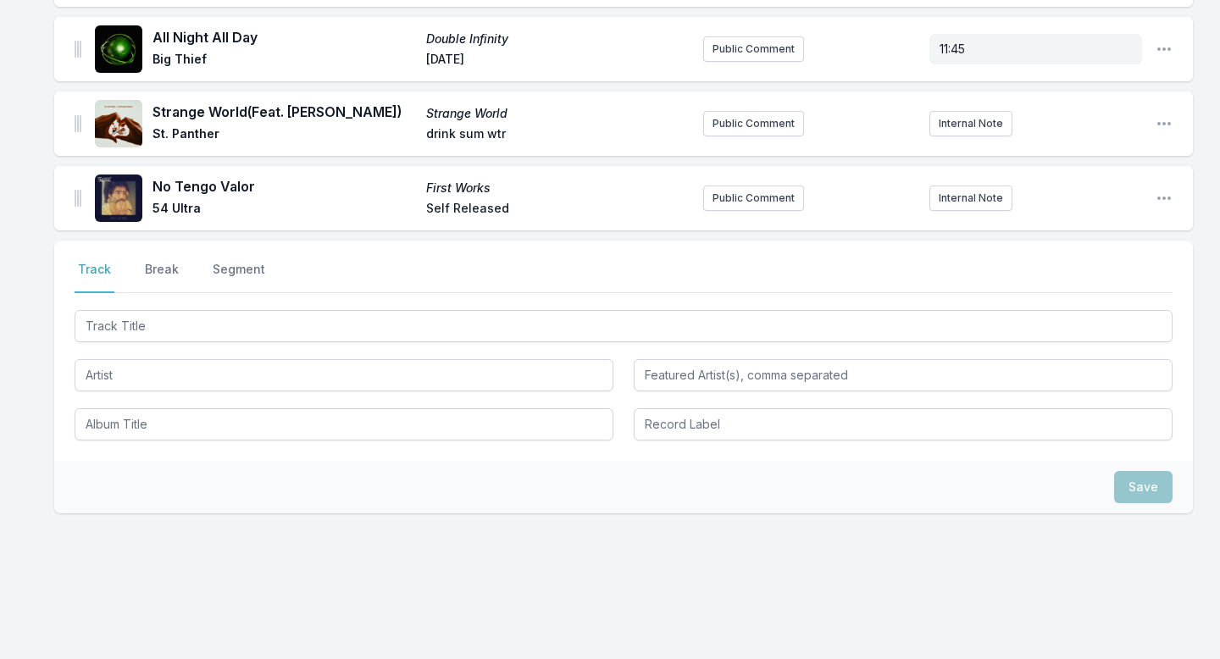
scroll to position [800, 0]
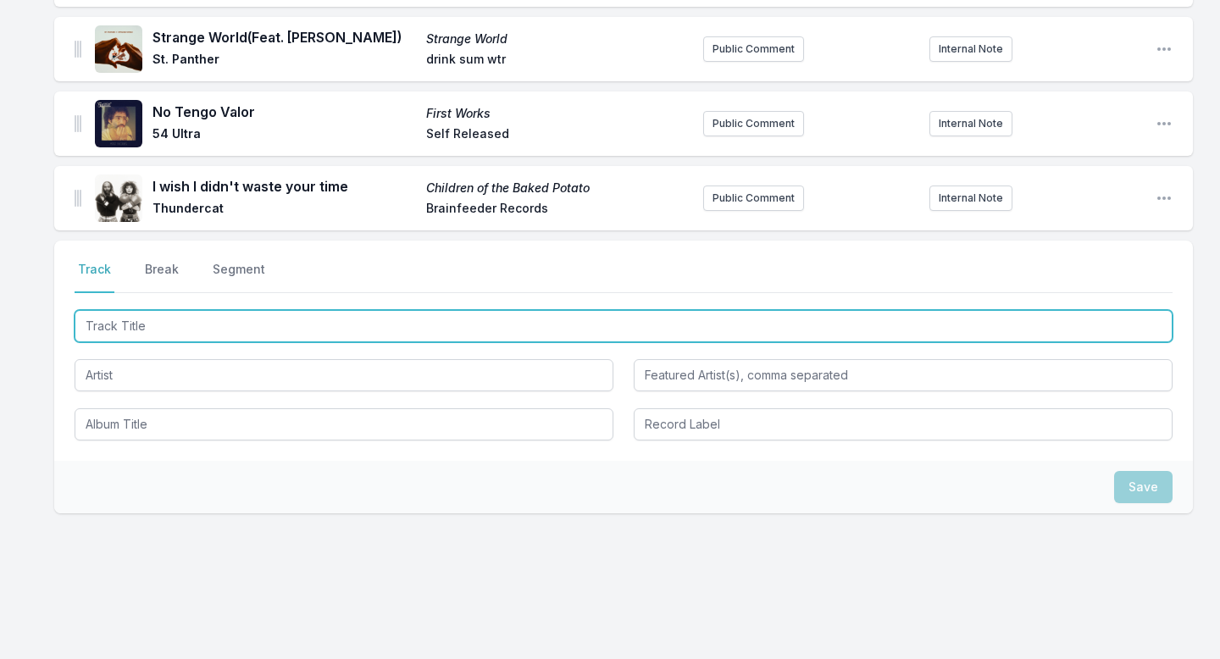
click at [291, 318] on input "Track Title" at bounding box center [624, 326] width 1098 height 32
type input "Carry Me Away"
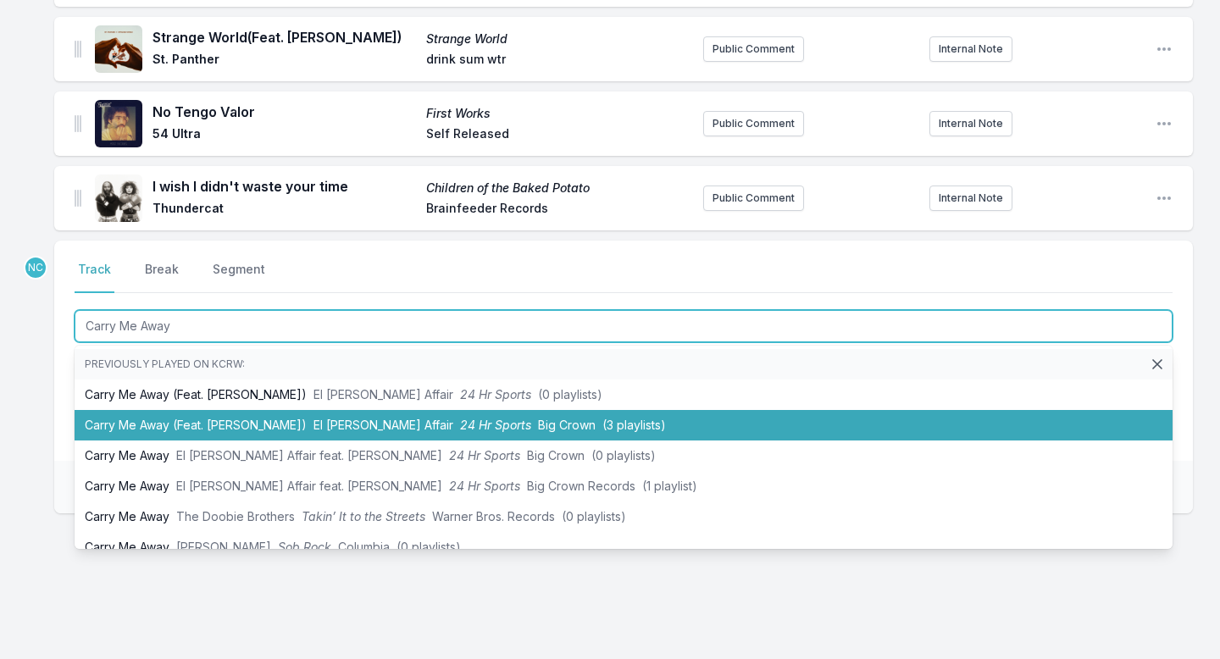
click at [313, 422] on span "El [PERSON_NAME] Affair" at bounding box center [383, 425] width 140 height 14
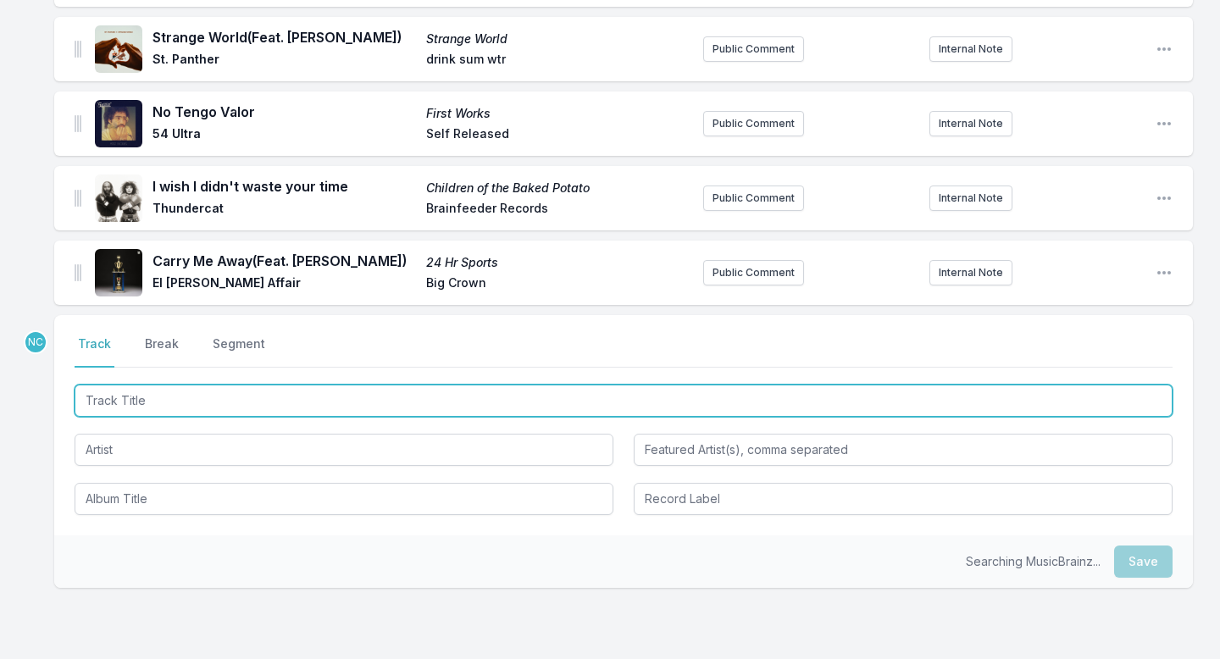
scroll to position [874, 0]
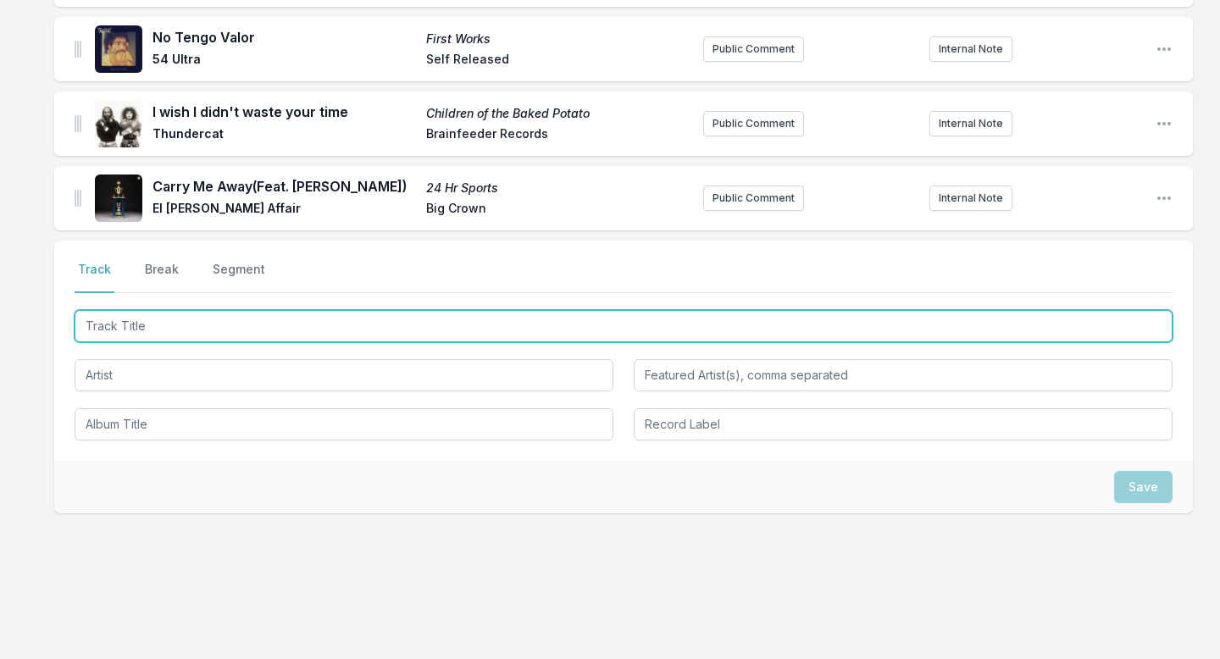
click at [284, 323] on input "Track Title" at bounding box center [624, 326] width 1098 height 32
paste input "Sand Into Stone"
type input "Sand Into Stone"
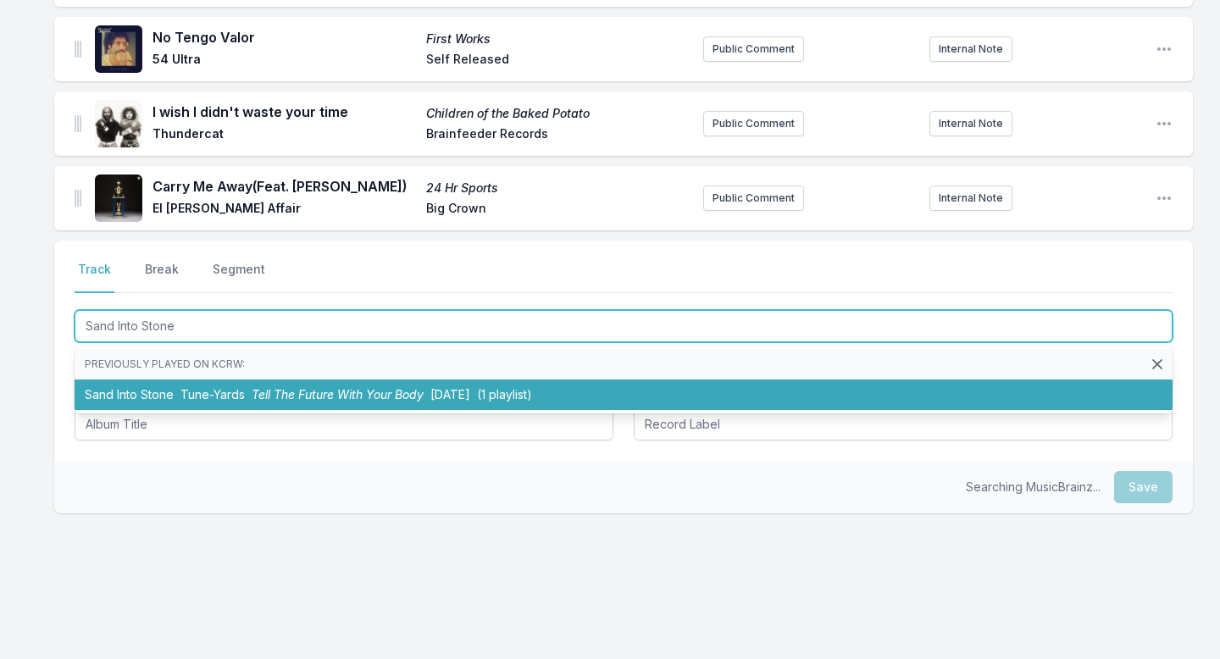
click at [227, 392] on span "Tune-Yards" at bounding box center [212, 394] width 64 height 14
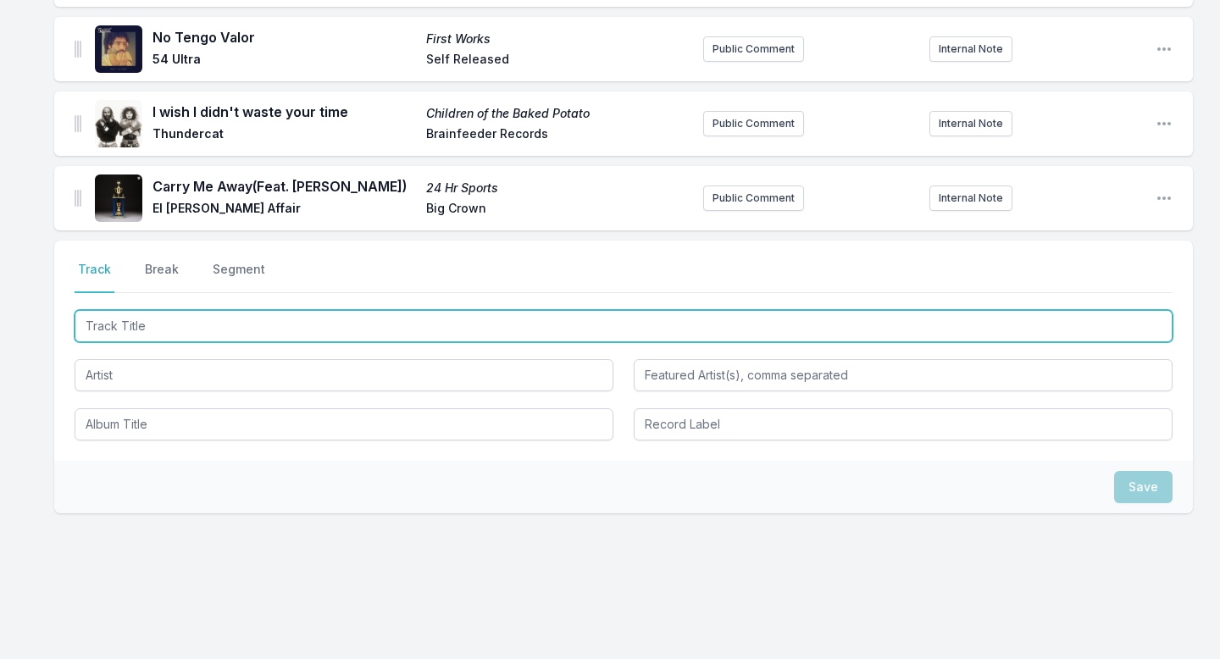
scroll to position [949, 0]
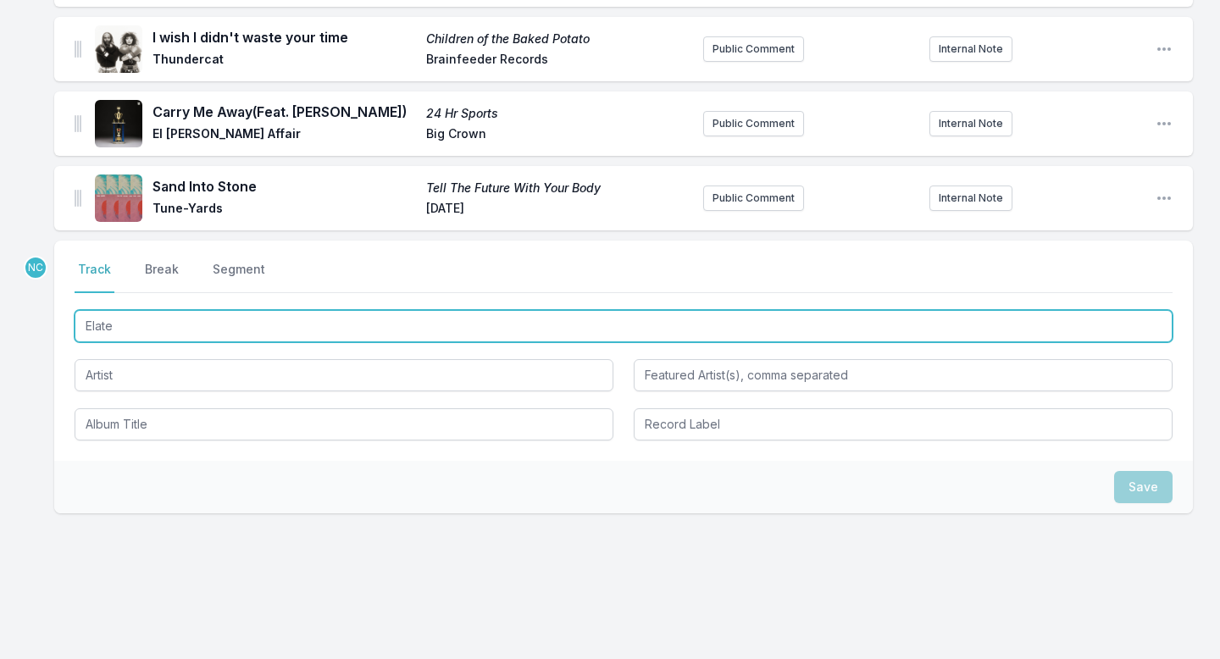
type input "Elated"
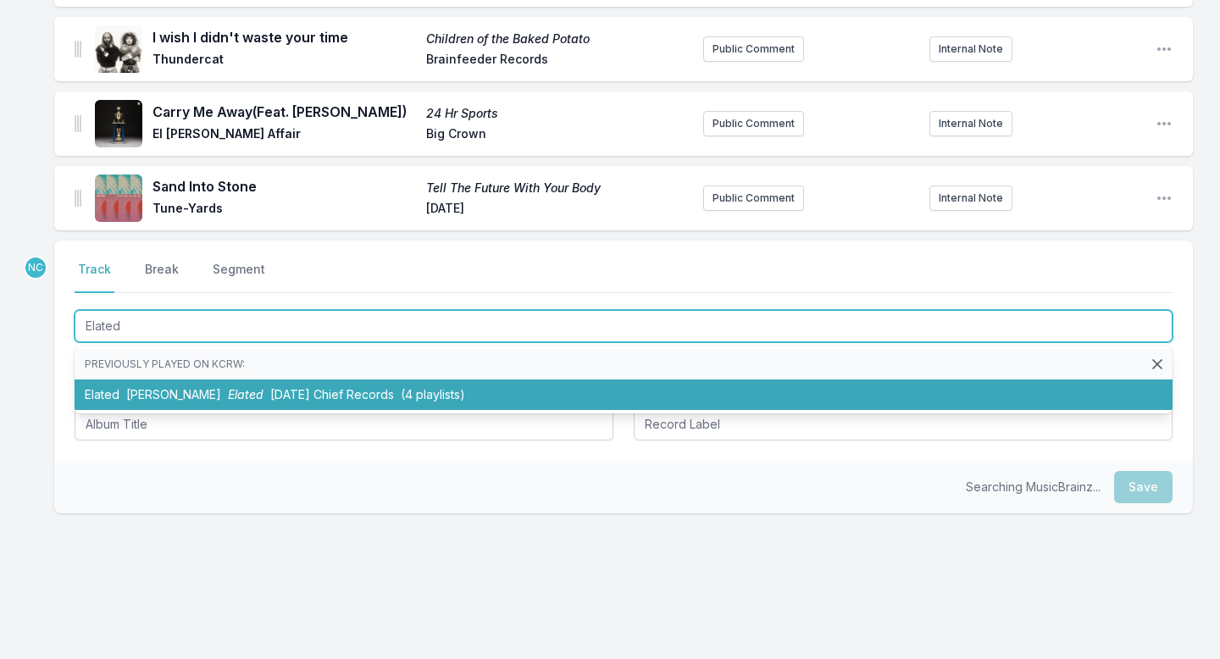
click at [164, 396] on span "[PERSON_NAME]" at bounding box center [173, 394] width 95 height 14
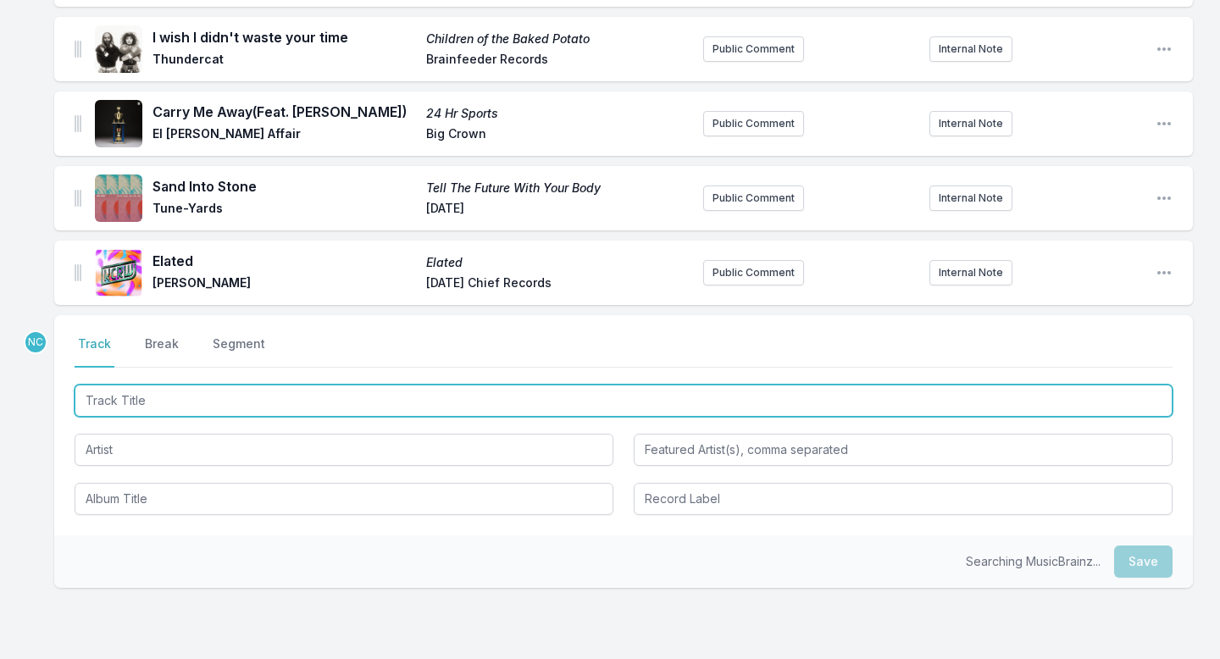
scroll to position [1023, 0]
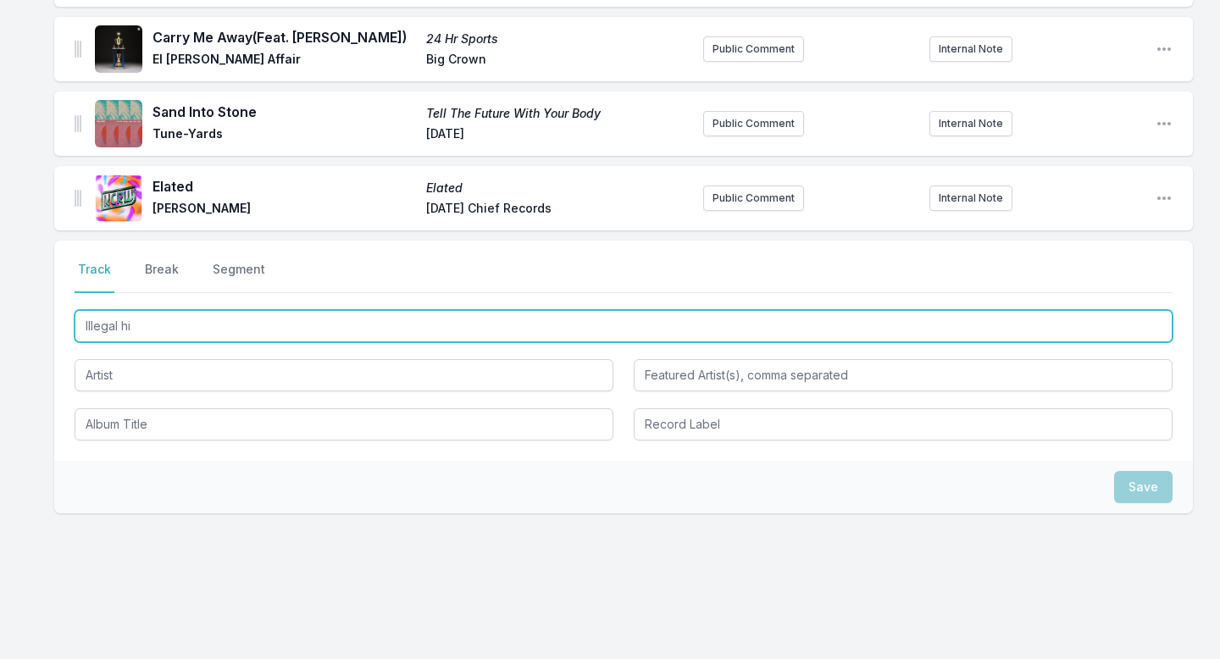
type input "Illegal hit"
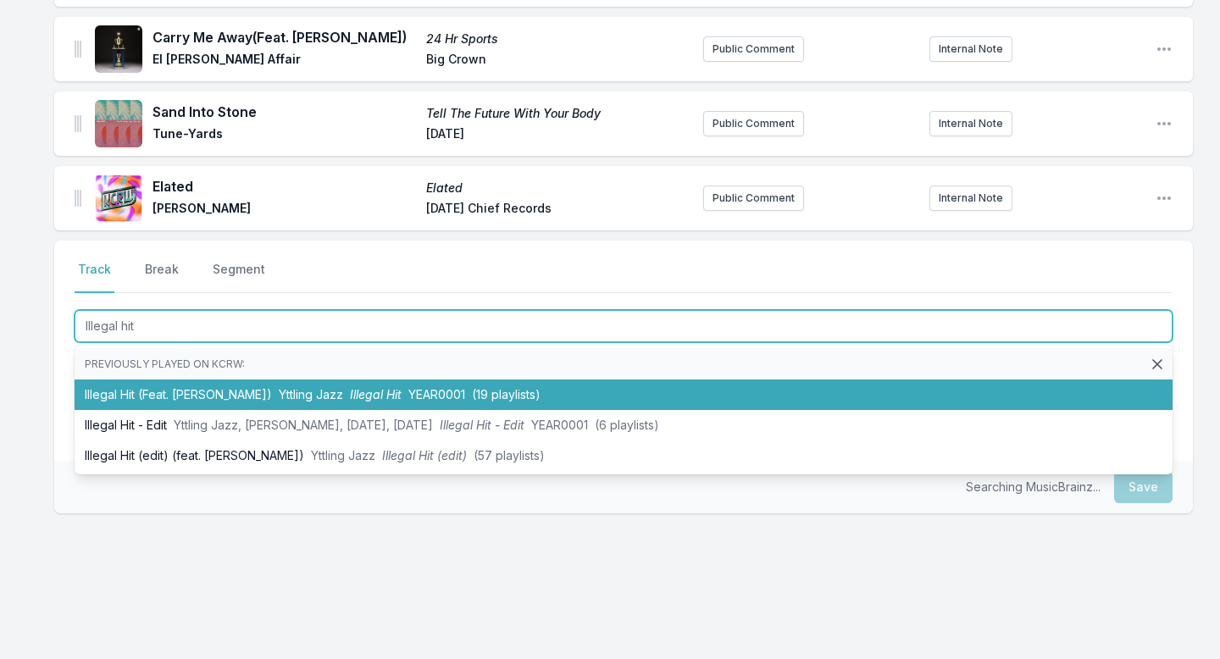
click at [175, 395] on li "Illegal Hit (Feat. [PERSON_NAME]) Yttling Jazz Illegal Hit YEAR0001 (19 playlis…" at bounding box center [624, 395] width 1098 height 30
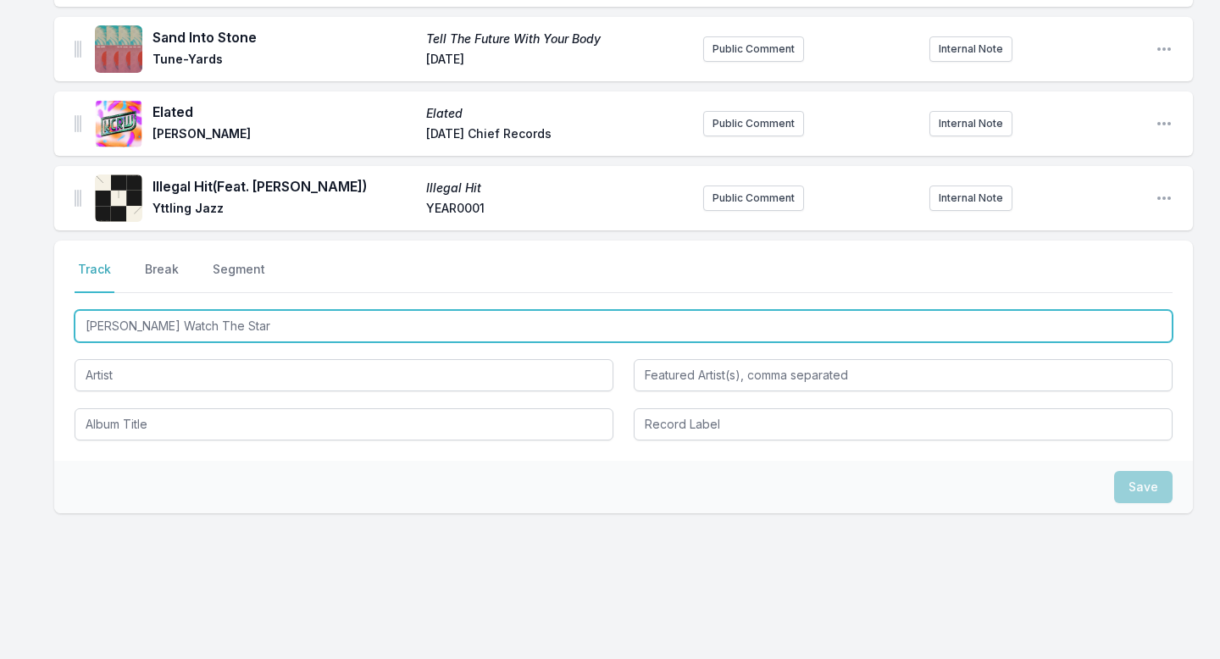
type input "[PERSON_NAME] Watch The Stars"
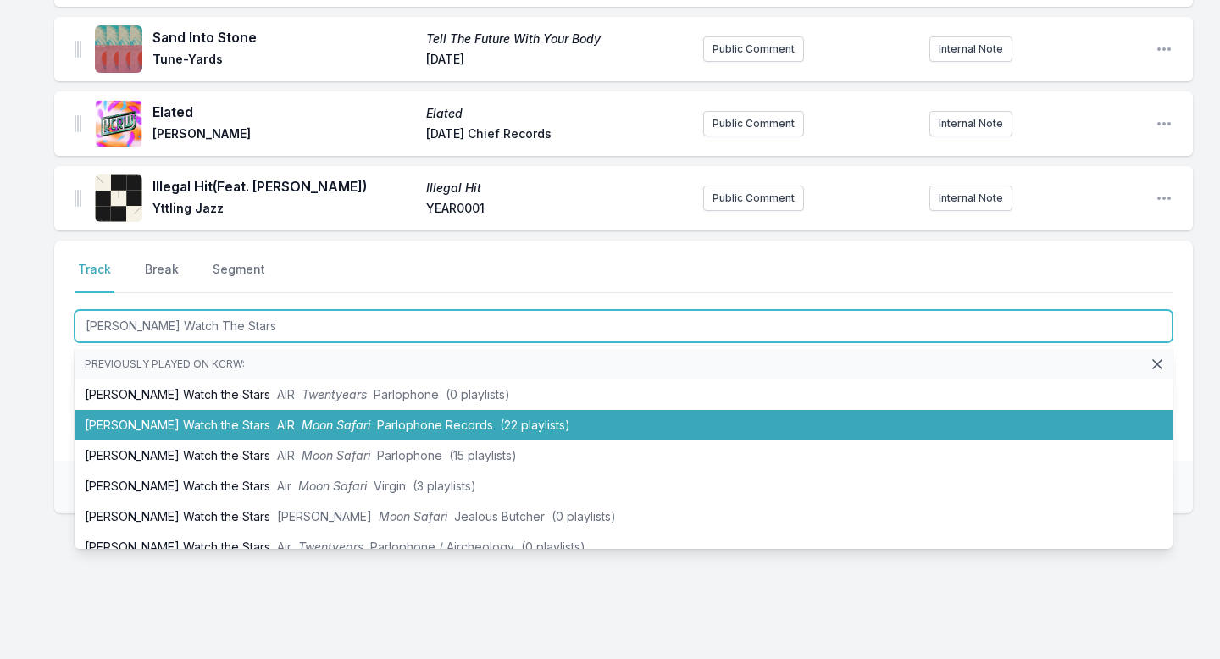
click at [184, 422] on li "[PERSON_NAME] Watch the Stars AIR Moon Safari Parlophone Records (22 playlists)" at bounding box center [624, 425] width 1098 height 30
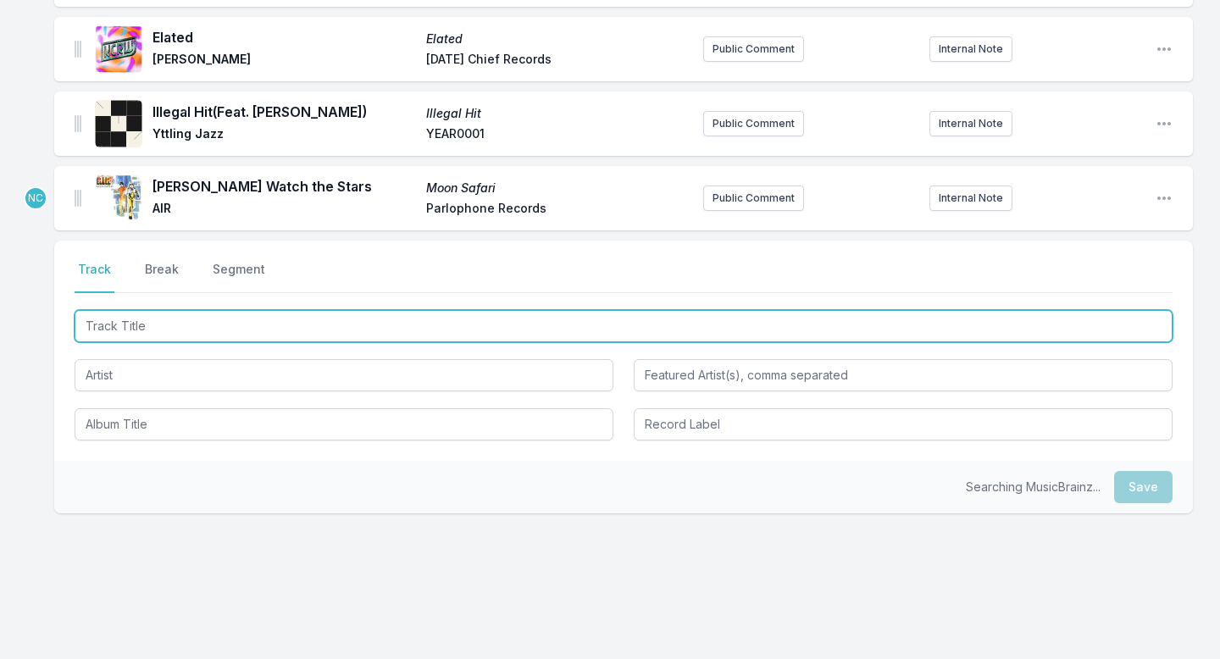
click at [210, 332] on input "Track Title" at bounding box center [624, 326] width 1098 height 32
type input "New Earth Time"
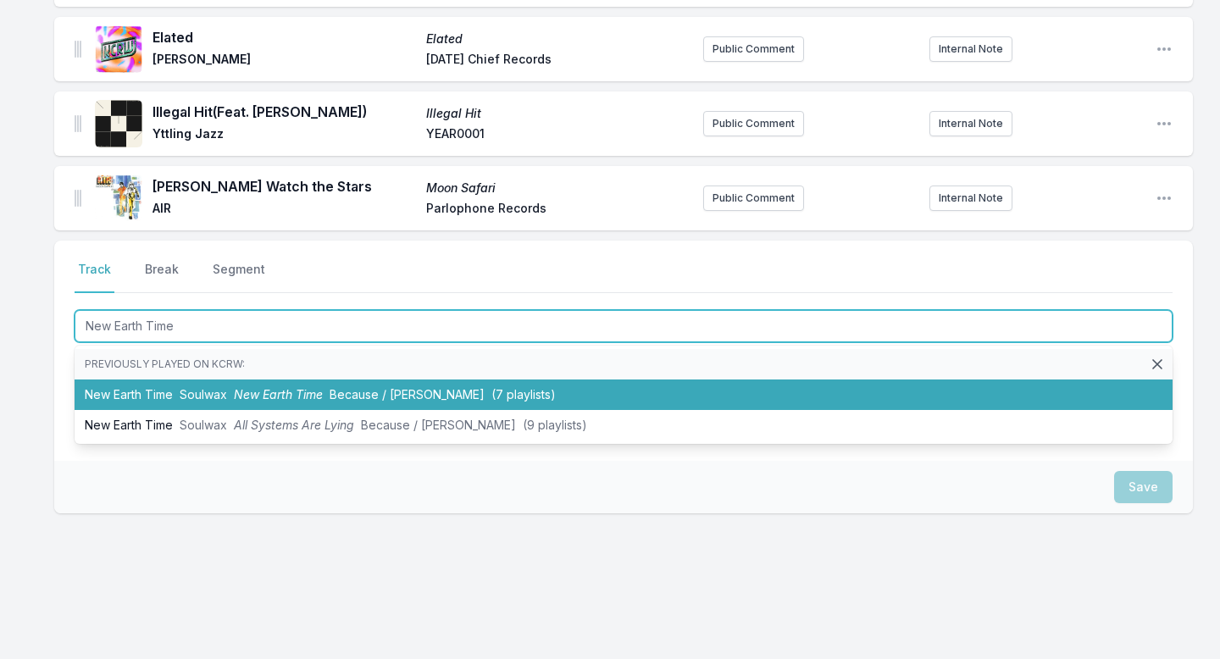
click at [182, 407] on li "New Earth Time Soulwax New Earth Time Because / [PERSON_NAME] (7 playlists)" at bounding box center [624, 395] width 1098 height 30
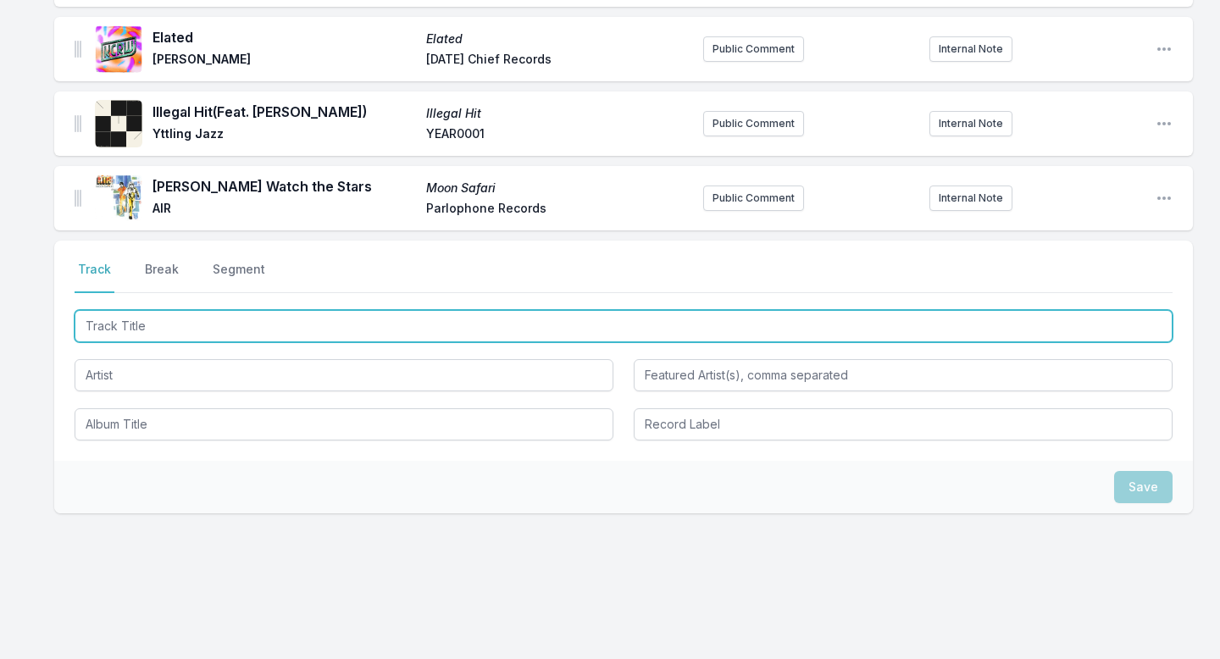
scroll to position [1247, 0]
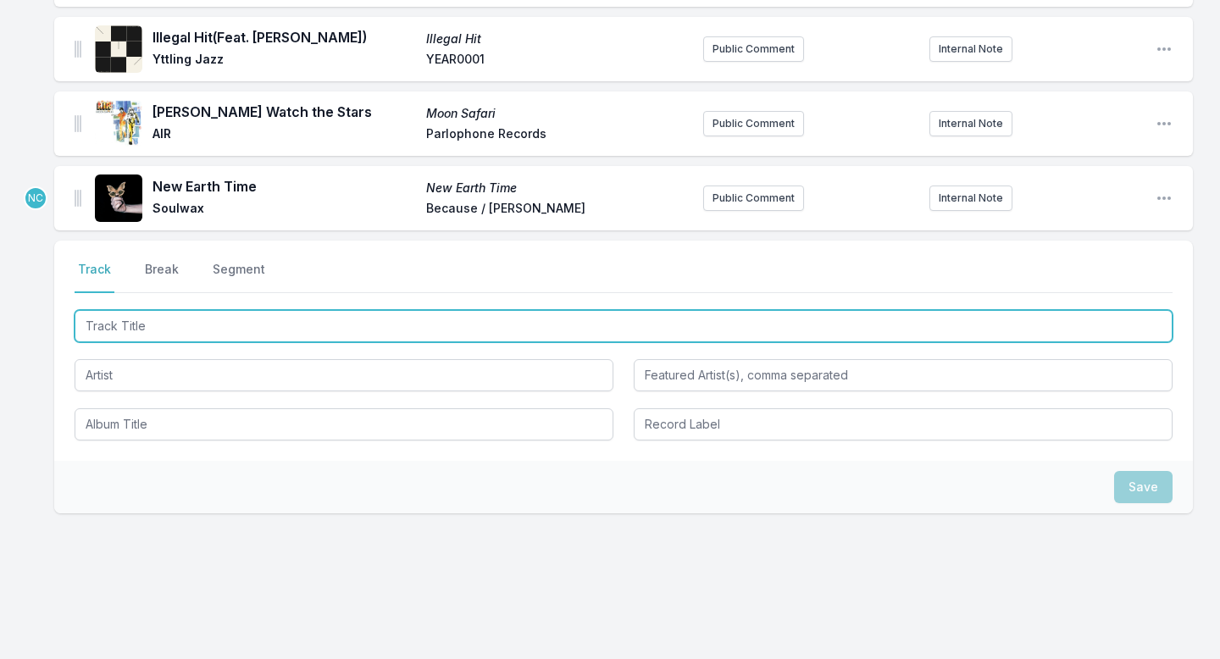
click at [232, 330] on input "Track Title" at bounding box center [624, 326] width 1098 height 32
type input "9am"
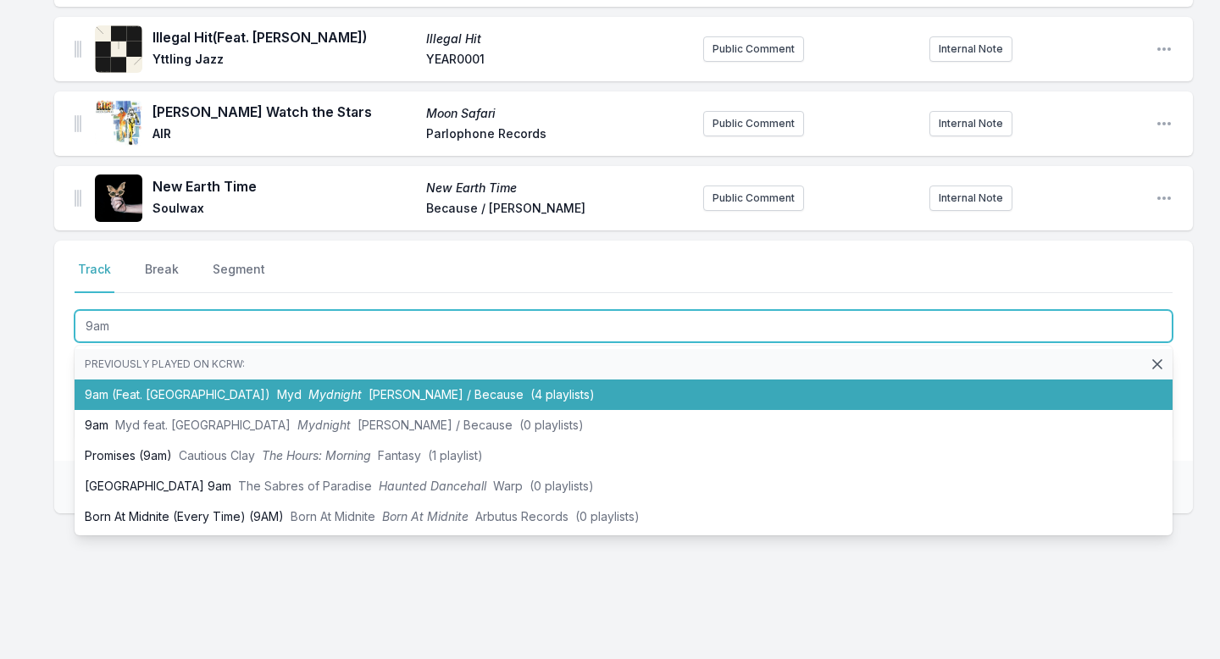
click at [197, 381] on li "9am (Feat. [GEOGRAPHIC_DATA]) Myd Mydnight [PERSON_NAME] / Because (4 playlists)" at bounding box center [624, 395] width 1098 height 30
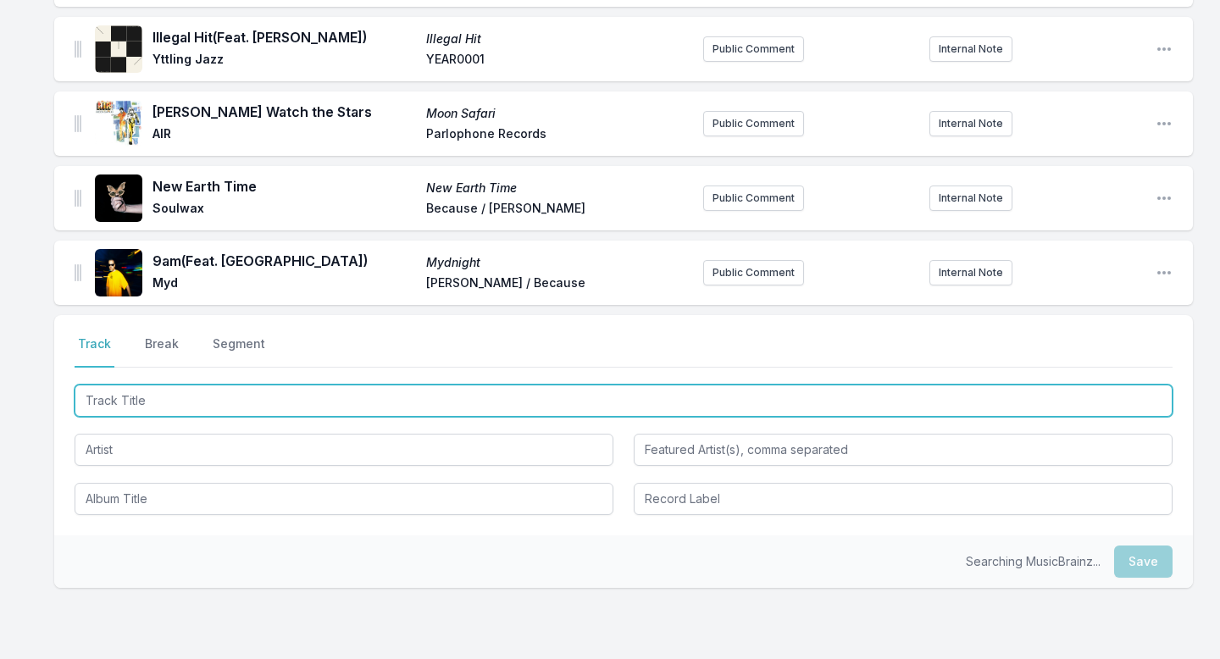
scroll to position [1322, 0]
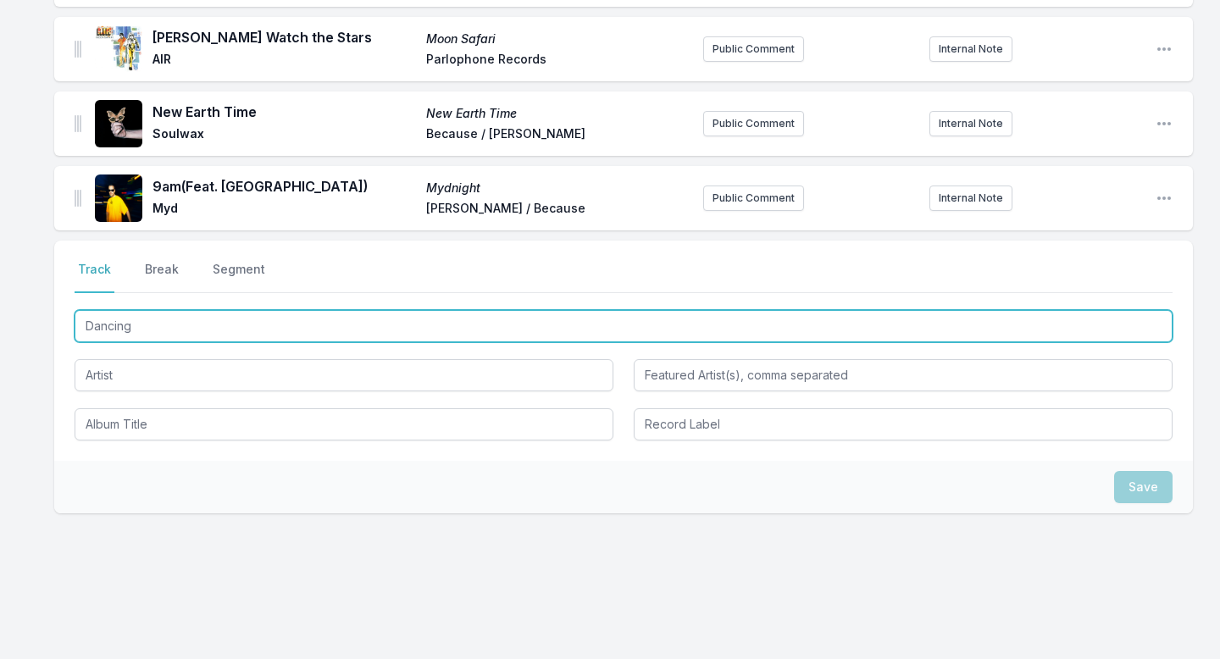
type input "Dancing2"
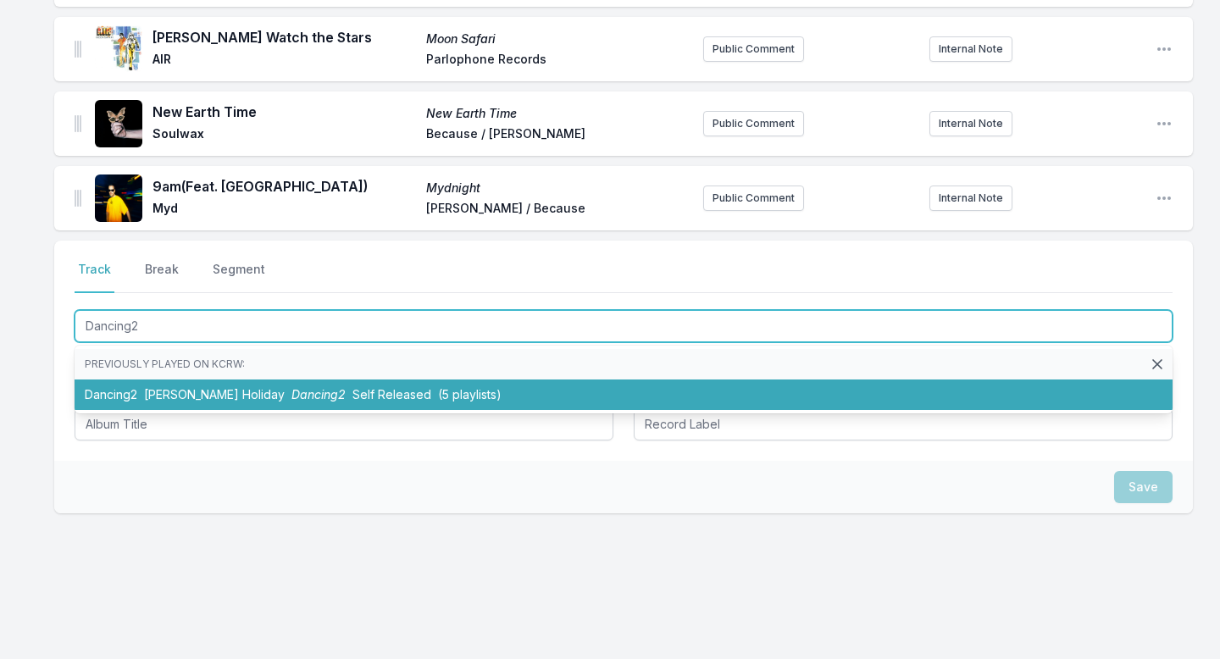
click at [191, 402] on span "[PERSON_NAME] Holiday" at bounding box center [214, 394] width 141 height 14
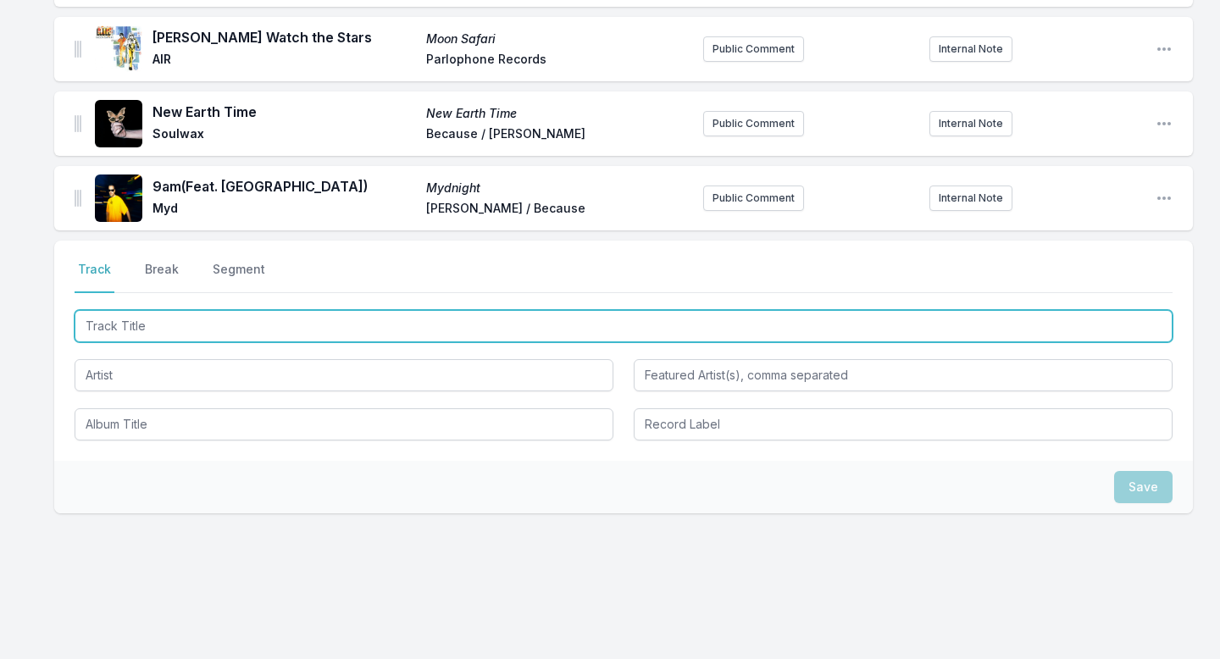
scroll to position [1396, 0]
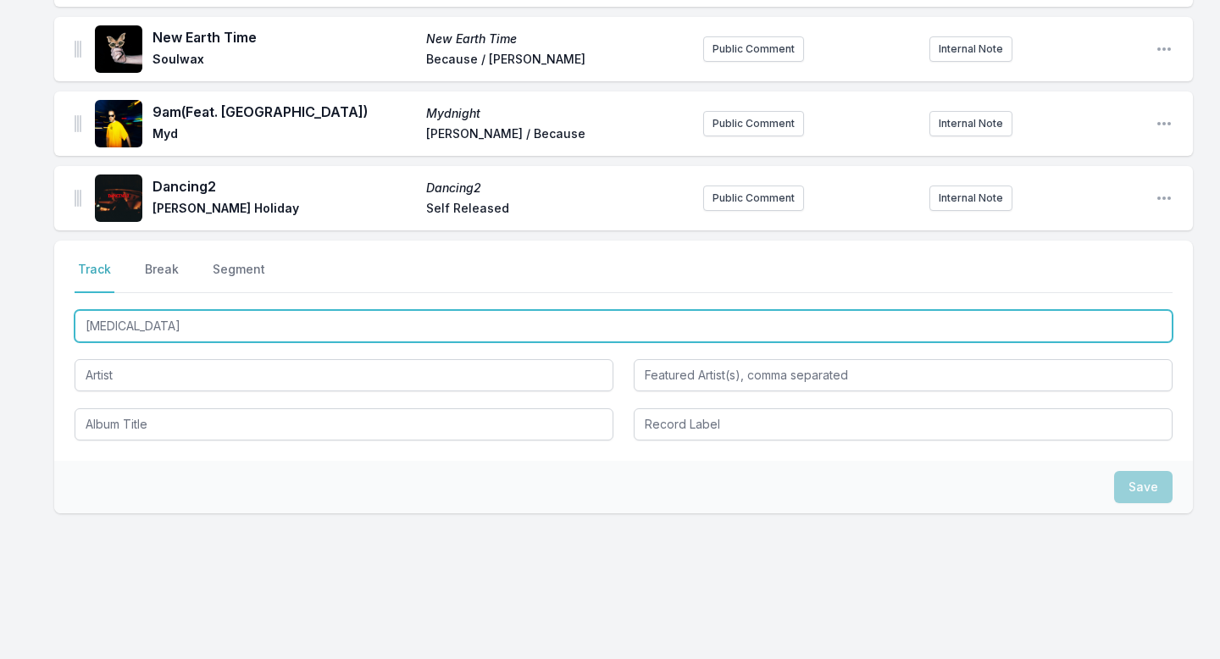
type input "Crush"
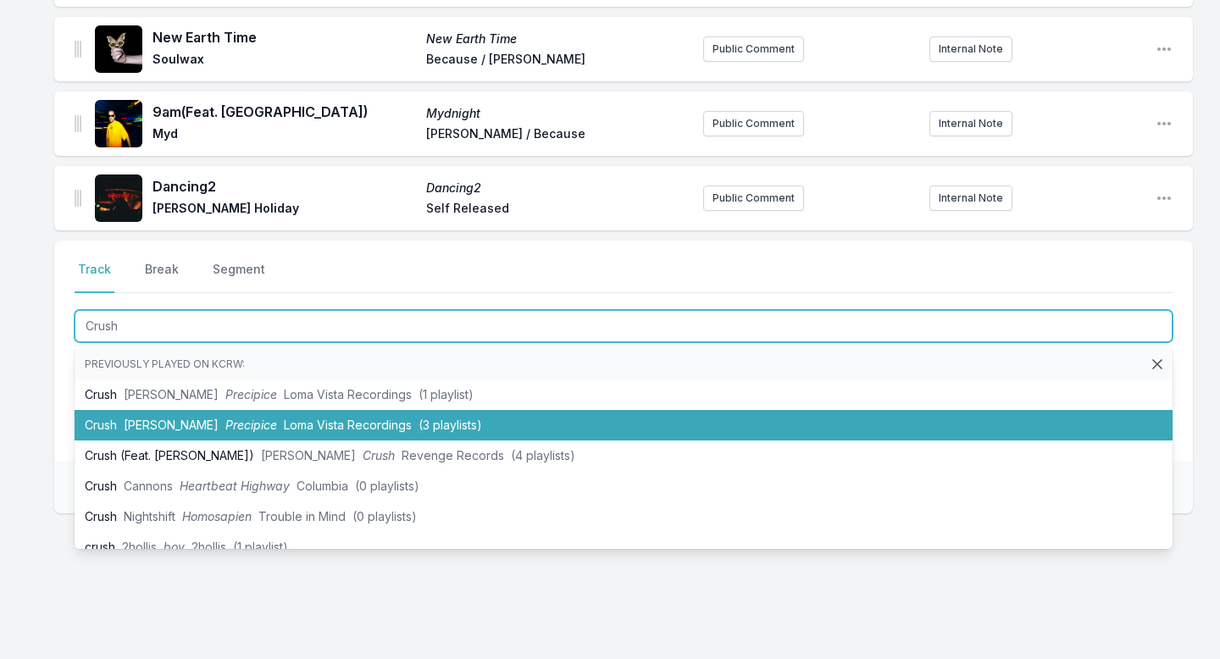
click at [216, 419] on span "[PERSON_NAME]" at bounding box center [171, 425] width 95 height 14
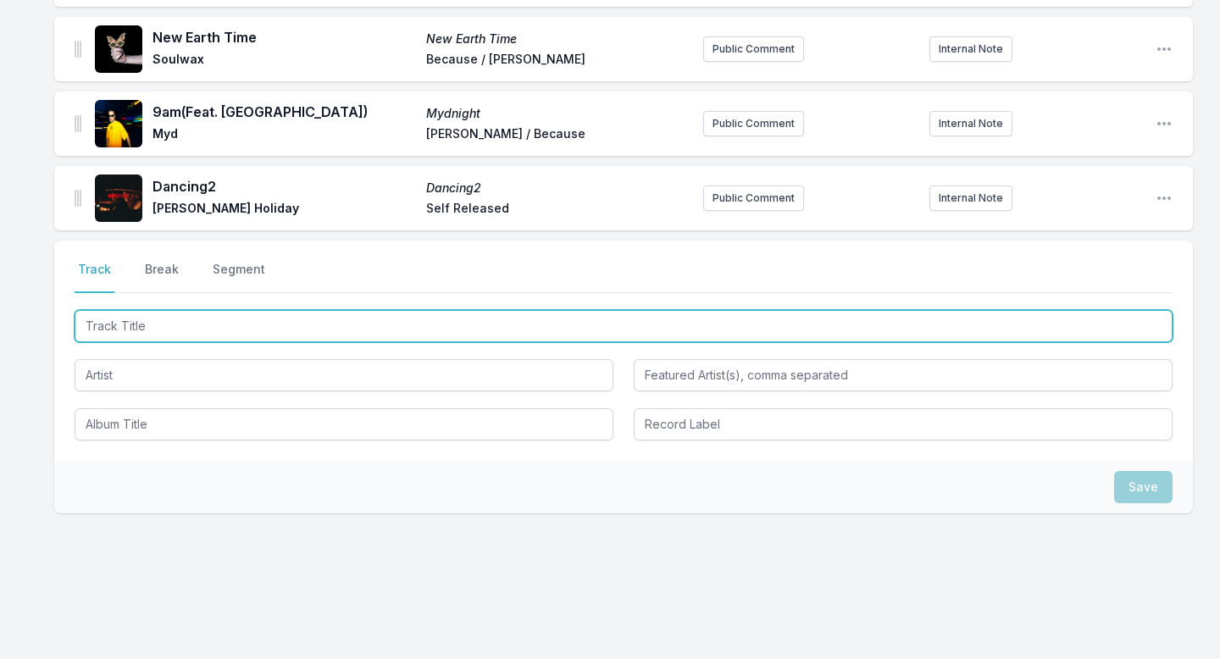
scroll to position [1471, 0]
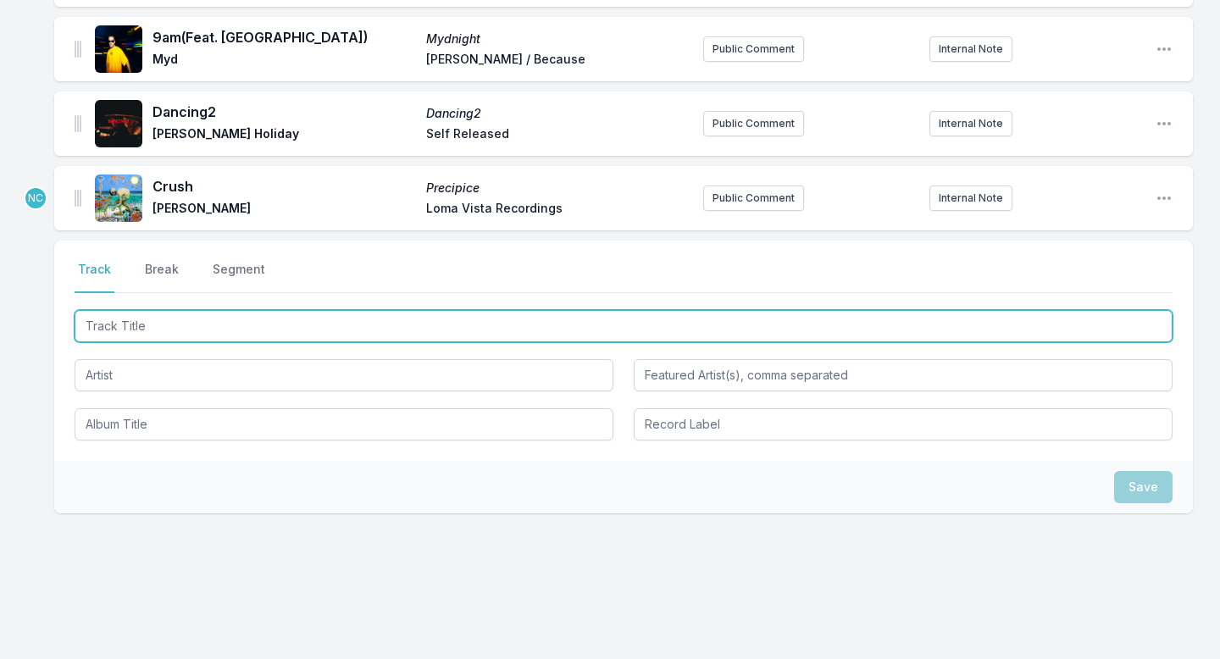
click at [237, 324] on input "Track Title" at bounding box center [624, 326] width 1098 height 32
type input "IMAGINE"
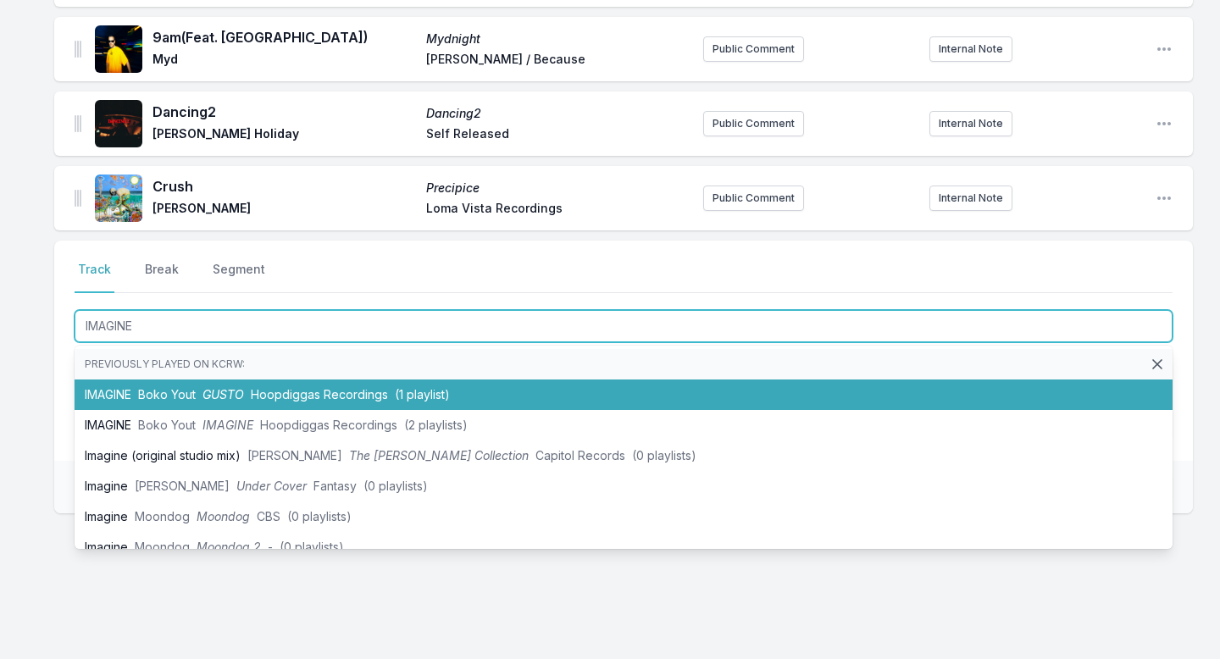
click at [194, 394] on span "Boko Yout" at bounding box center [167, 394] width 58 height 14
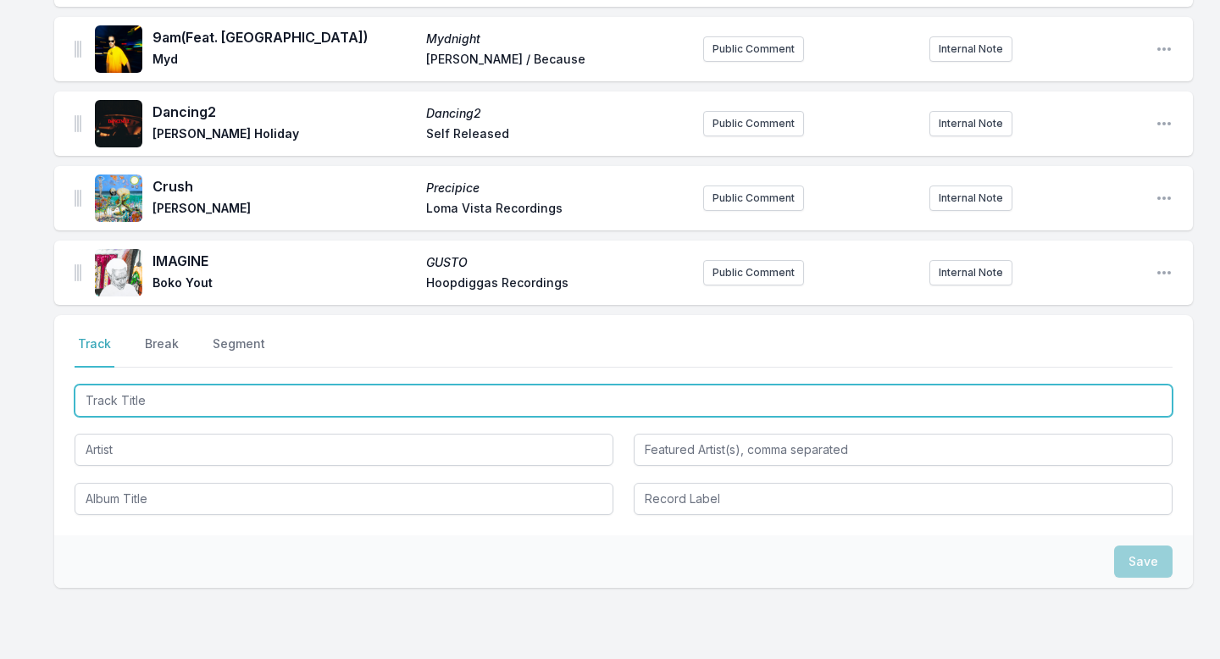
scroll to position [1545, 0]
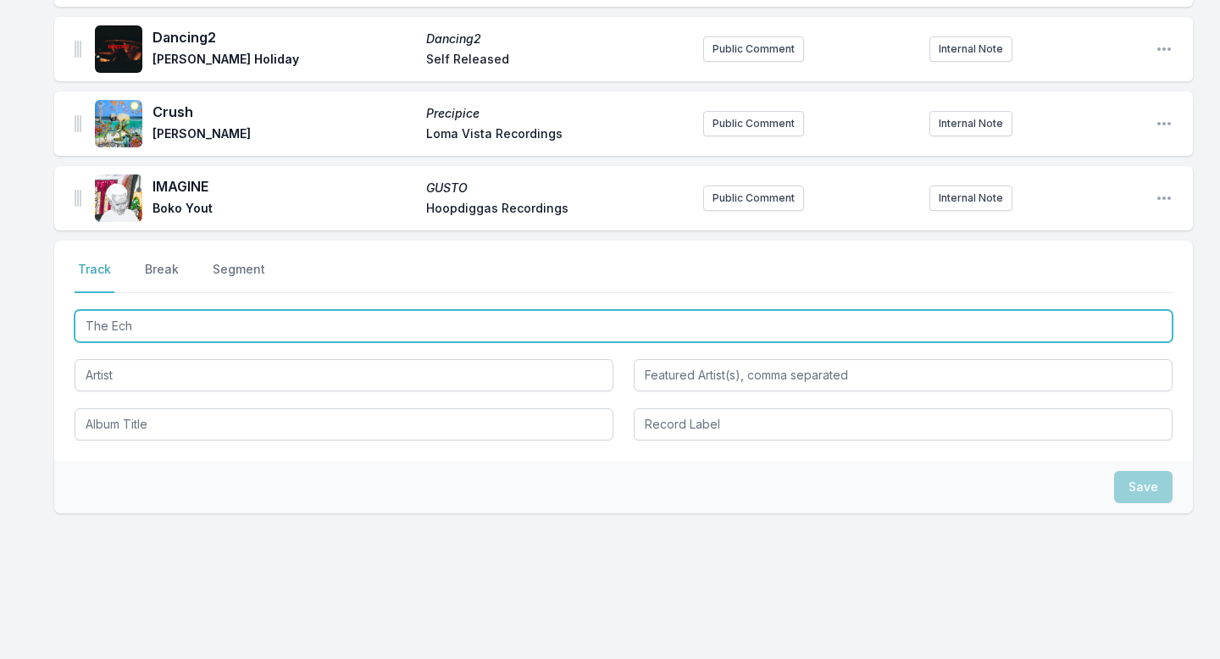
type input "The Echo"
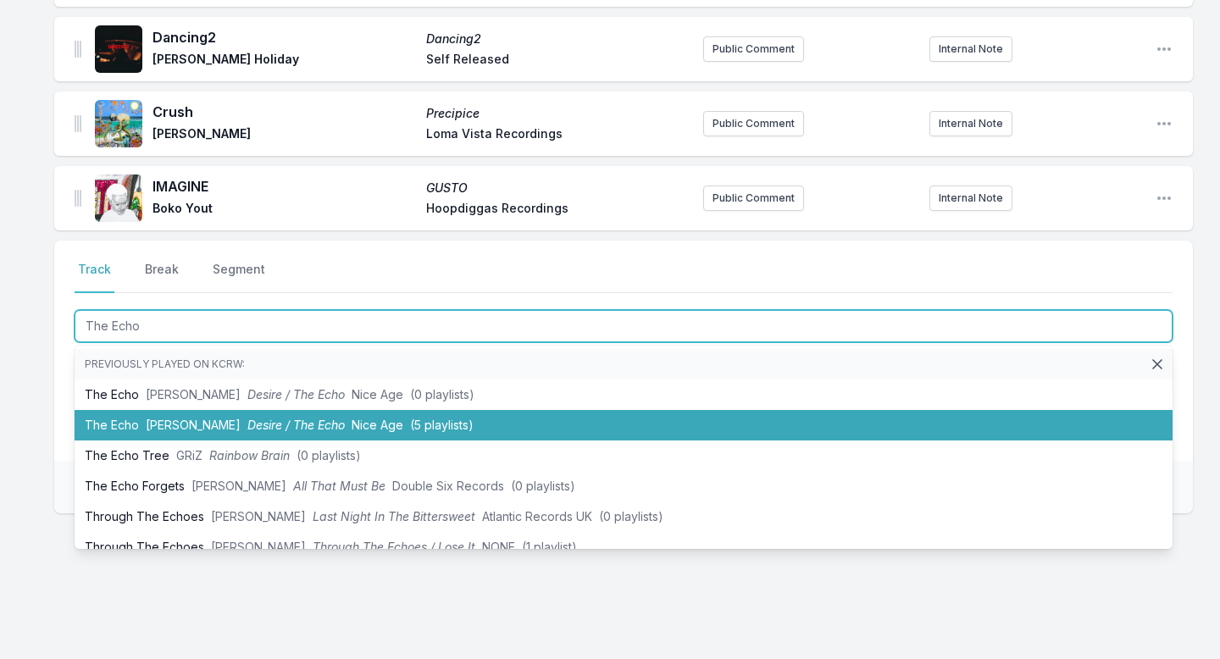
click at [190, 435] on li "The Echo [PERSON_NAME] Desire / The Echo Nice Age ([DEMOGRAPHIC_DATA] playlists)" at bounding box center [624, 425] width 1098 height 30
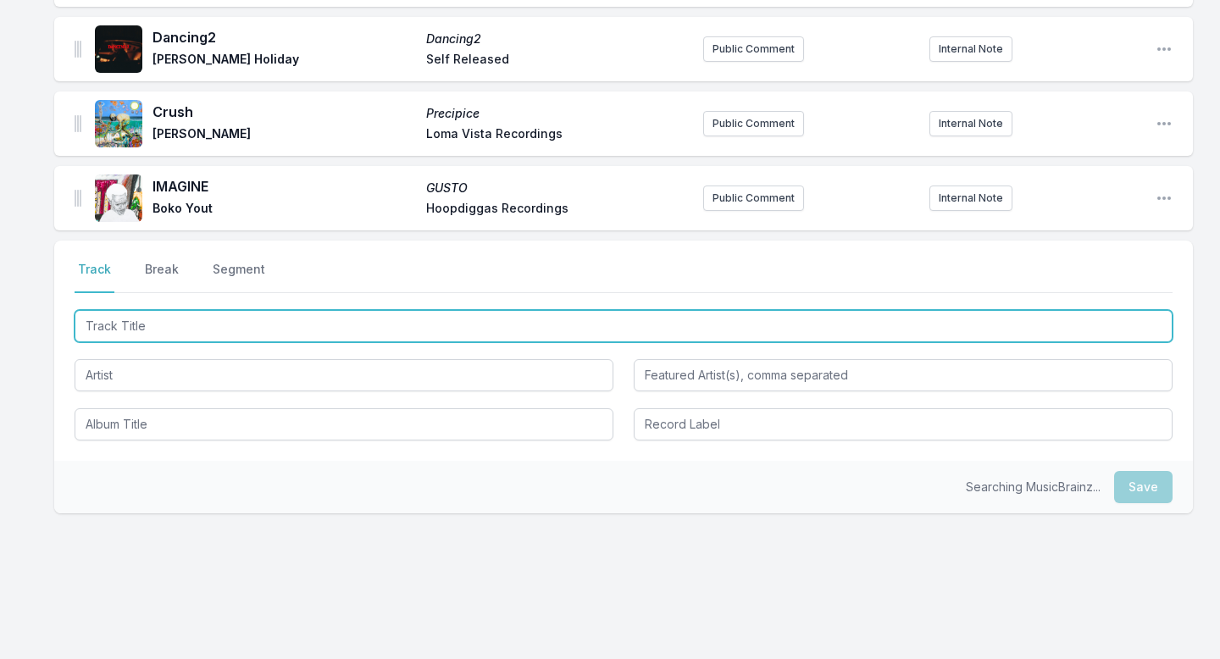
scroll to position [1620, 0]
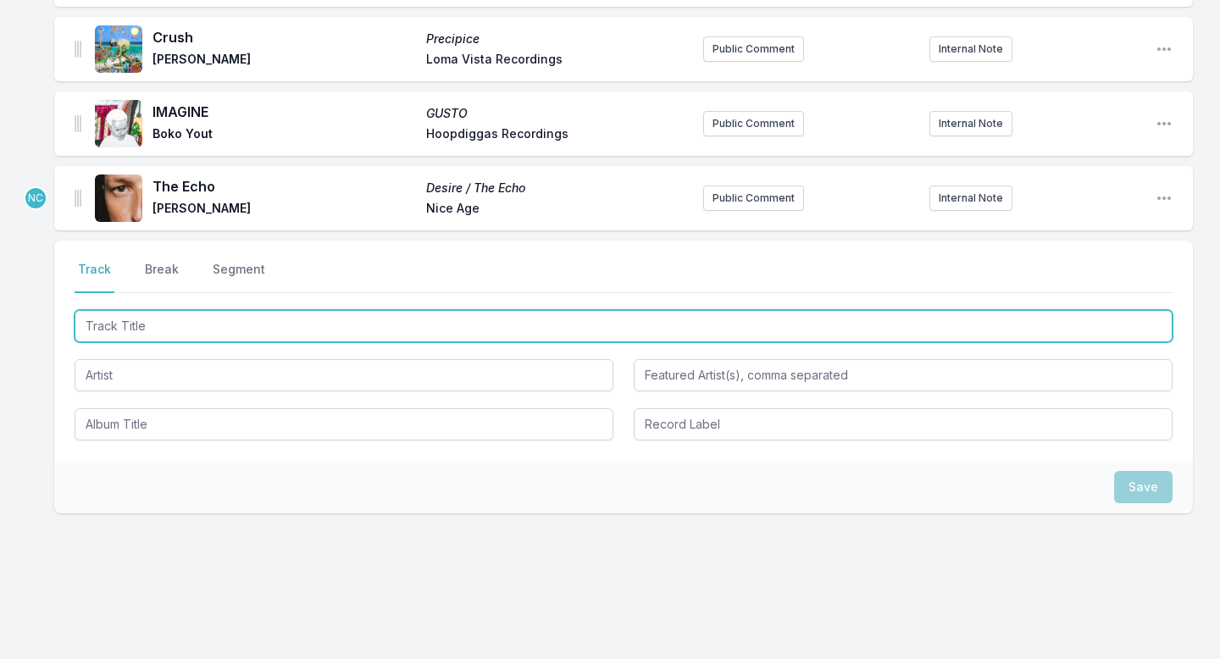
click at [266, 327] on input "Track Title" at bounding box center [624, 326] width 1098 height 32
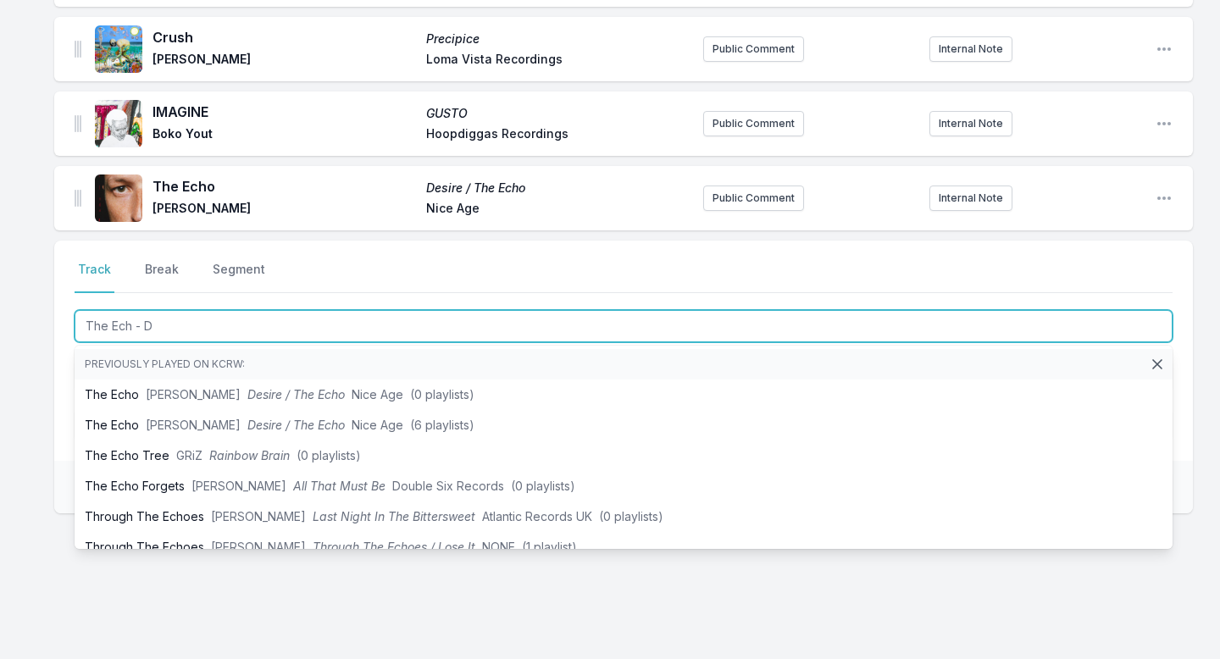
type input "The Ech - Du"
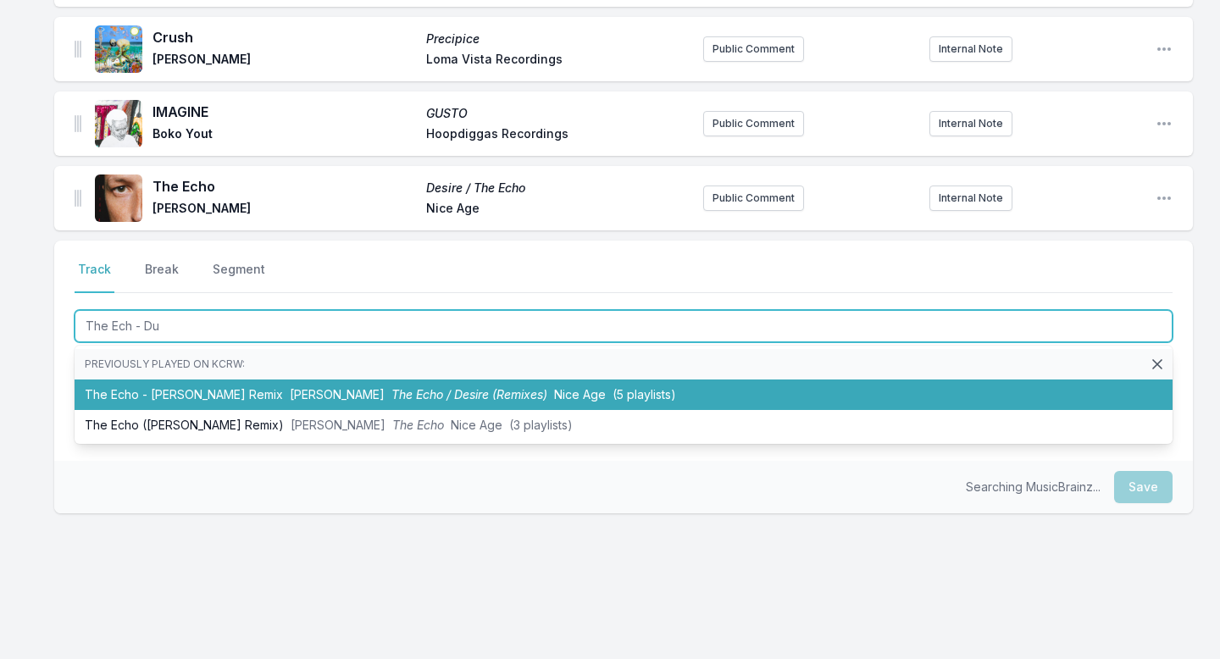
click at [213, 393] on li "The Echo - [PERSON_NAME] Remix [PERSON_NAME] The Echo / Desire (Remixes) Nice A…" at bounding box center [624, 395] width 1098 height 30
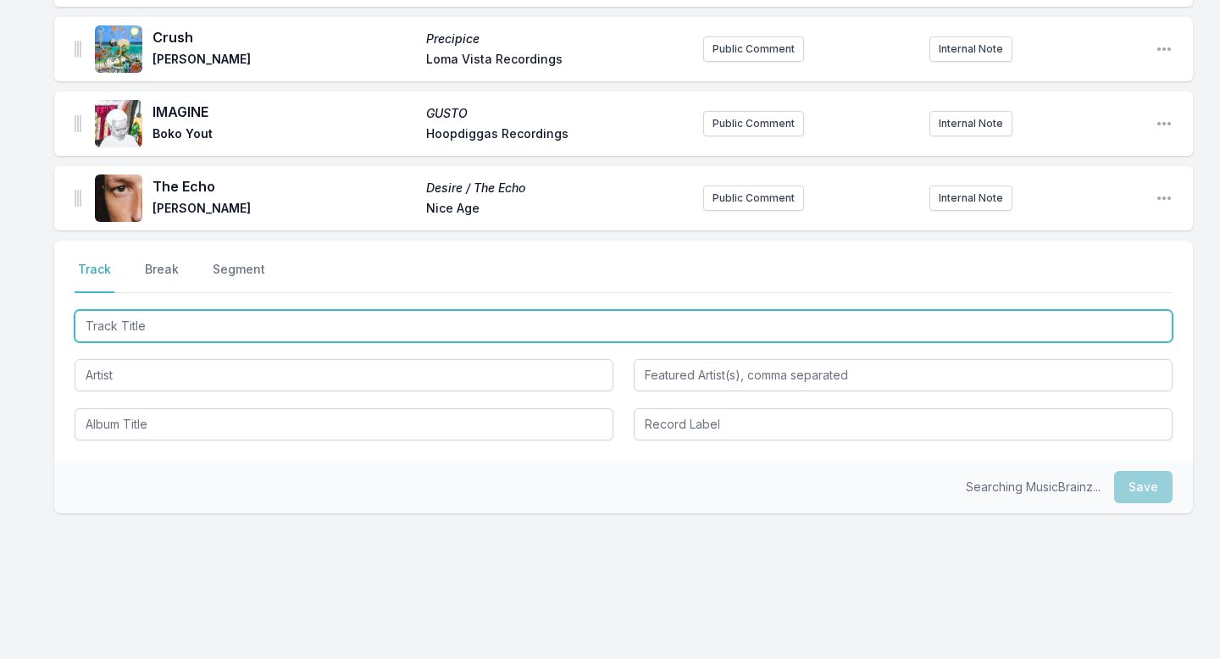
scroll to position [1694, 0]
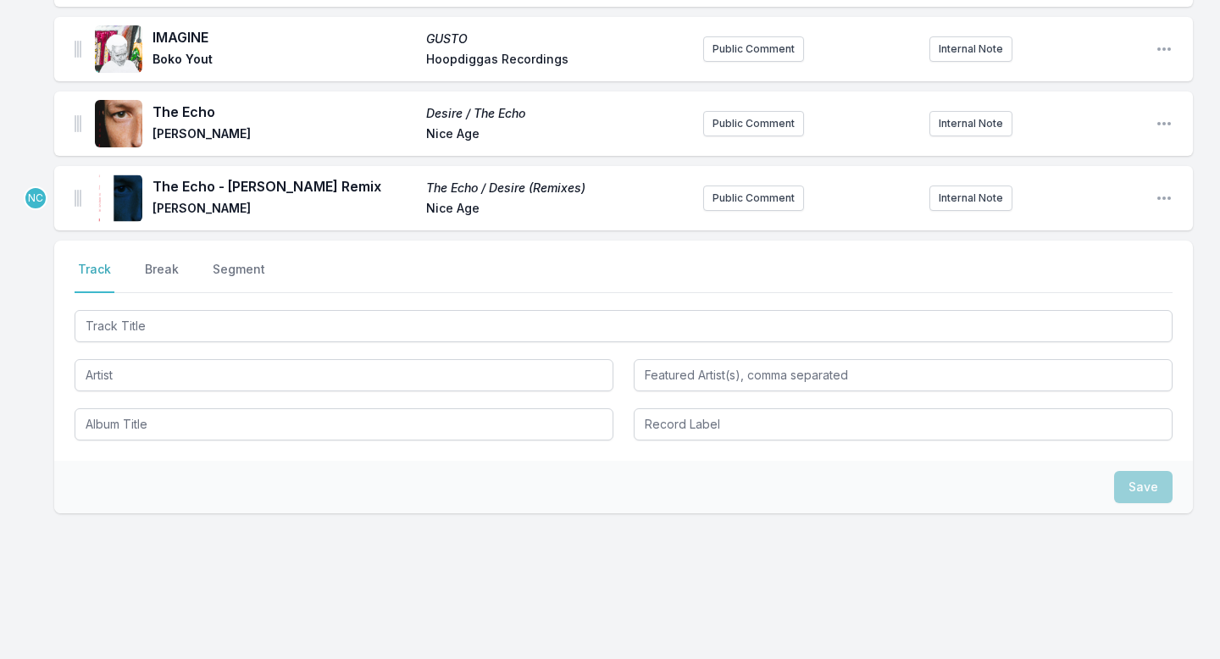
click at [1173, 126] on div "The Echo Desire / The Echo [PERSON_NAME] Nice Age Public Comment Internal Note …" at bounding box center [623, 123] width 1139 height 64
click at [1165, 121] on icon "Open playlist item options" at bounding box center [1164, 123] width 17 height 17
click at [1063, 199] on button "Delete Entry" at bounding box center [1078, 188] width 190 height 30
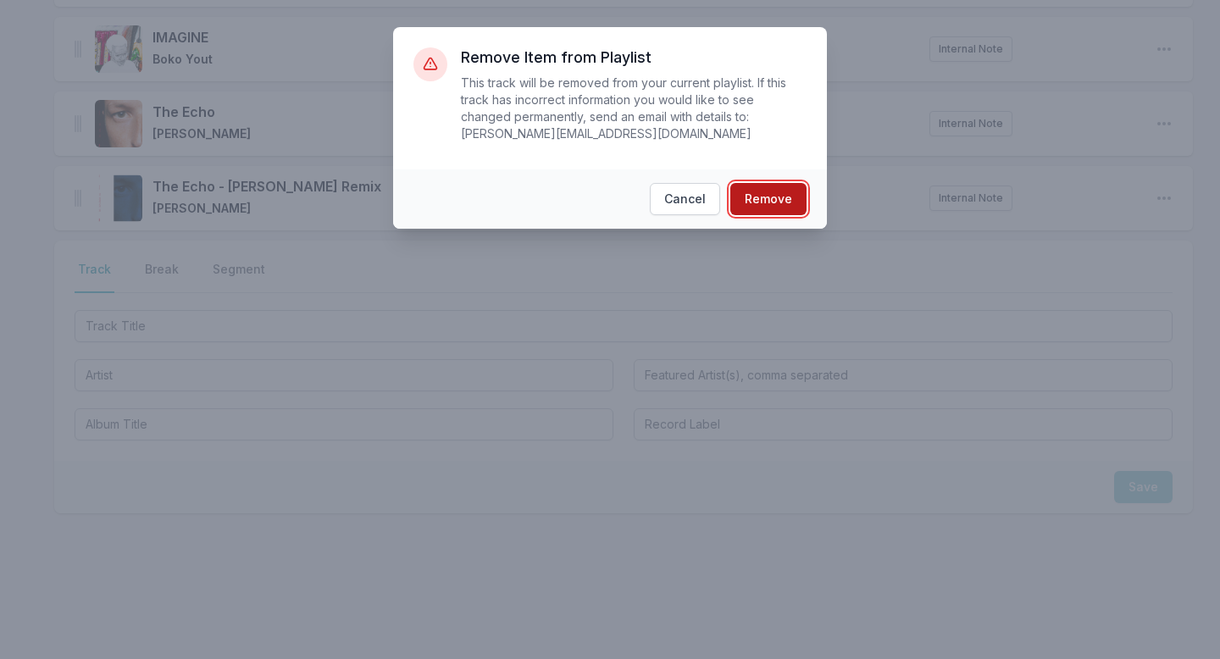
click at [789, 202] on button "Remove" at bounding box center [768, 199] width 76 height 32
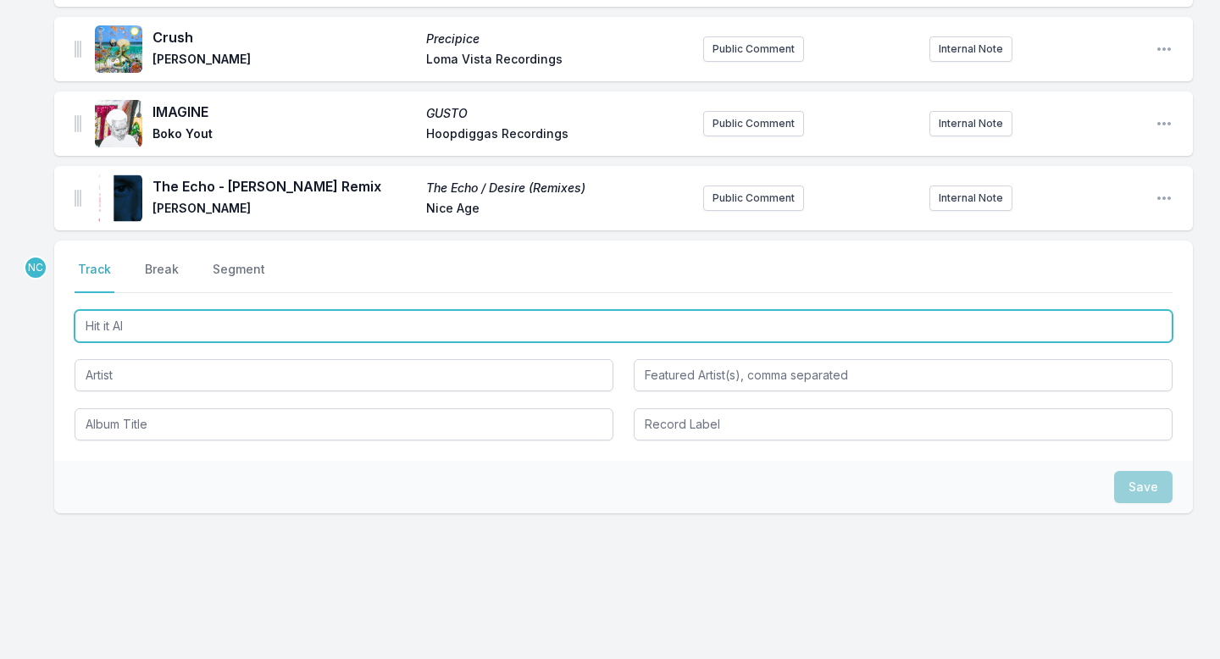
type input "Hit it All"
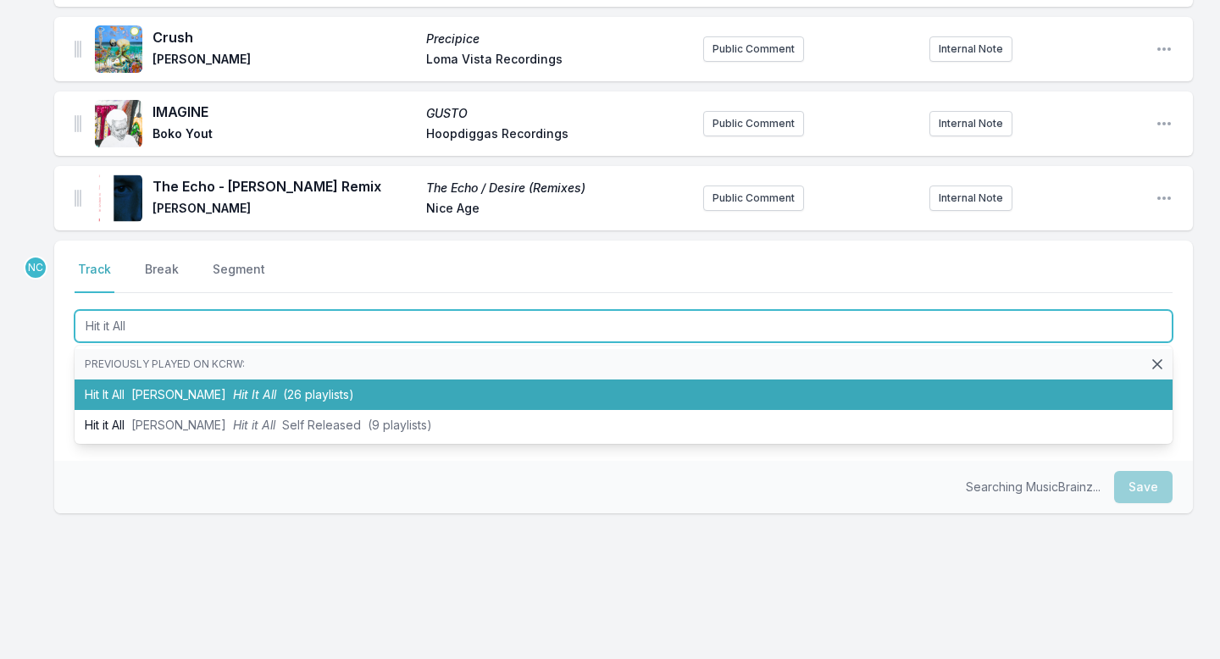
click at [340, 398] on li "Hit It All [PERSON_NAME] Hit It All (26 playlists)" at bounding box center [624, 395] width 1098 height 30
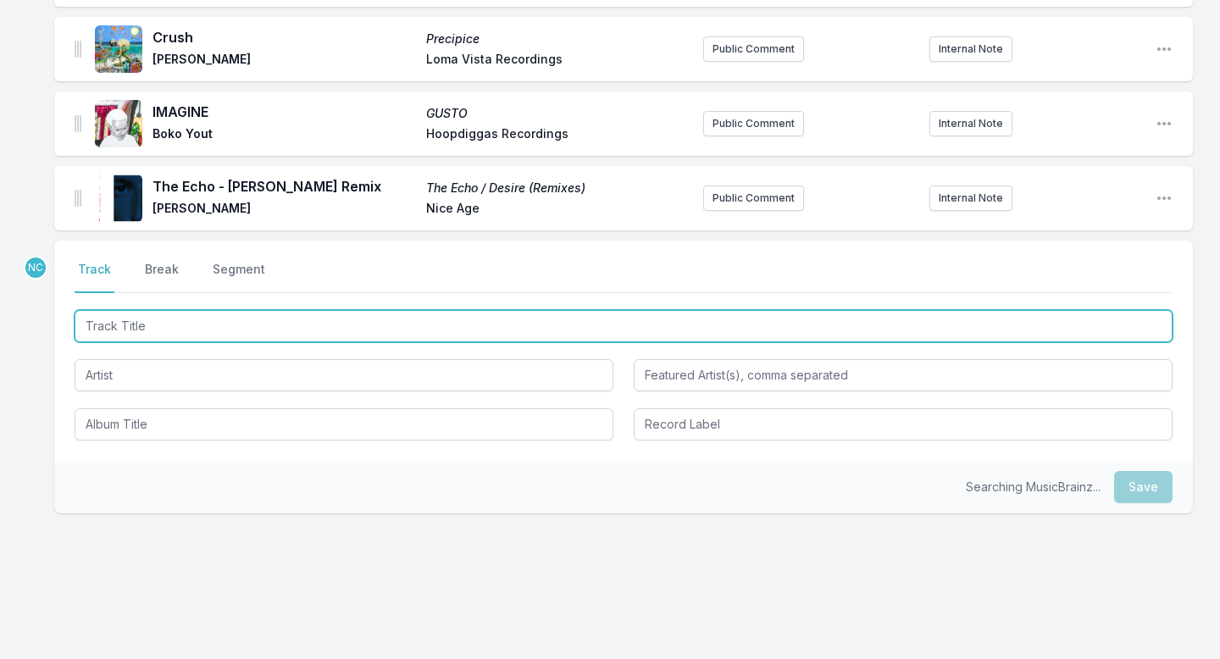
scroll to position [1694, 0]
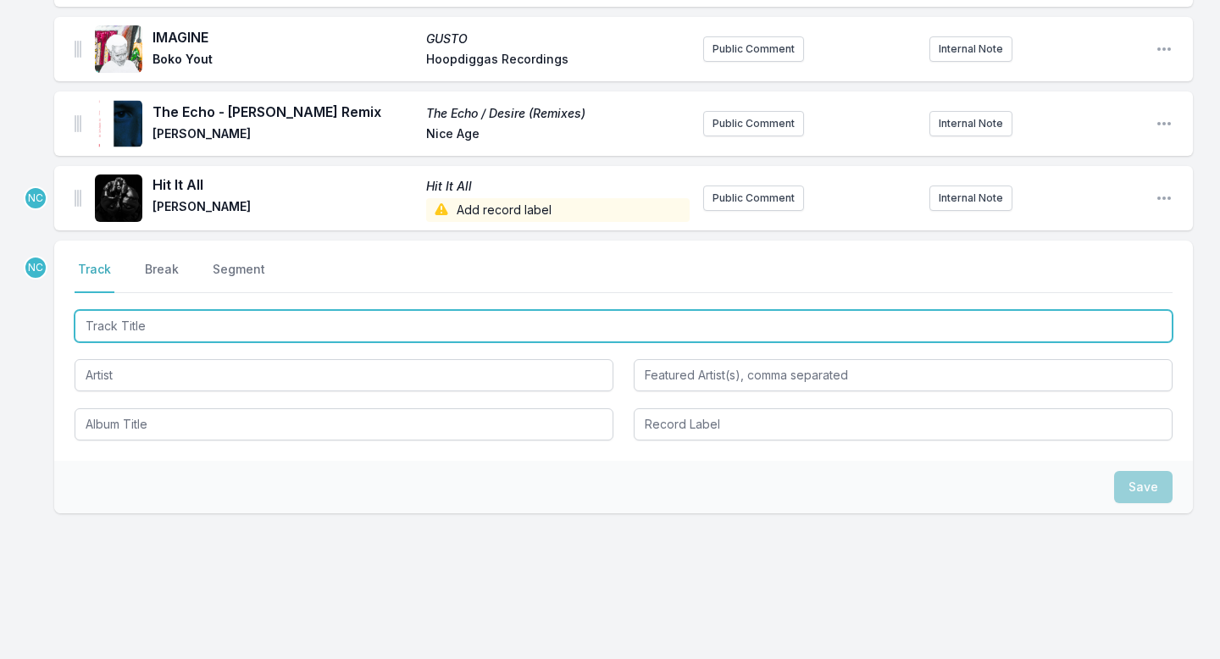
click at [282, 338] on input "Track Title" at bounding box center [624, 326] width 1098 height 32
type input "Overboogie"
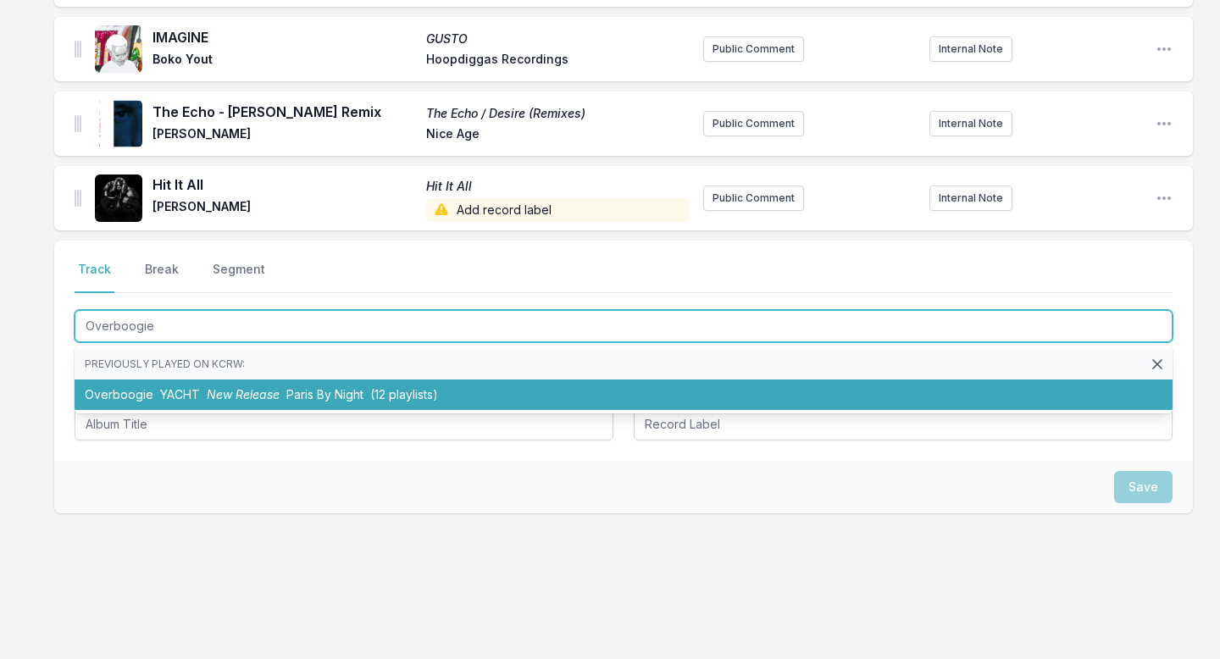
click at [216, 396] on span "New Release" at bounding box center [243, 394] width 73 height 14
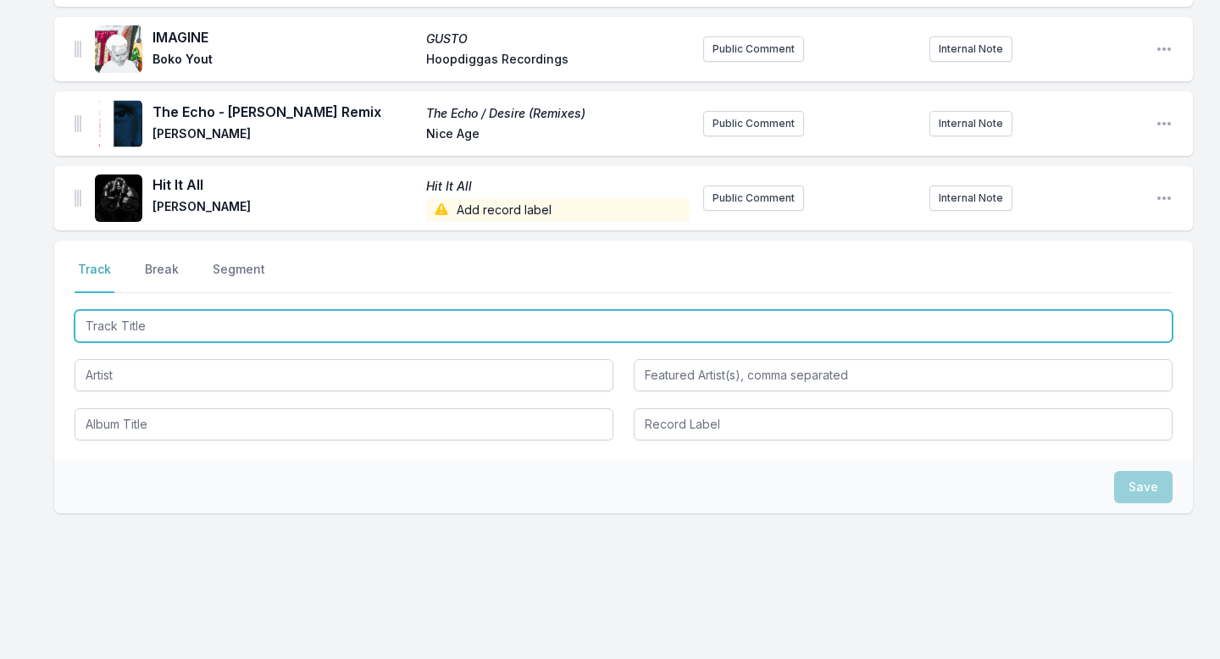
scroll to position [1769, 0]
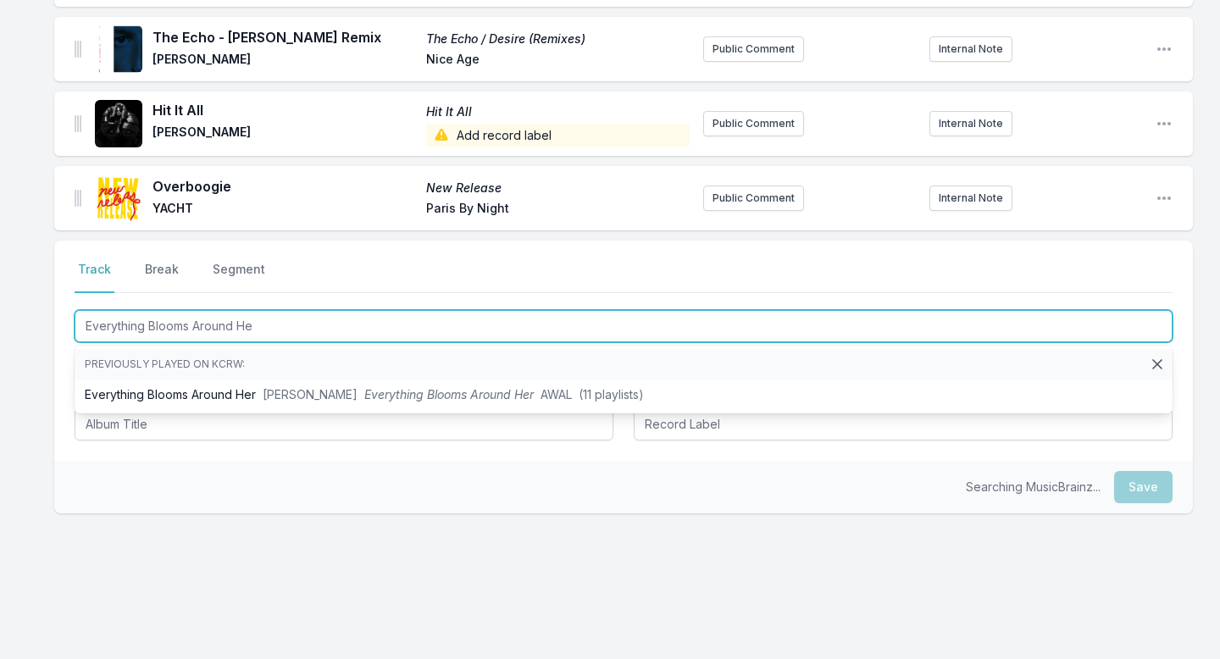
type input "Everything Blooms Around Her"
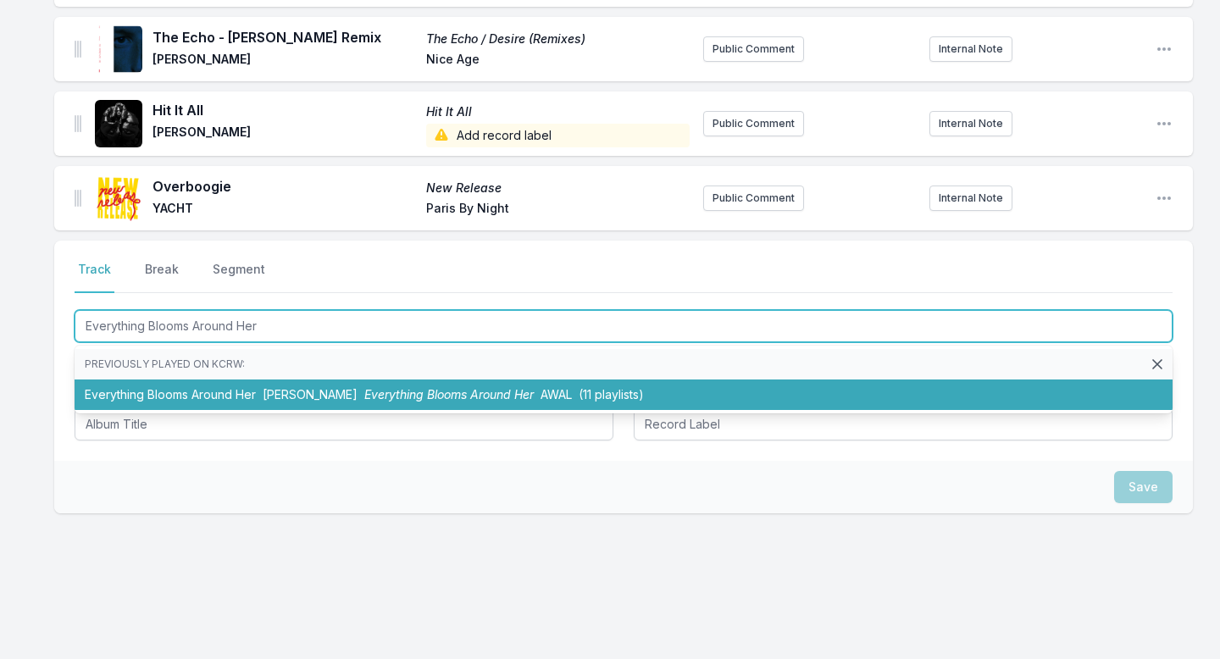
click at [192, 404] on li "Everything Blooms Around Her [PERSON_NAME] Everything Blooms Around Her AWAL (1…" at bounding box center [624, 395] width 1098 height 30
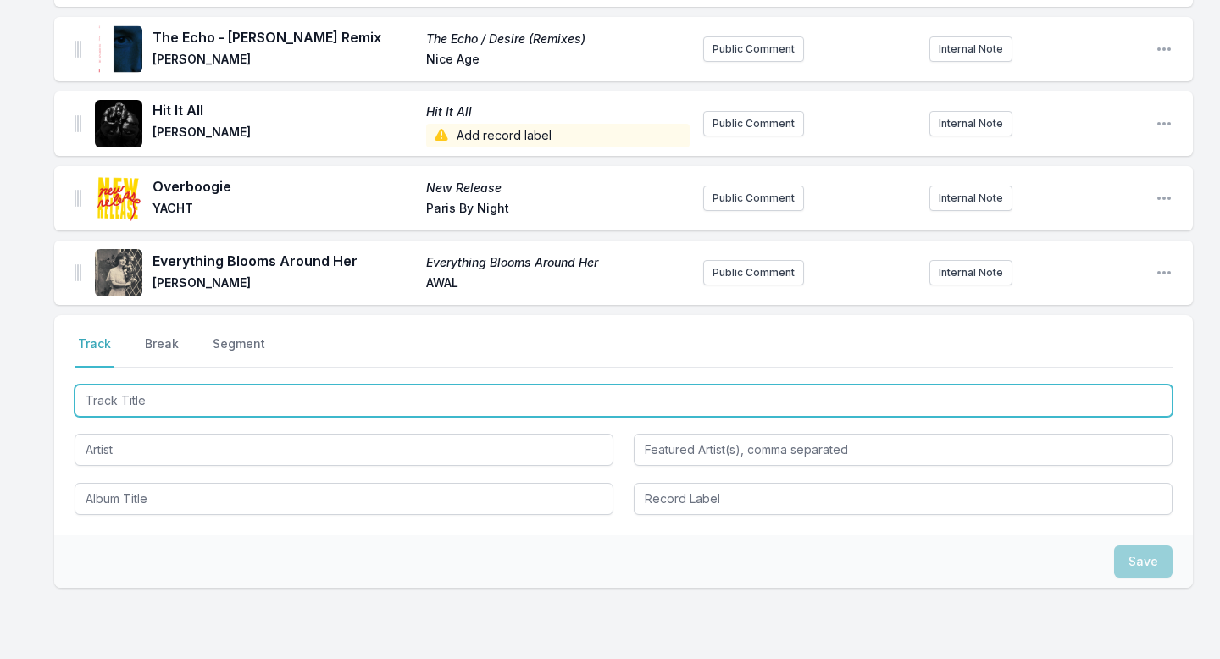
scroll to position [1844, 0]
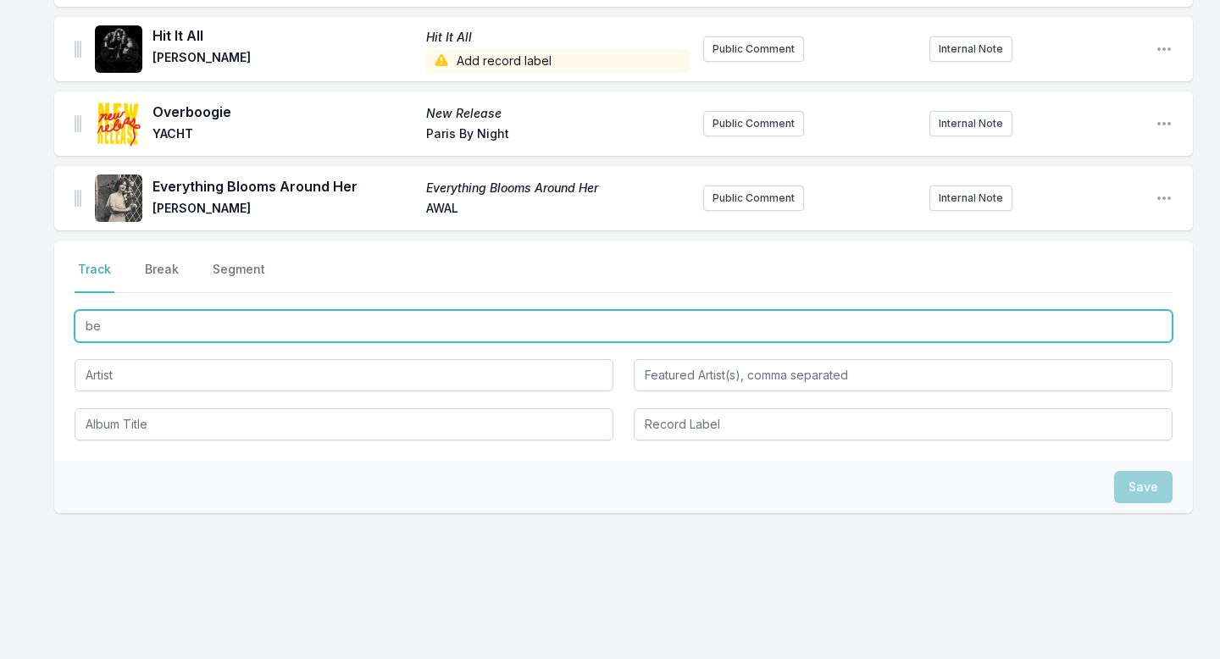
type input "b"
type input "BETTER"
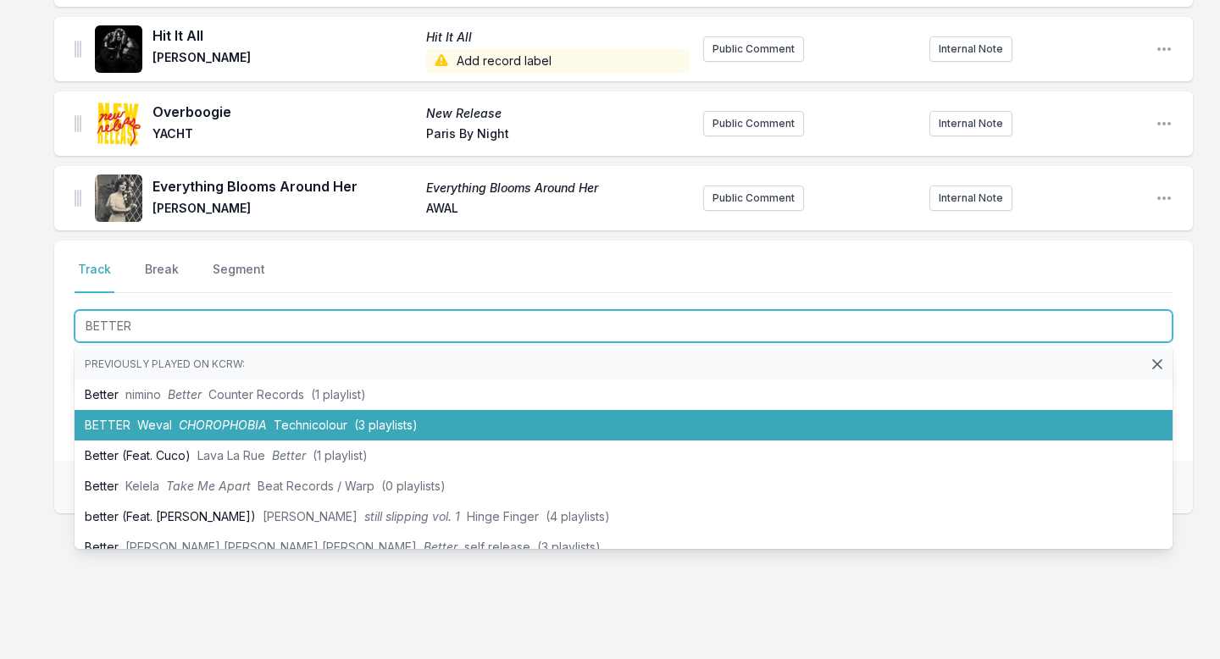
click at [183, 425] on span "CHOROPHOBIA" at bounding box center [223, 425] width 88 height 14
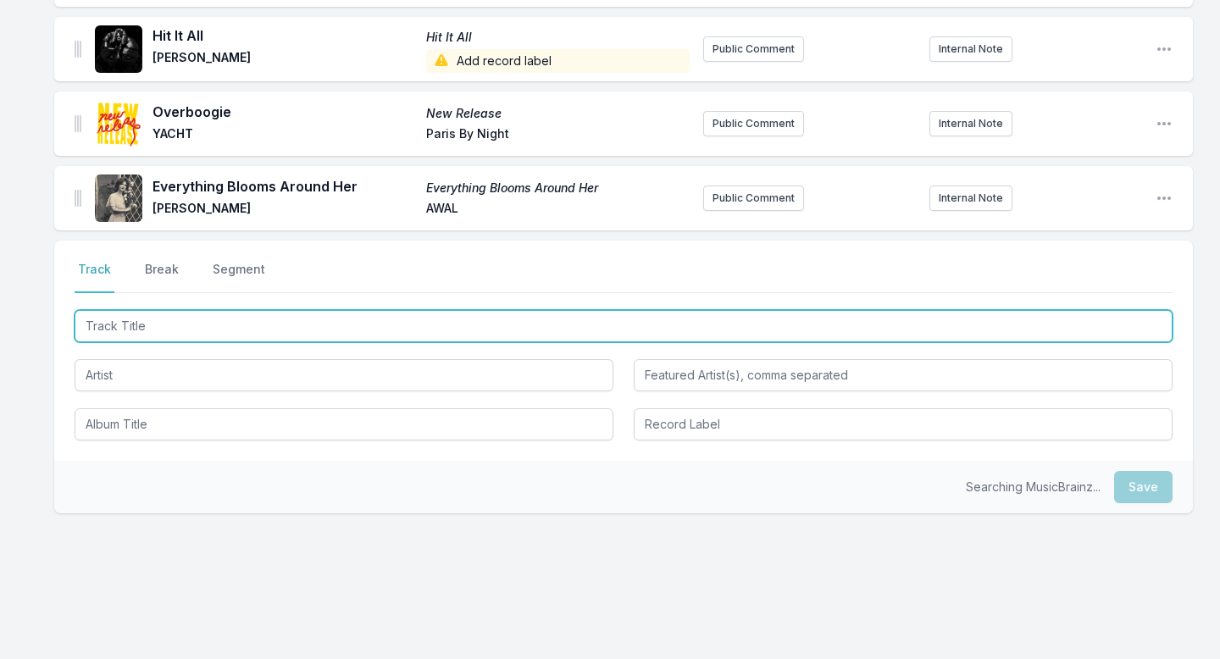
scroll to position [1918, 0]
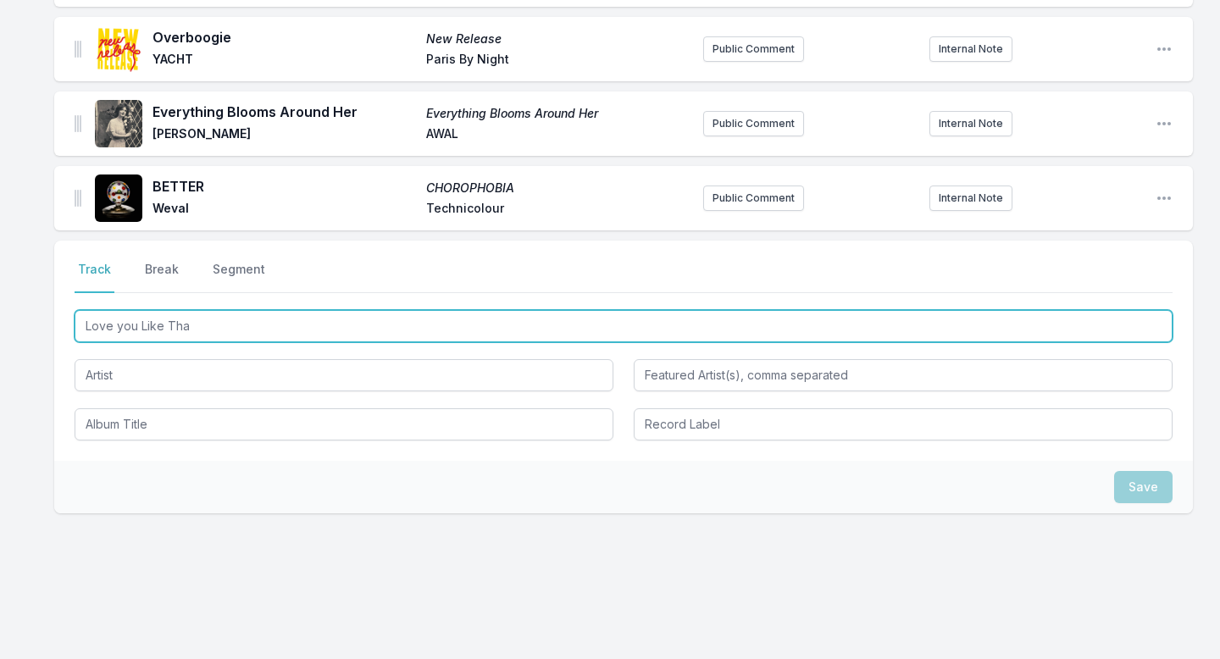
type input "Love you Like That"
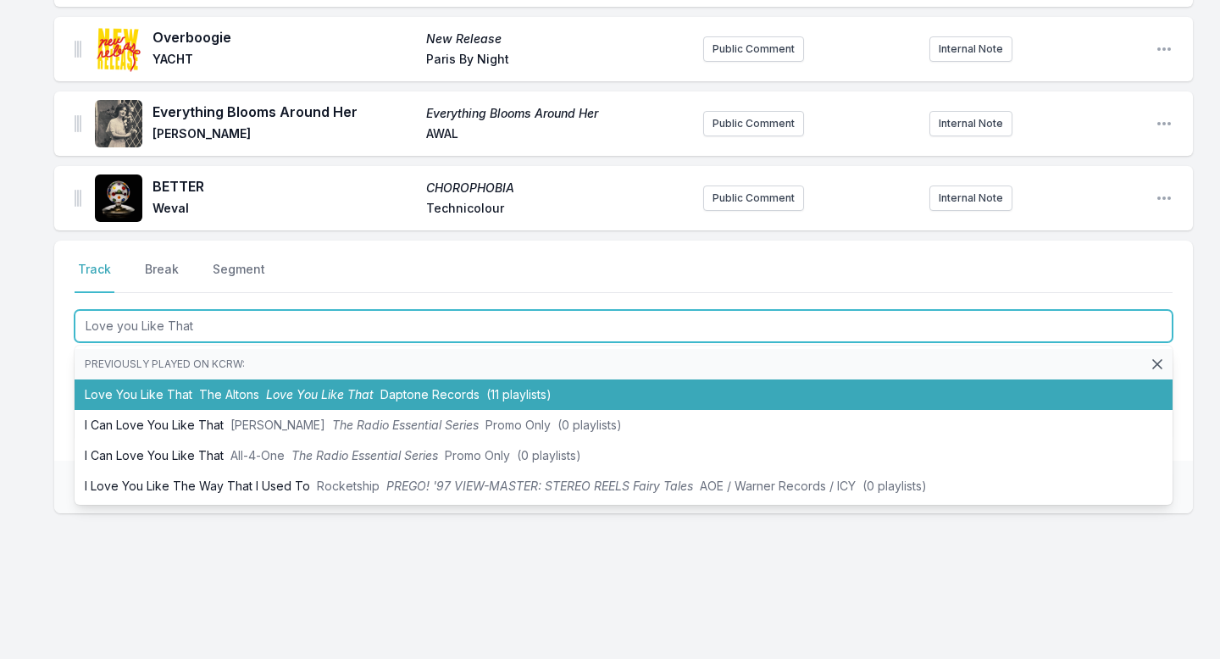
click at [221, 397] on span "The Altons" at bounding box center [229, 394] width 60 height 14
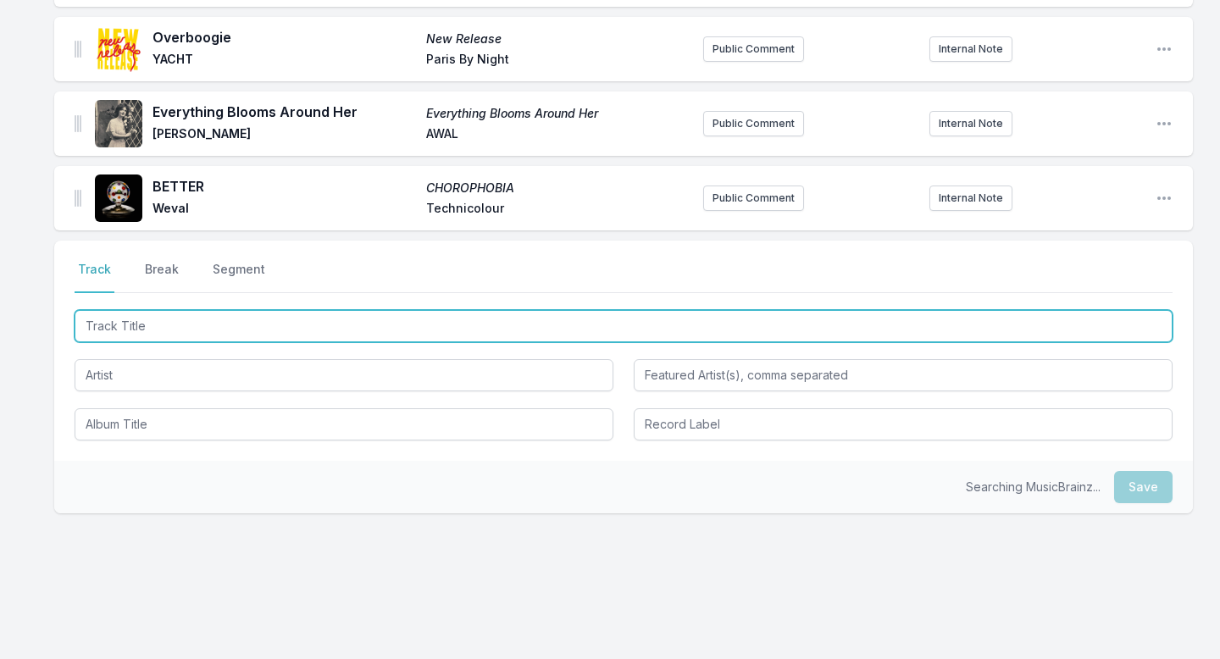
scroll to position [1993, 0]
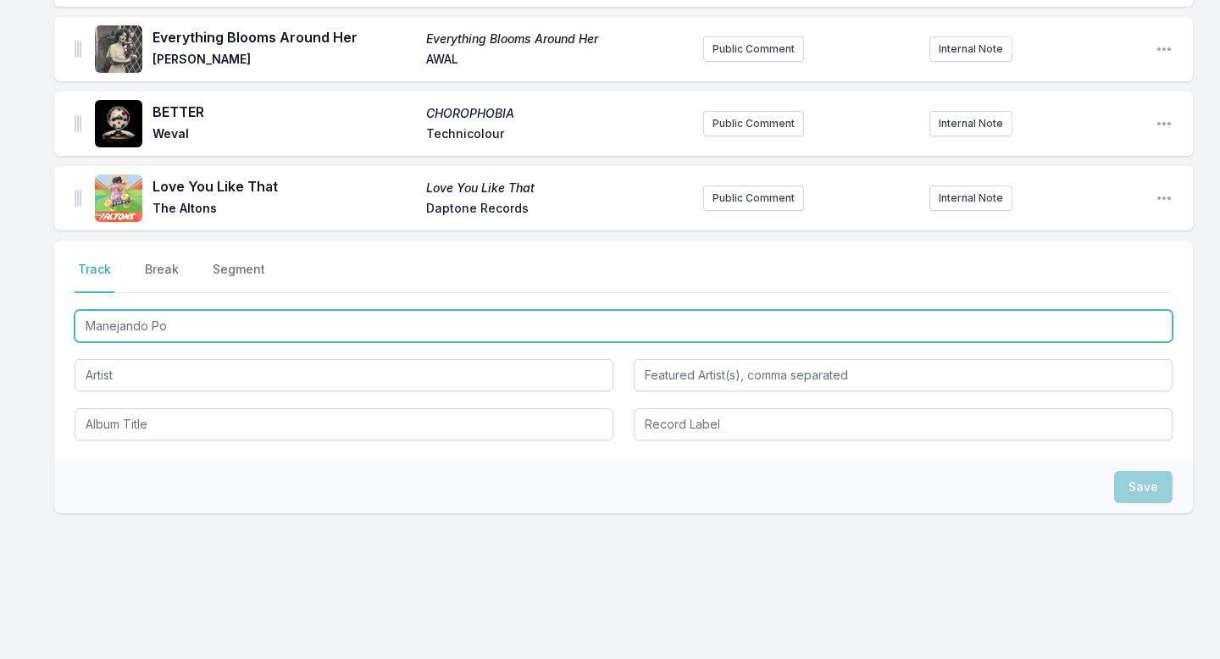
type input "Manejando Por"
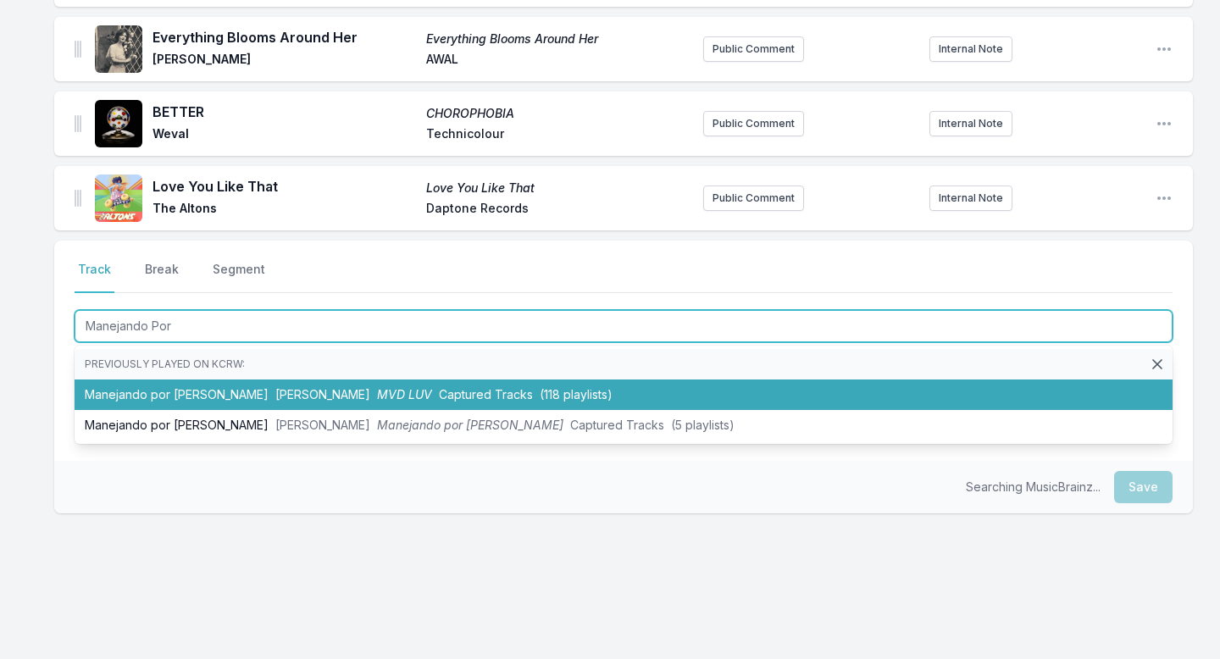
click at [275, 397] on span "[PERSON_NAME]" at bounding box center [322, 394] width 95 height 14
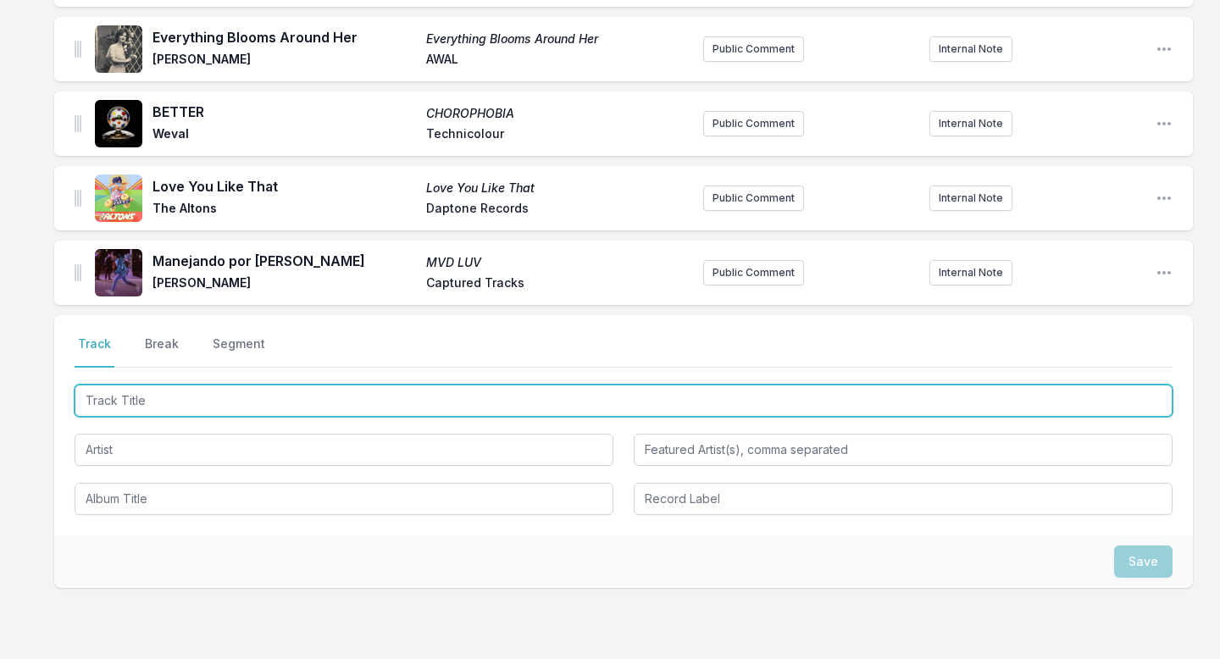
scroll to position [2067, 0]
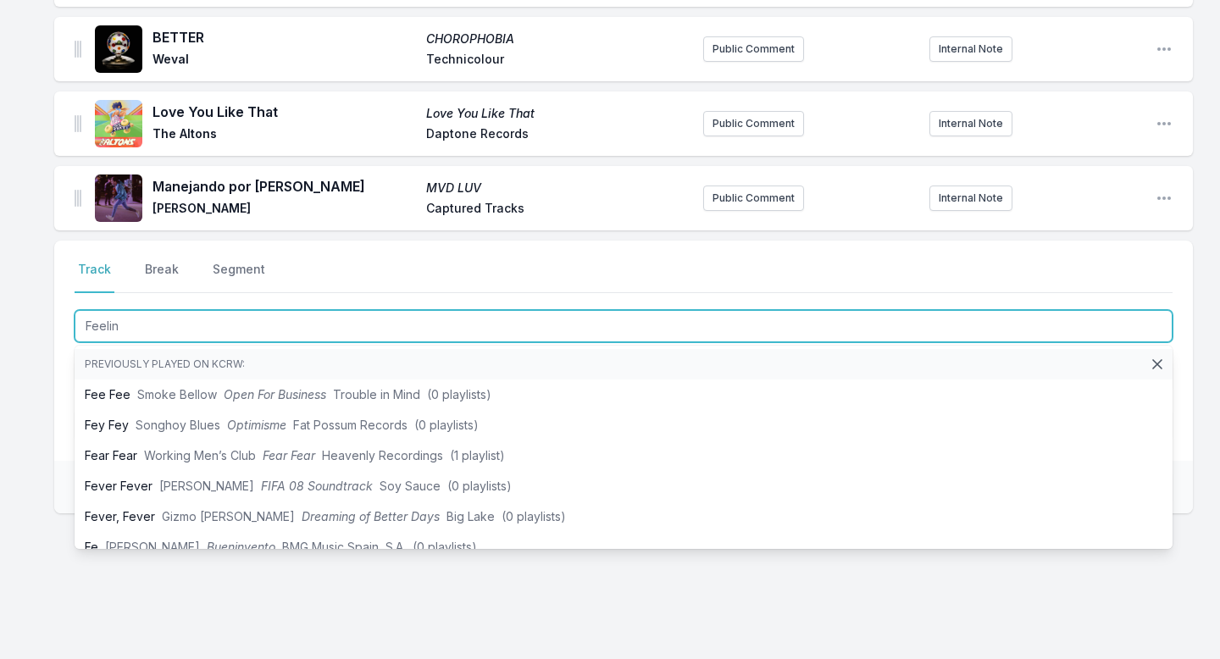
type input "Feeling"
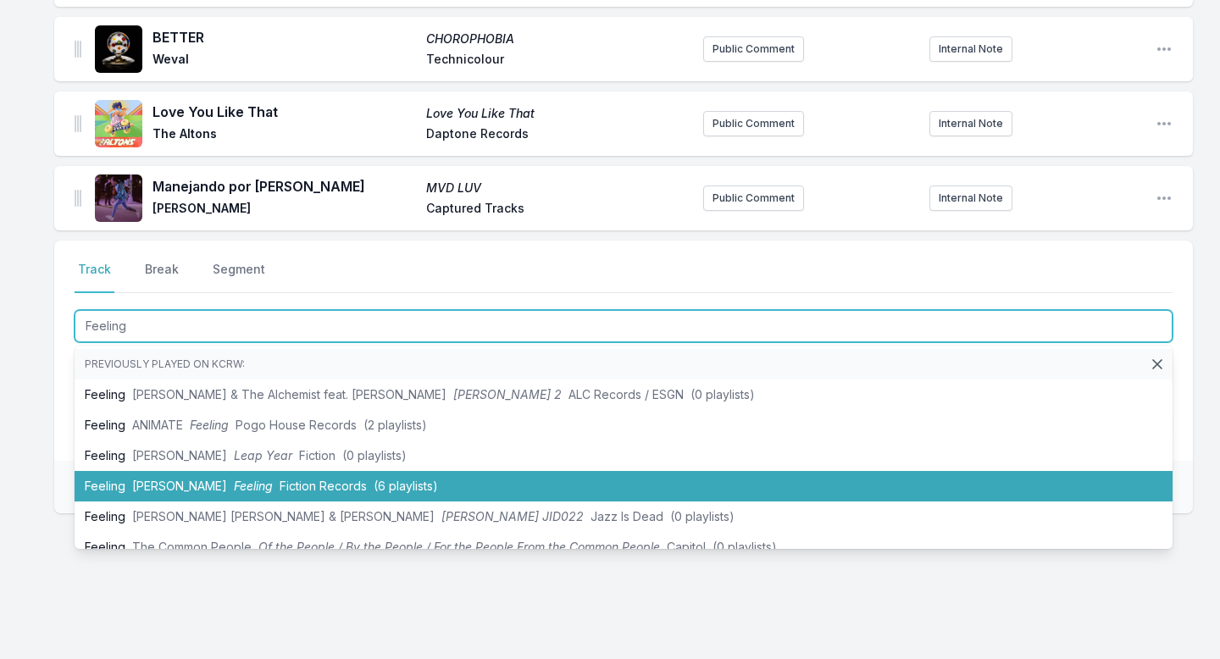
click at [174, 479] on span "[PERSON_NAME]" at bounding box center [179, 486] width 95 height 14
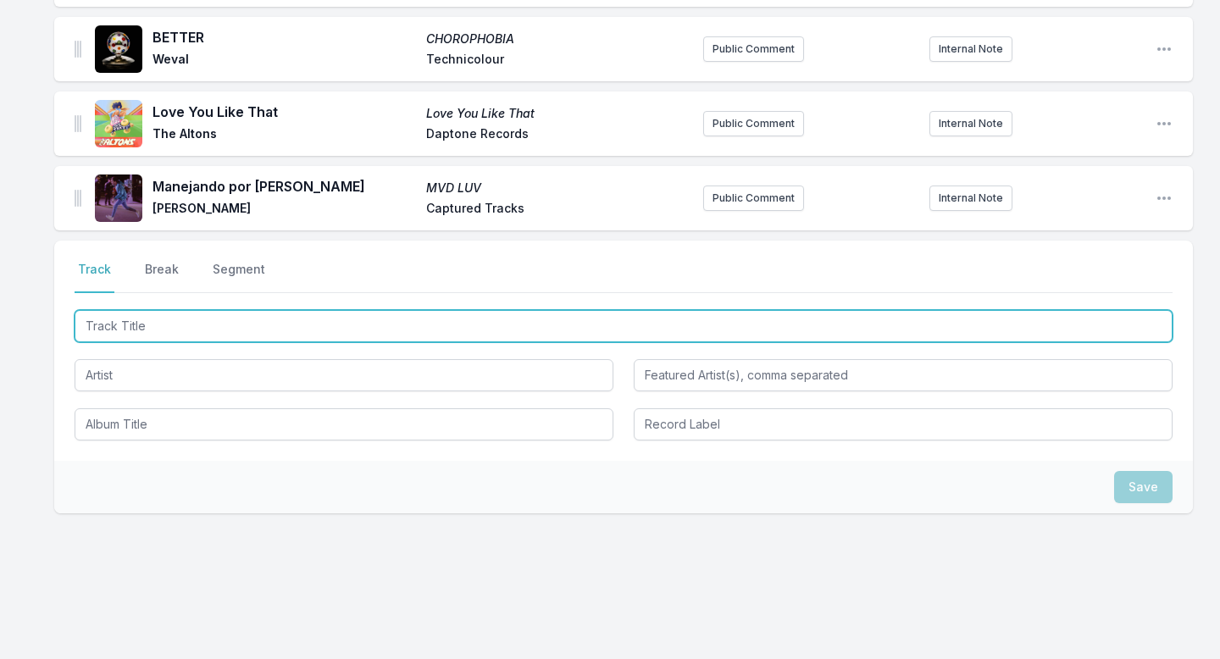
scroll to position [2142, 0]
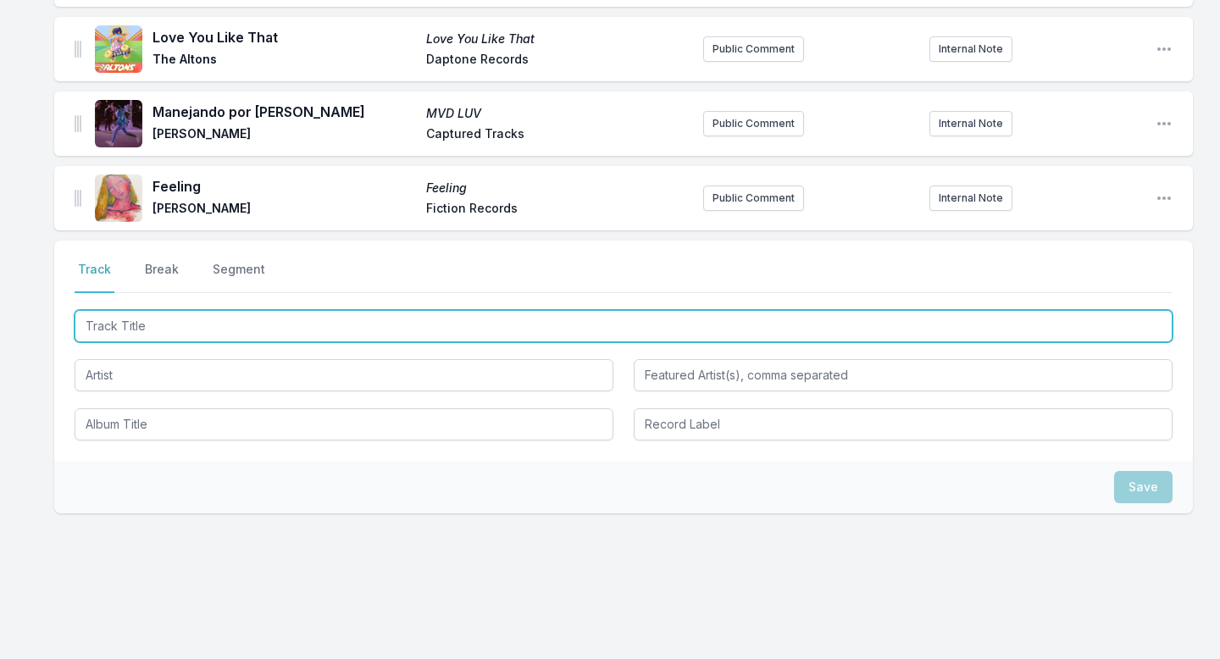
click at [198, 323] on input "Track Title" at bounding box center [624, 326] width 1098 height 32
type input "Paradise"
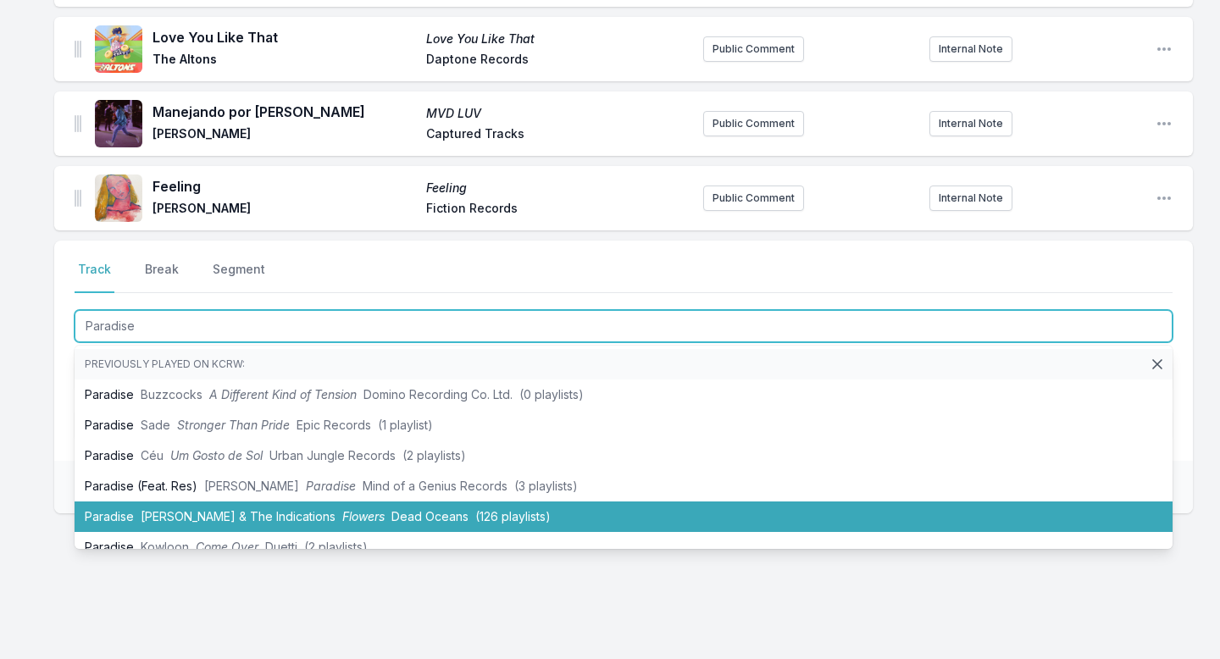
click at [172, 515] on span "[PERSON_NAME] & The Indications" at bounding box center [238, 516] width 195 height 14
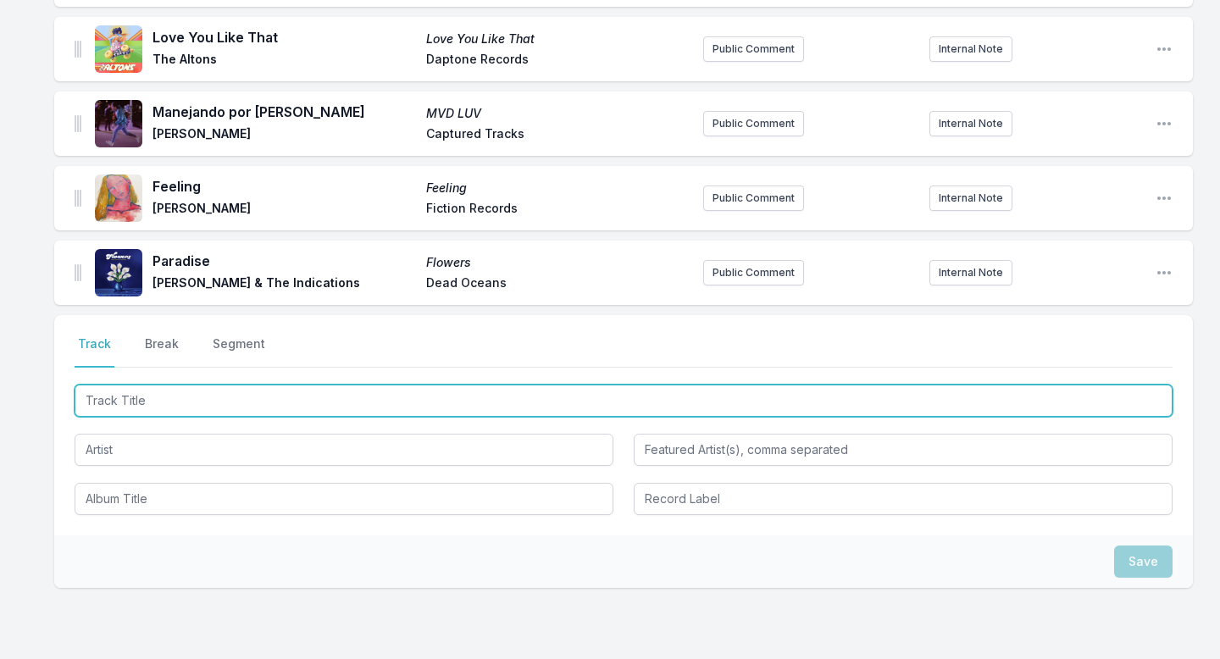
scroll to position [2216, 0]
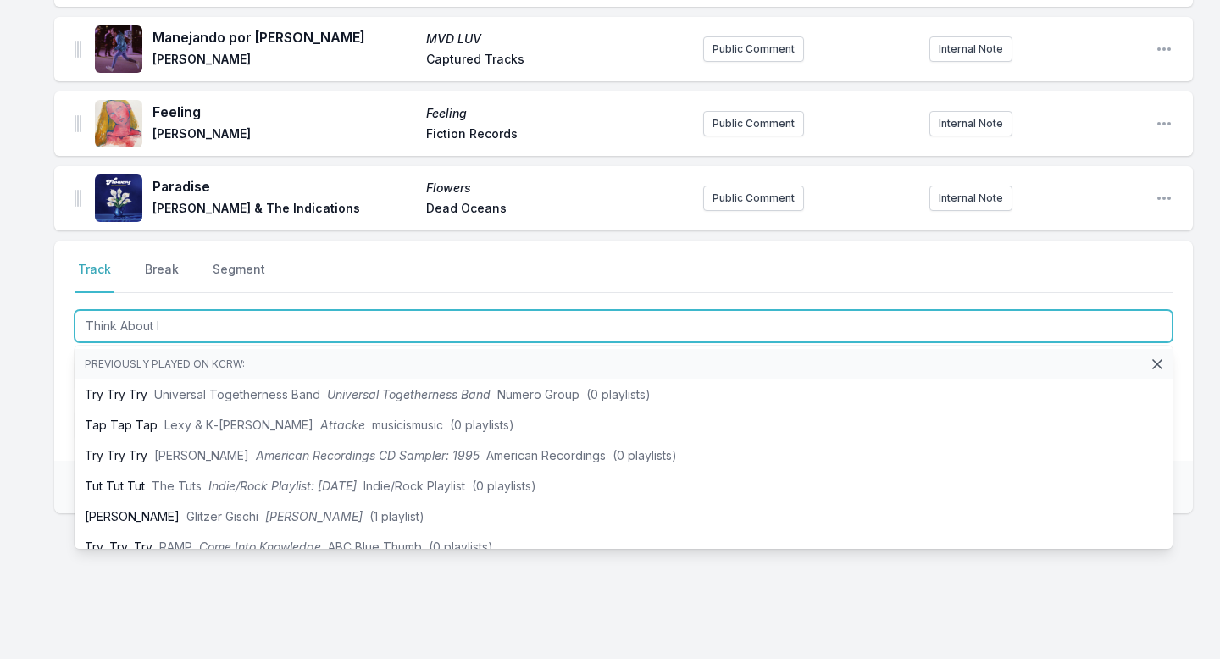
type input "Think About It"
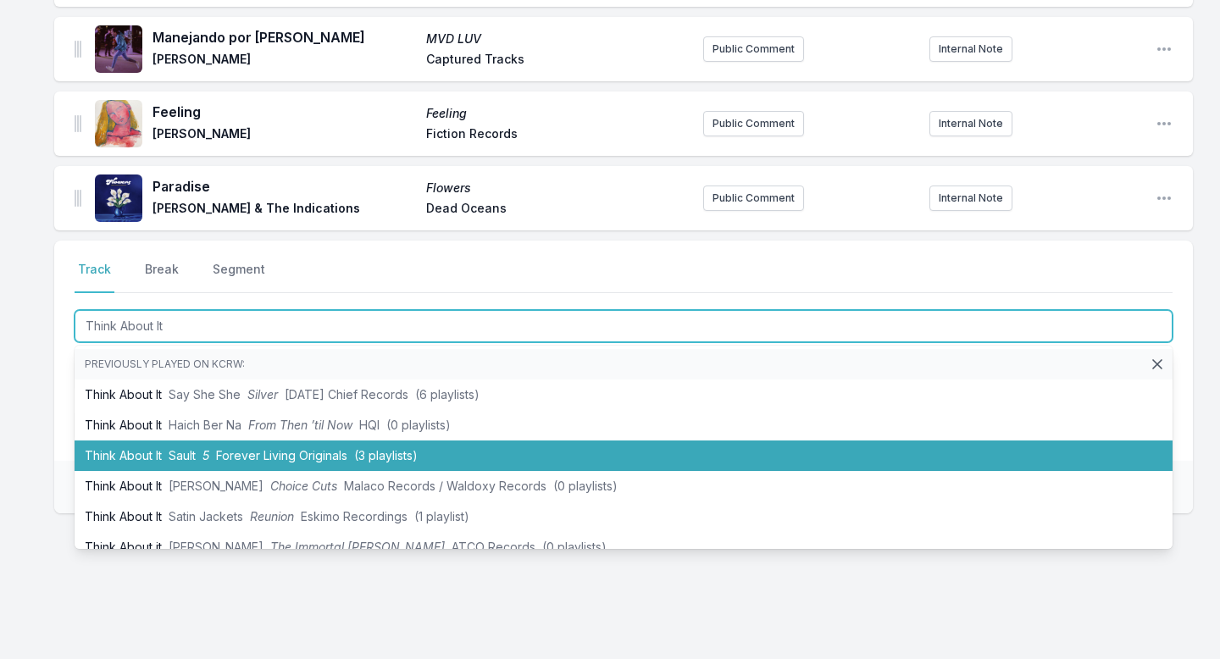
click at [242, 451] on span "Forever Living Originals" at bounding box center [281, 455] width 131 height 14
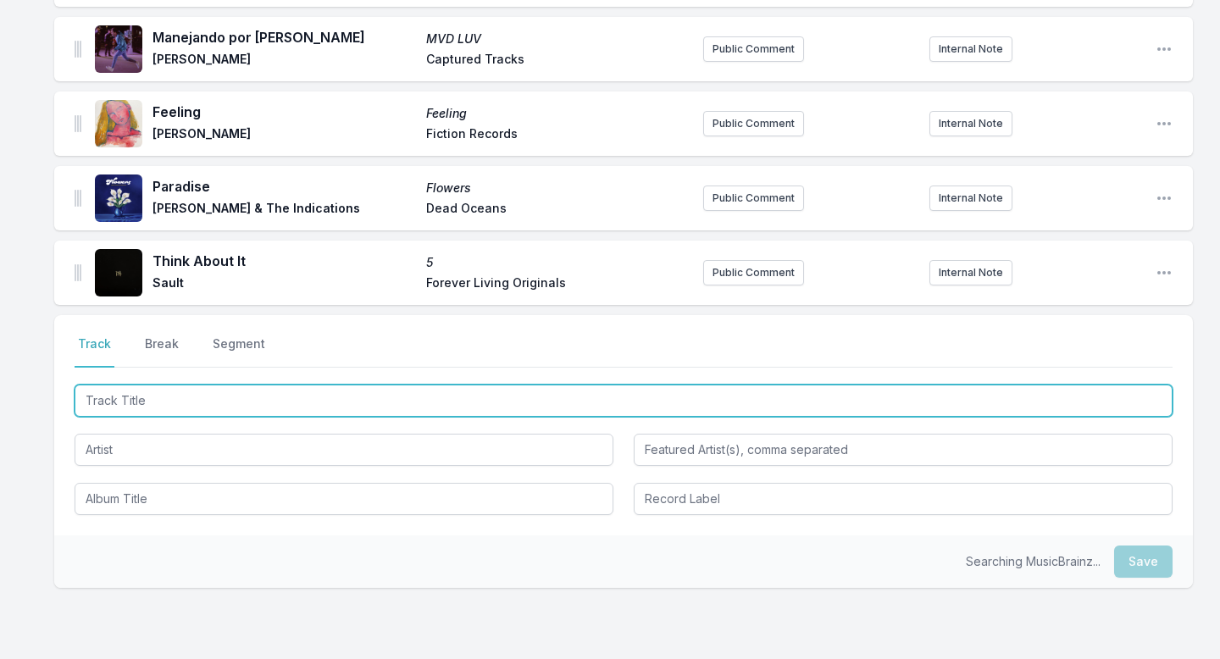
scroll to position [2291, 0]
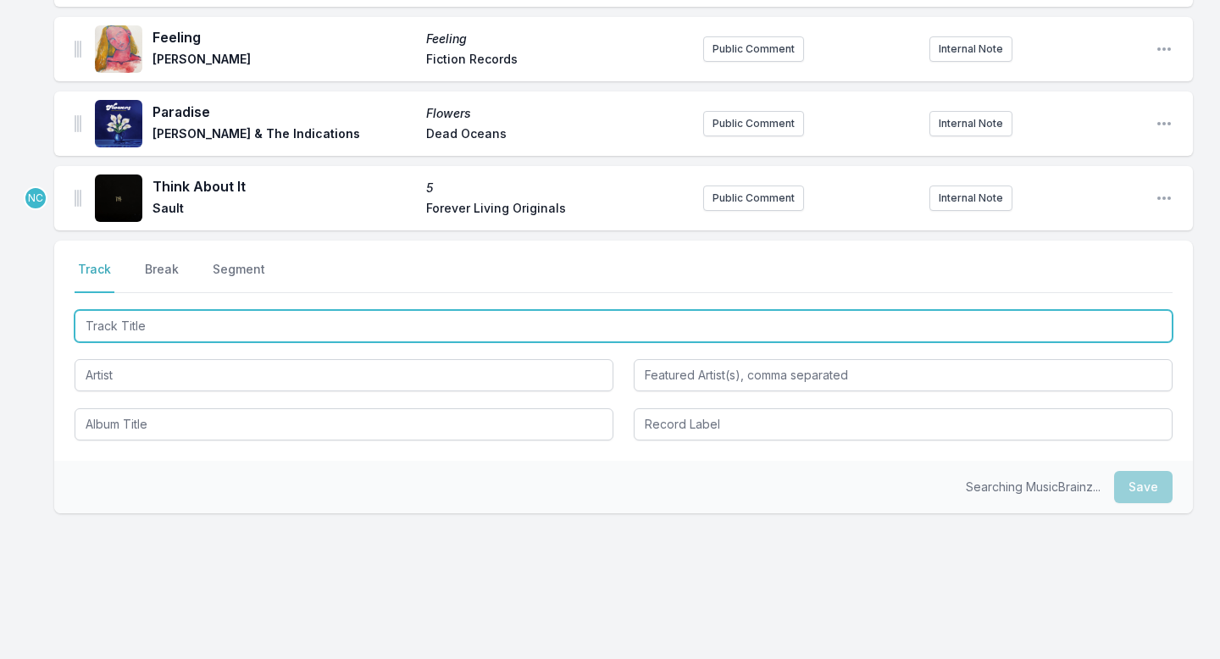
click at [234, 340] on input "Track Title" at bounding box center [624, 326] width 1098 height 32
type input "Best You Ever Had"
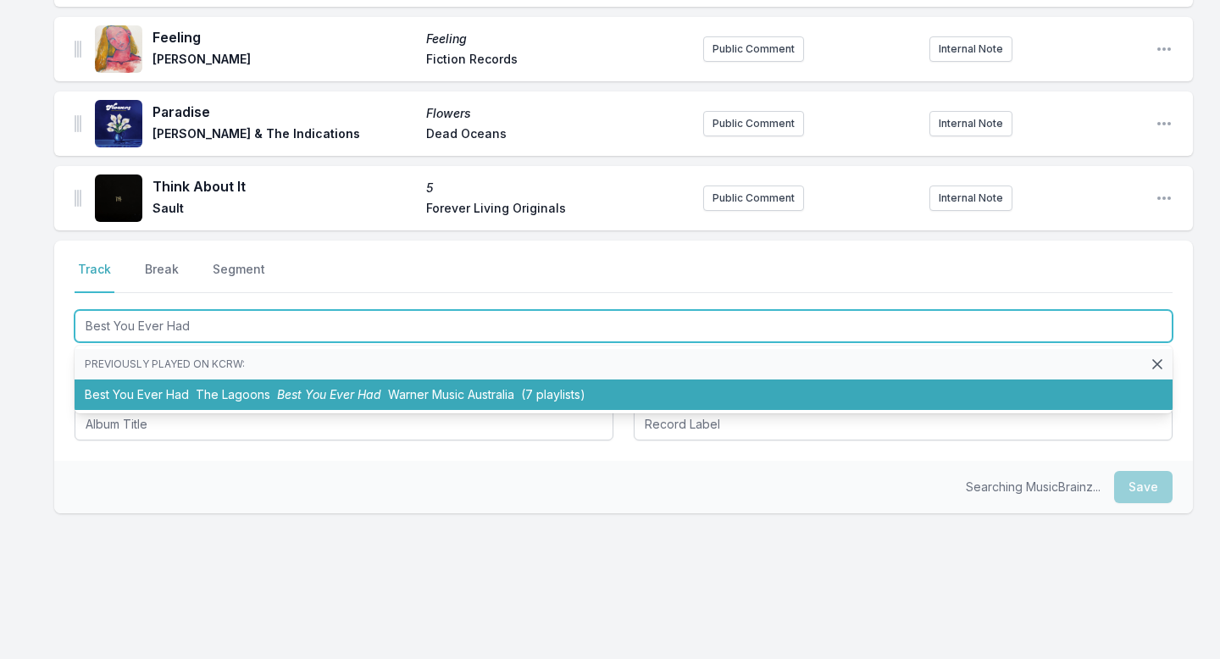
click at [197, 385] on li "Best You Ever Had The Lagoons Best You Ever Had Warner Music [GEOGRAPHIC_DATA] …" at bounding box center [624, 395] width 1098 height 30
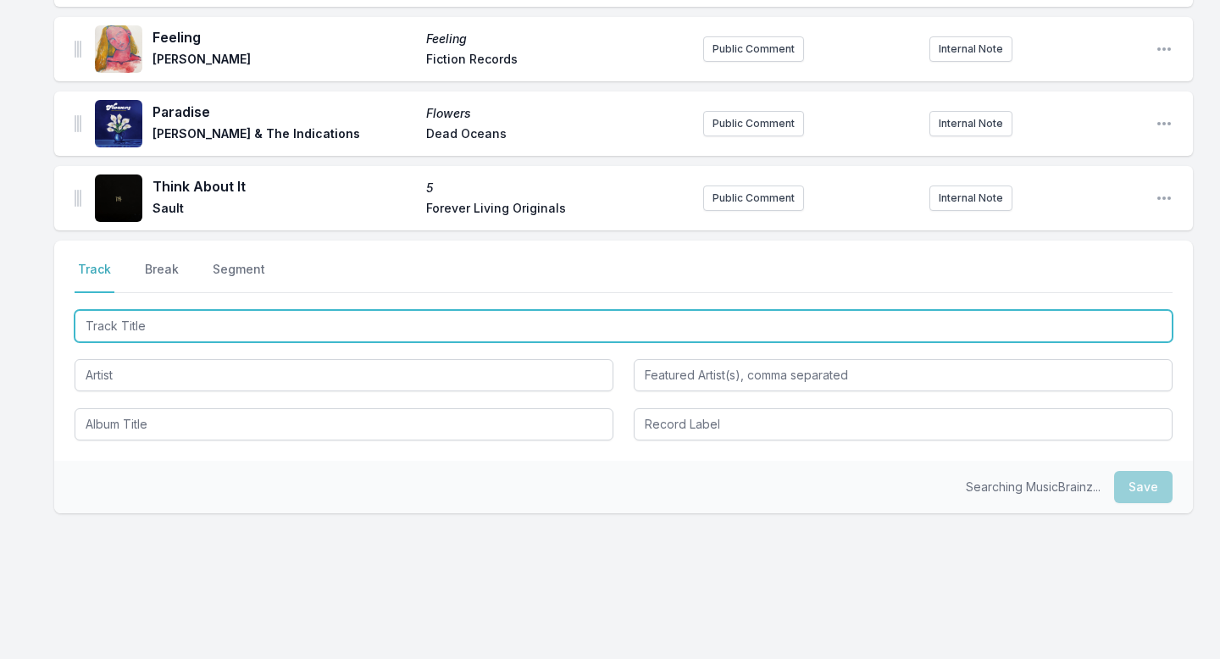
scroll to position [2365, 0]
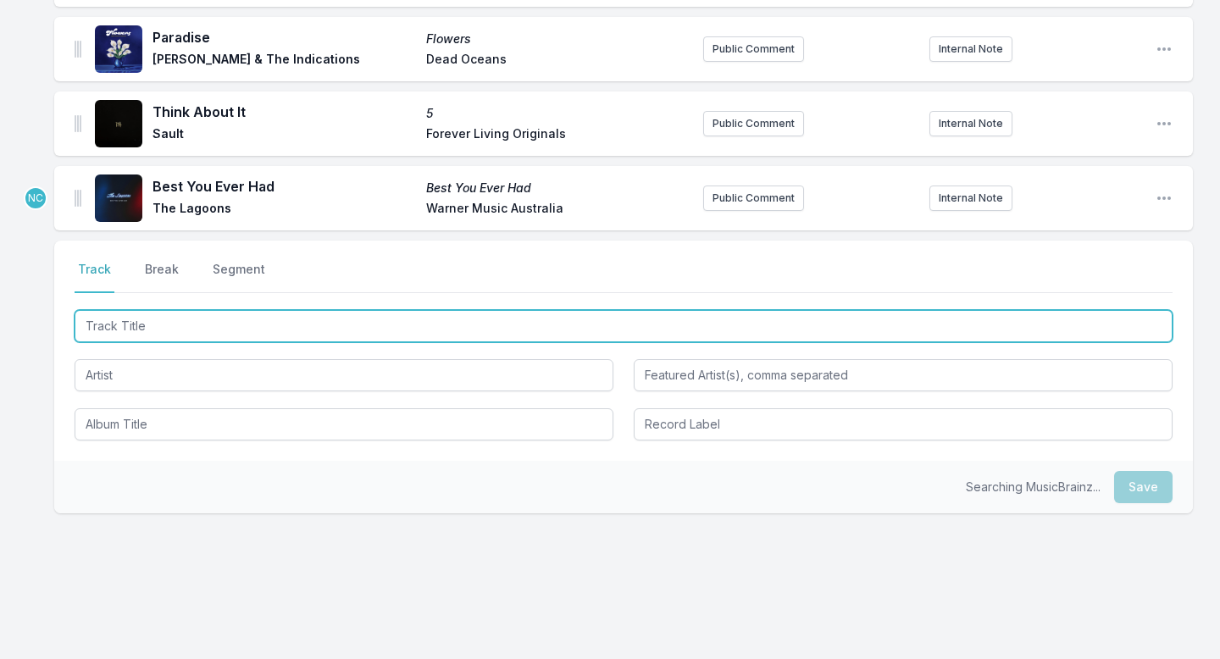
click at [203, 313] on input "Track Title" at bounding box center [624, 326] width 1098 height 32
type input "Mausoleum"
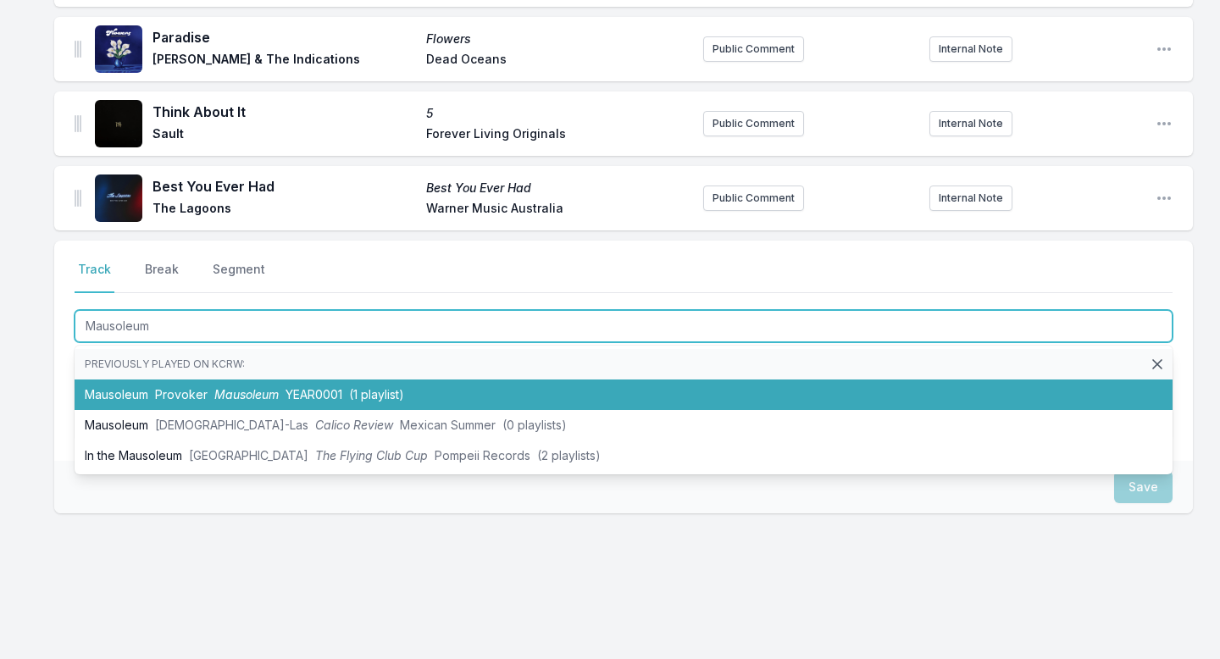
click at [167, 404] on li "Mausoleum Provoker Mausoleum YEAR0001 (1 playlist)" at bounding box center [624, 395] width 1098 height 30
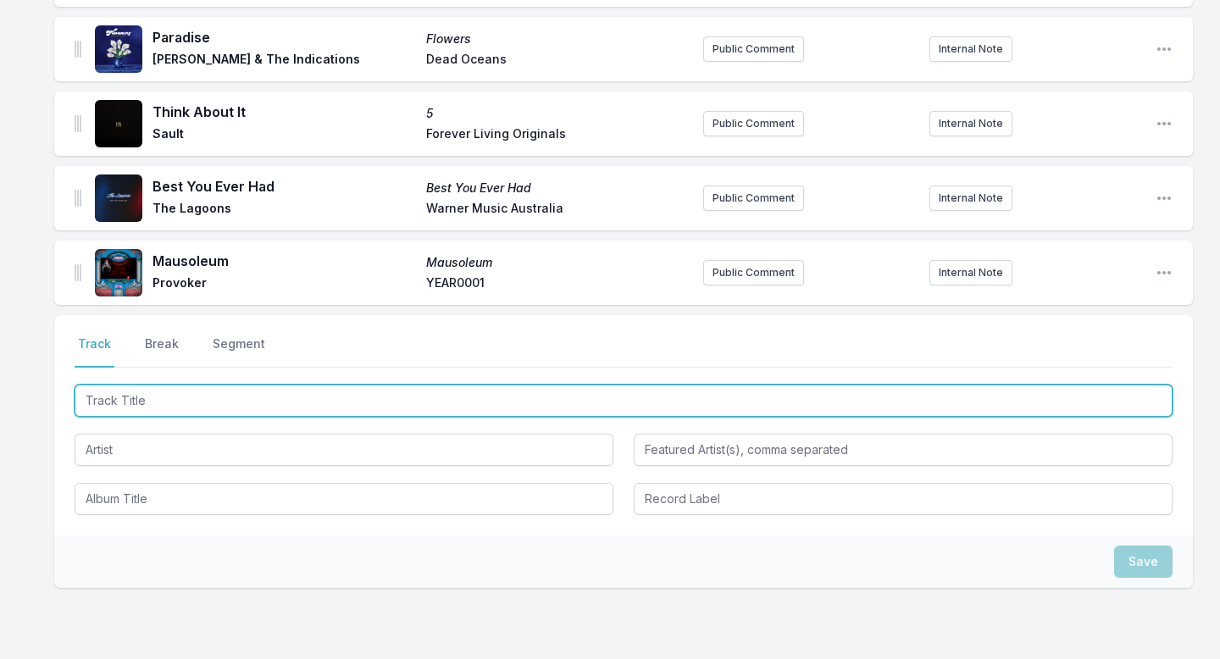
scroll to position [2440, 0]
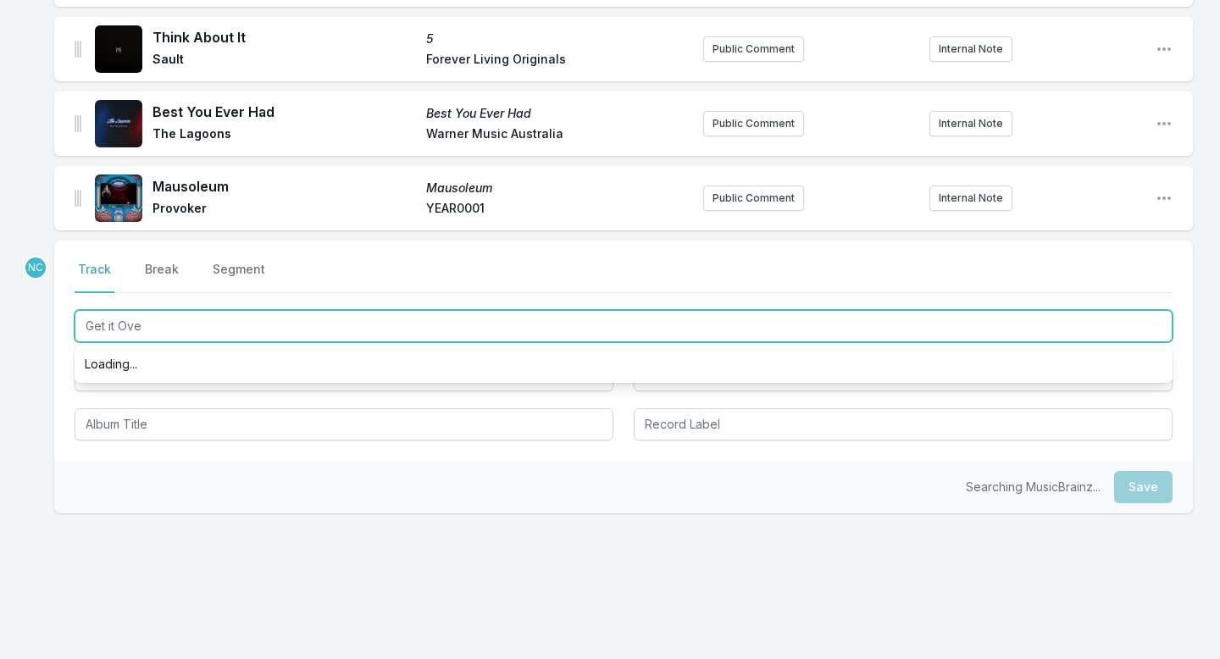
type input "Get it Over"
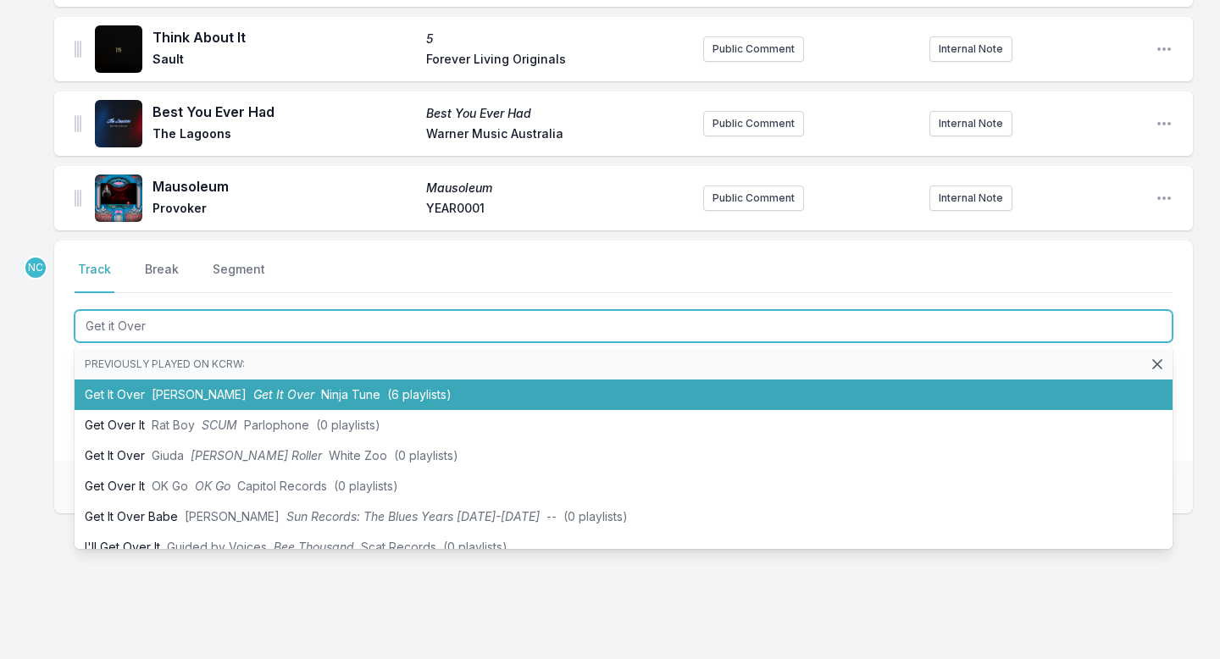
click at [201, 404] on li "Get It Over [PERSON_NAME] Get It Over Ninja Tune (6 playlists)" at bounding box center [624, 395] width 1098 height 30
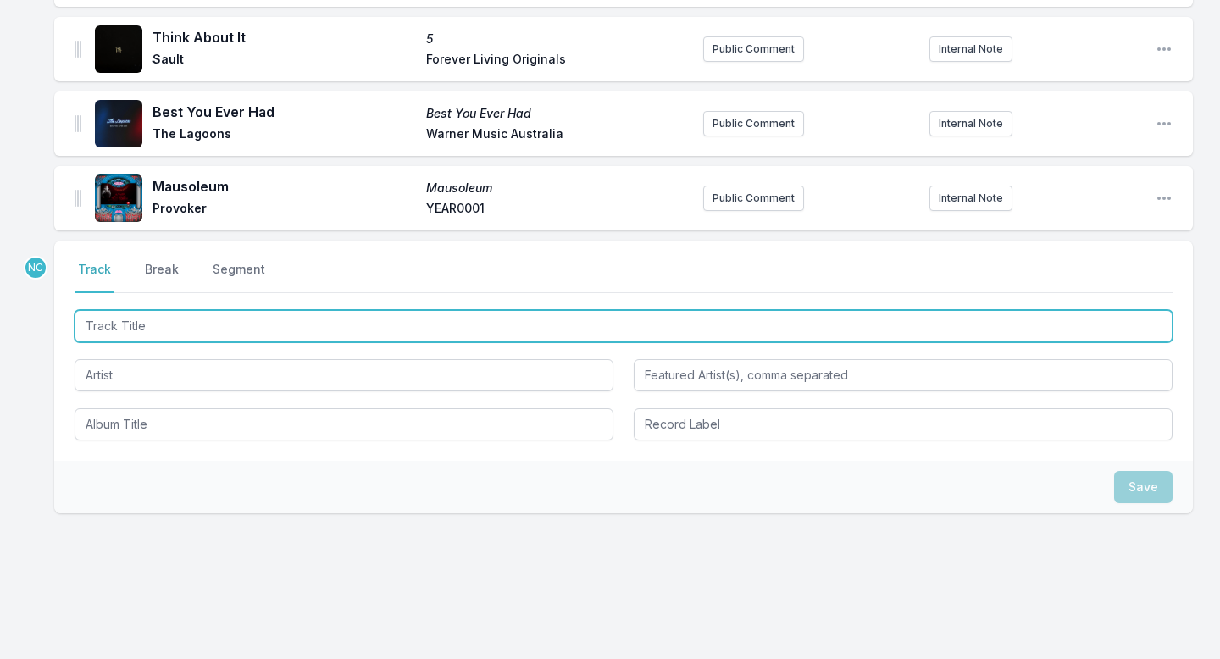
scroll to position [2515, 0]
